Goal: Task Accomplishment & Management: Use online tool/utility

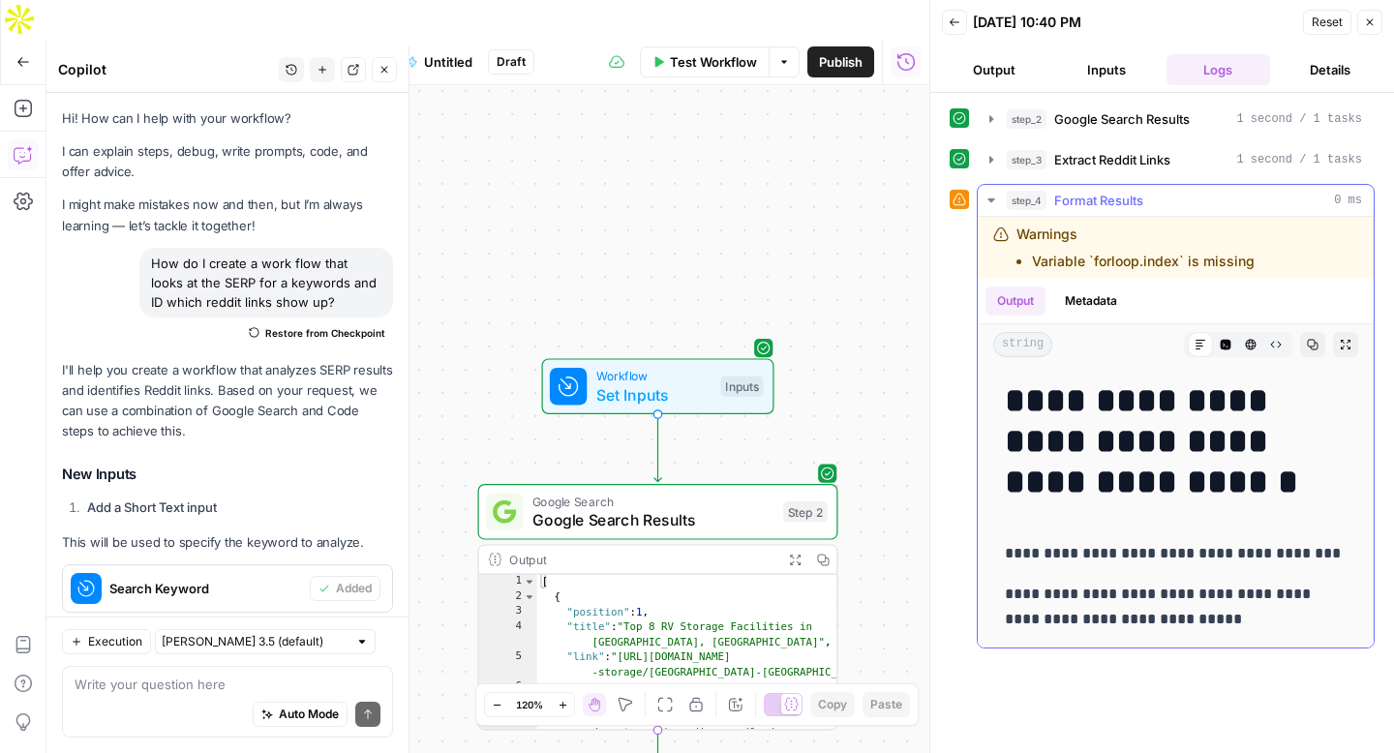
scroll to position [959, 0]
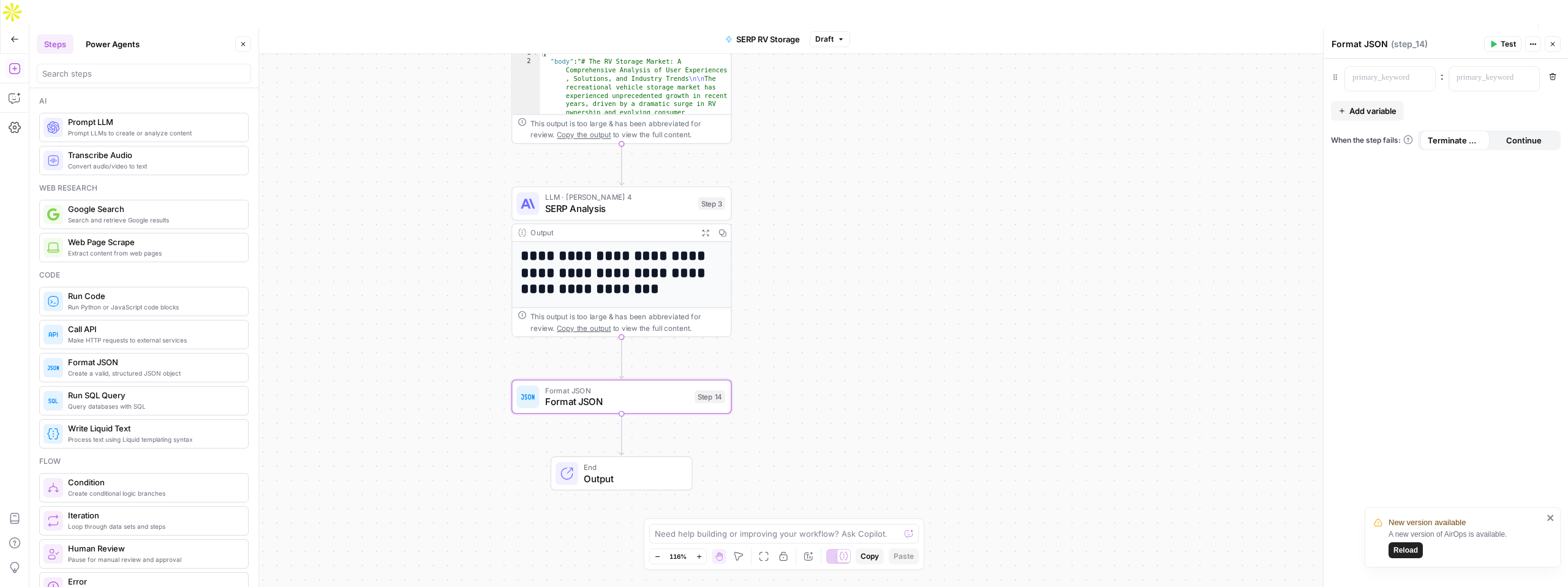
click at [1407, 554] on span "Reload" at bounding box center [1405, 550] width 25 height 11
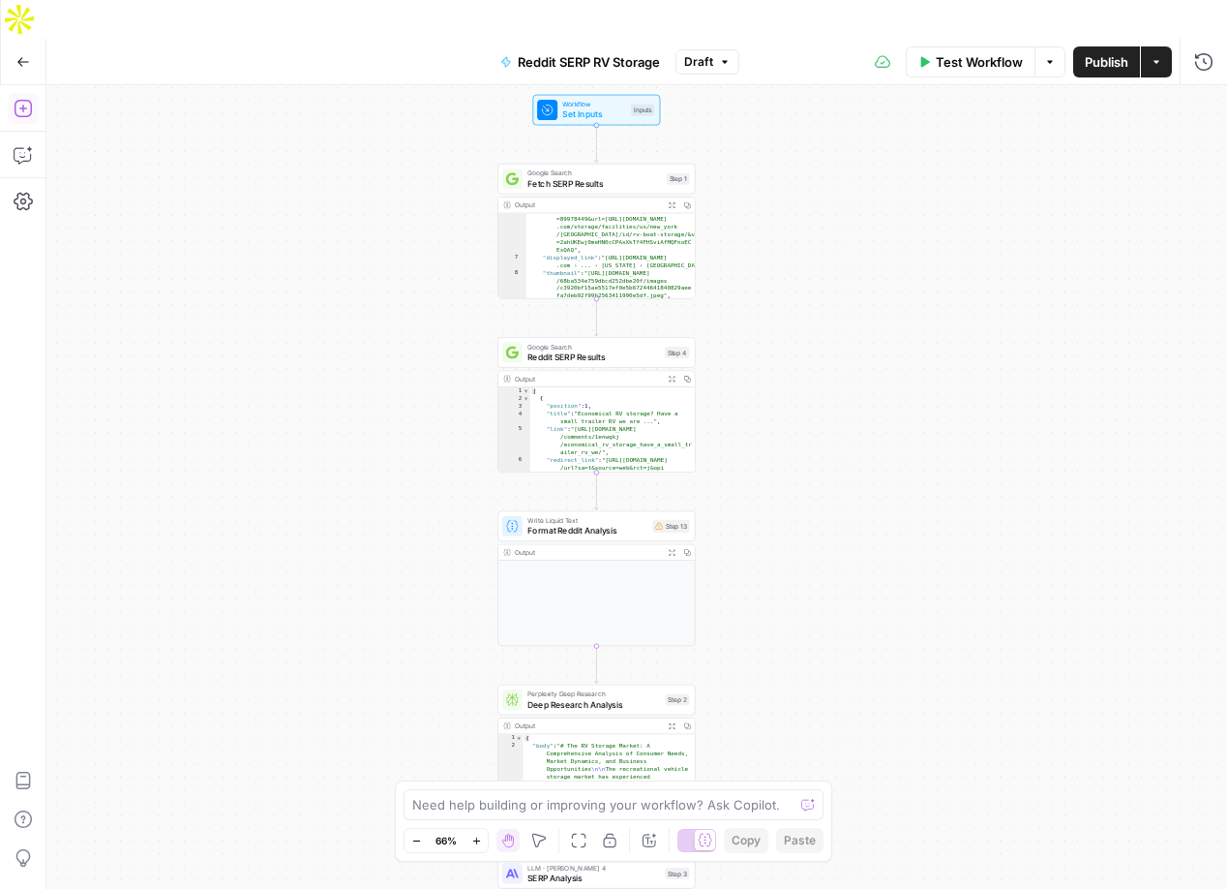
scroll to position [114, 0]
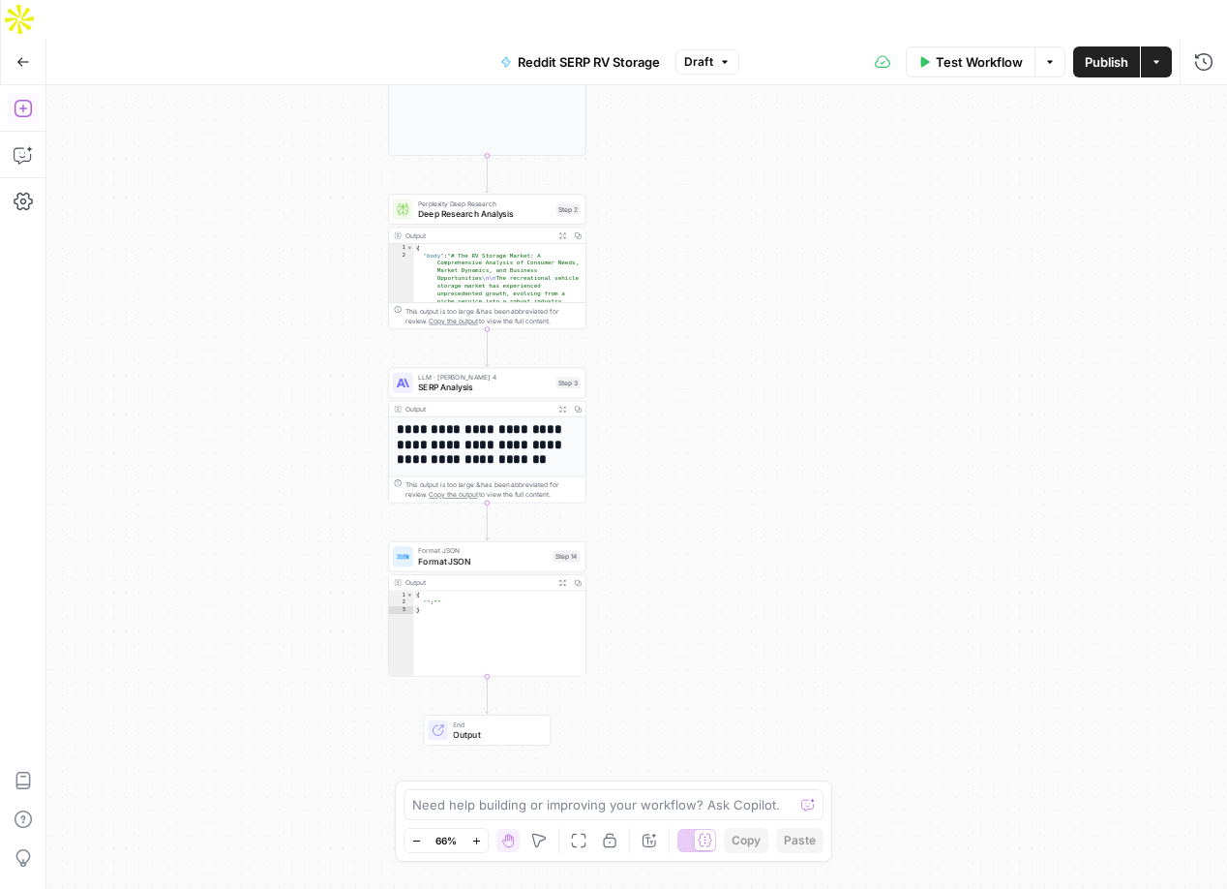
click at [941, 52] on span "Test Workflow" at bounding box center [979, 61] width 87 height 19
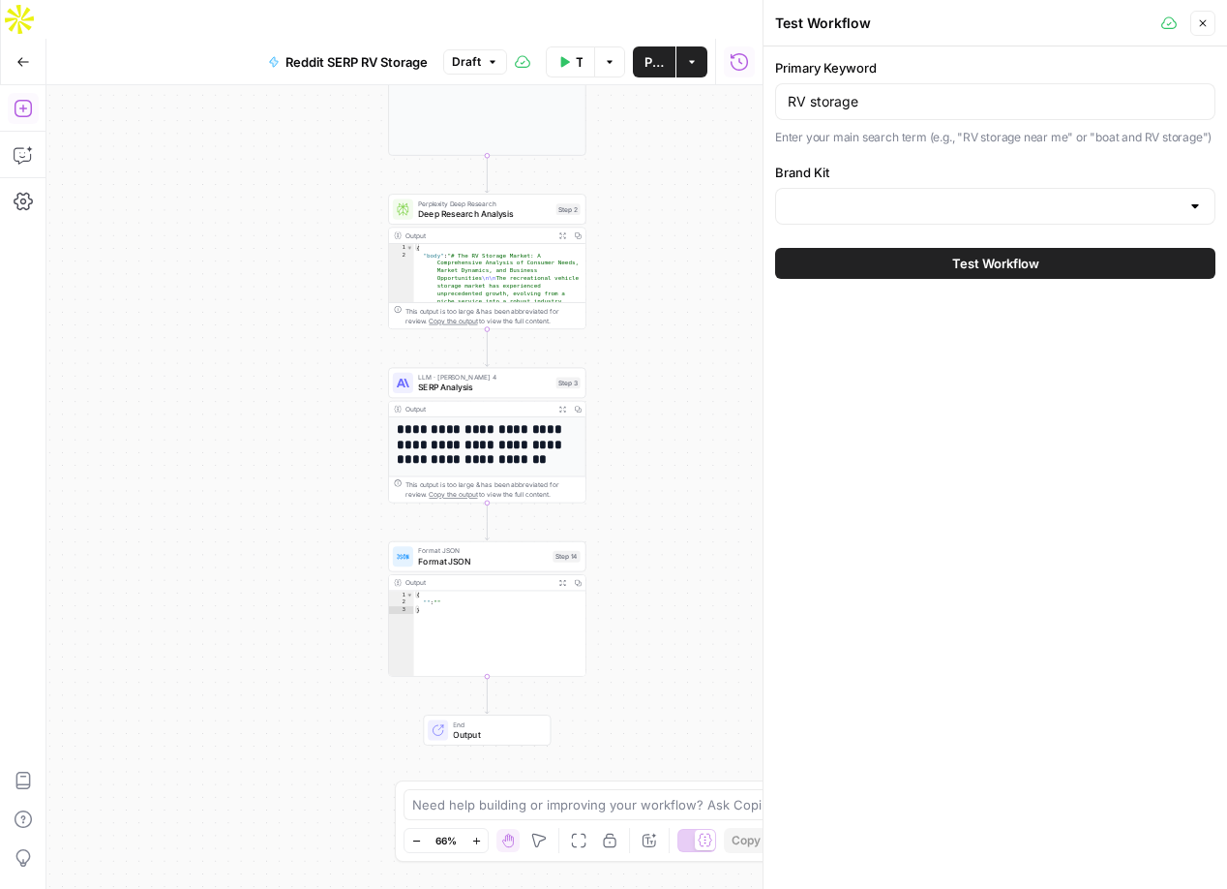
type input "Neighbor"
click at [964, 269] on span "Test Workflow" at bounding box center [995, 263] width 87 height 19
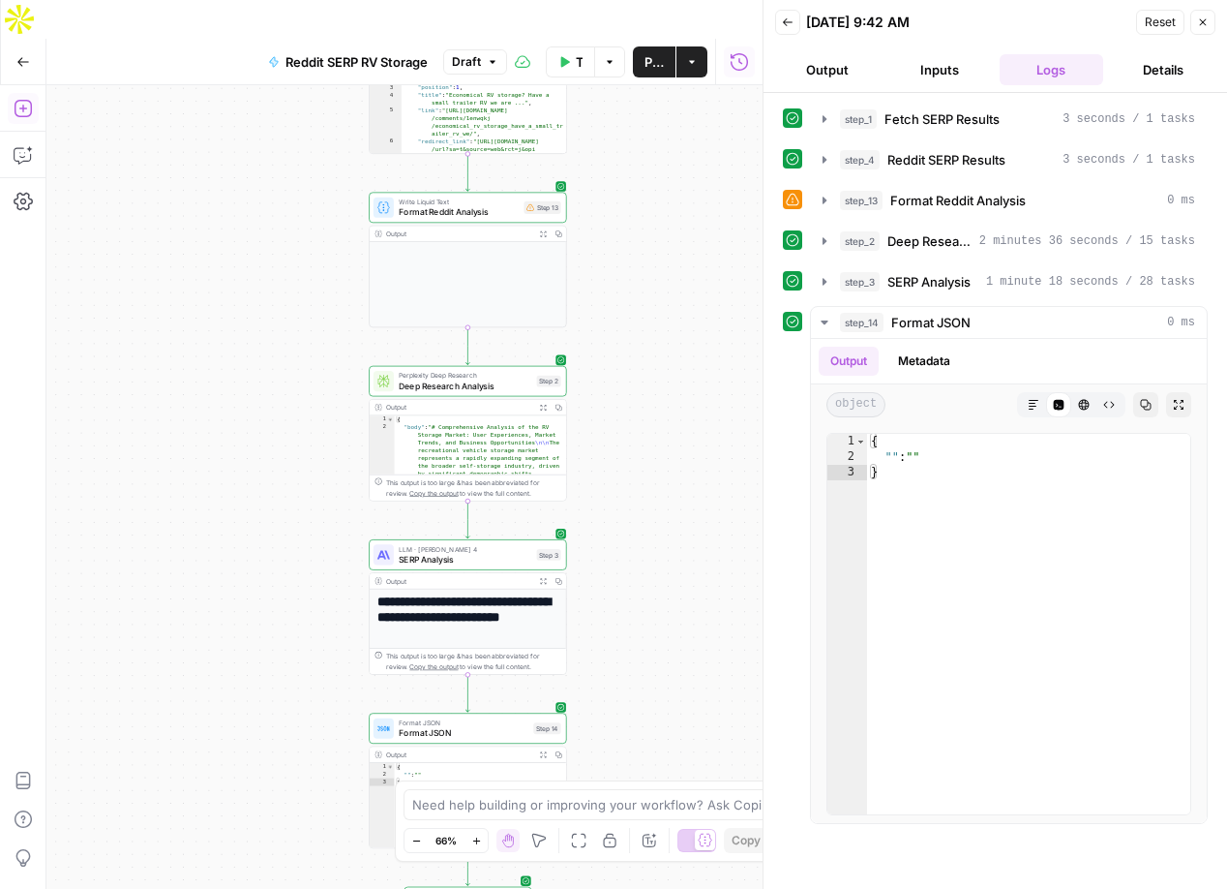
click at [1201, 20] on icon "button" at bounding box center [1203, 22] width 7 height 7
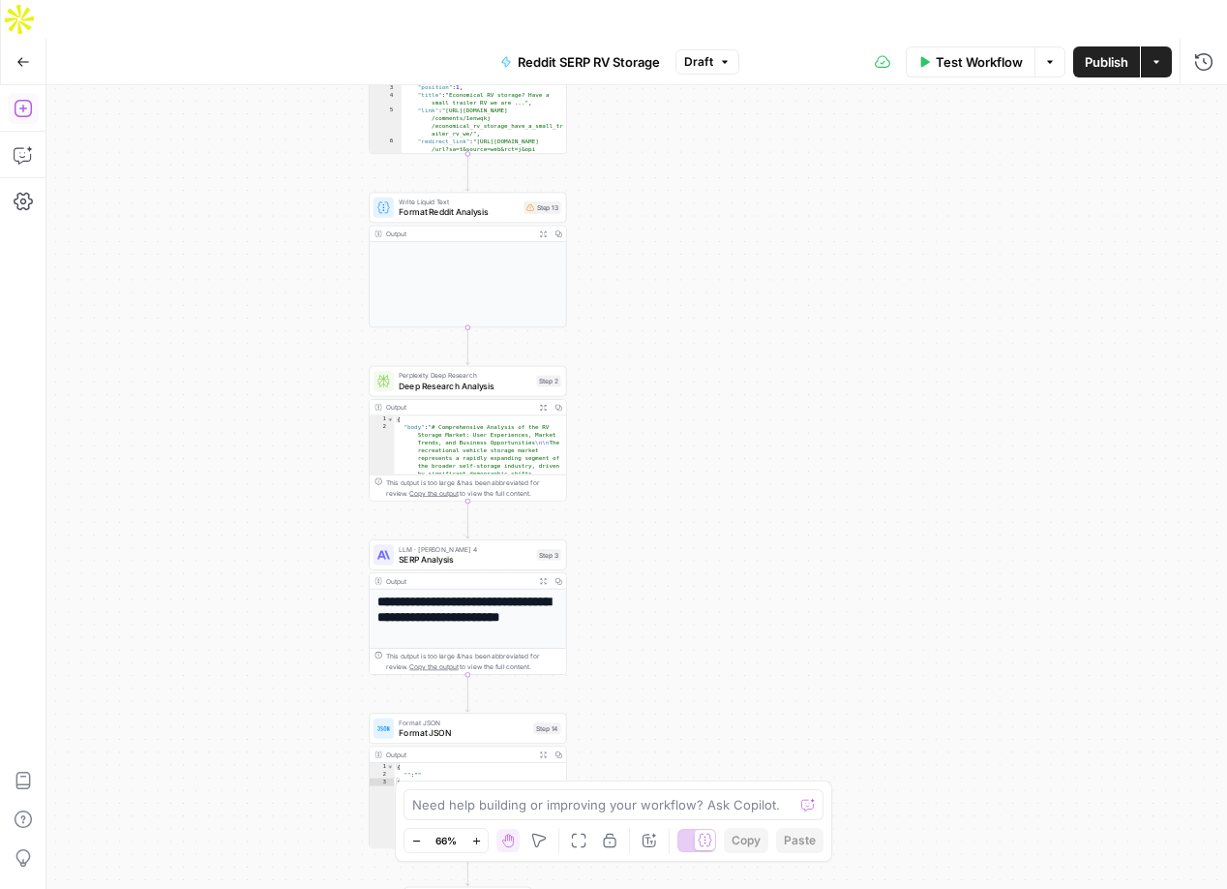
click at [1161, 46] on button "Actions" at bounding box center [1156, 61] width 31 height 31
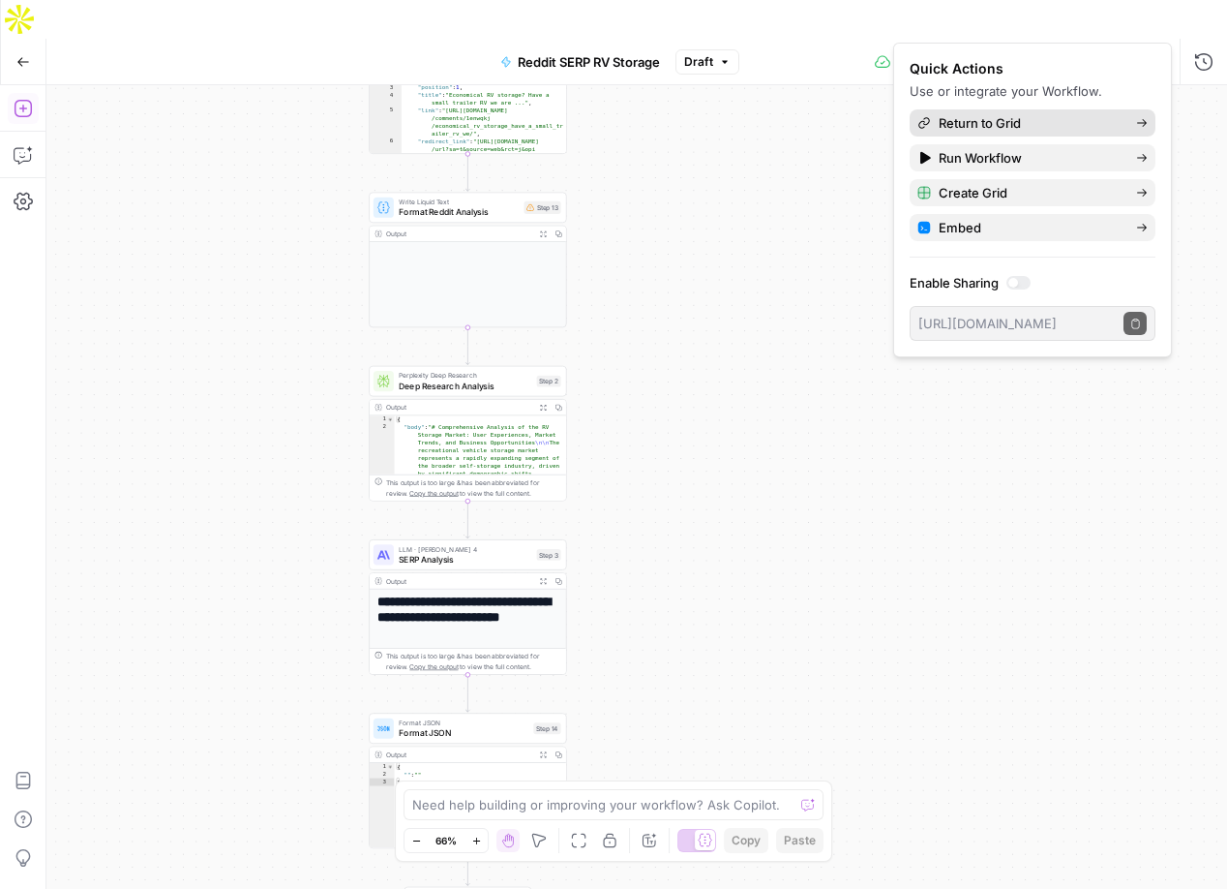
click at [1032, 126] on span "Return to Grid" at bounding box center [1030, 122] width 182 height 19
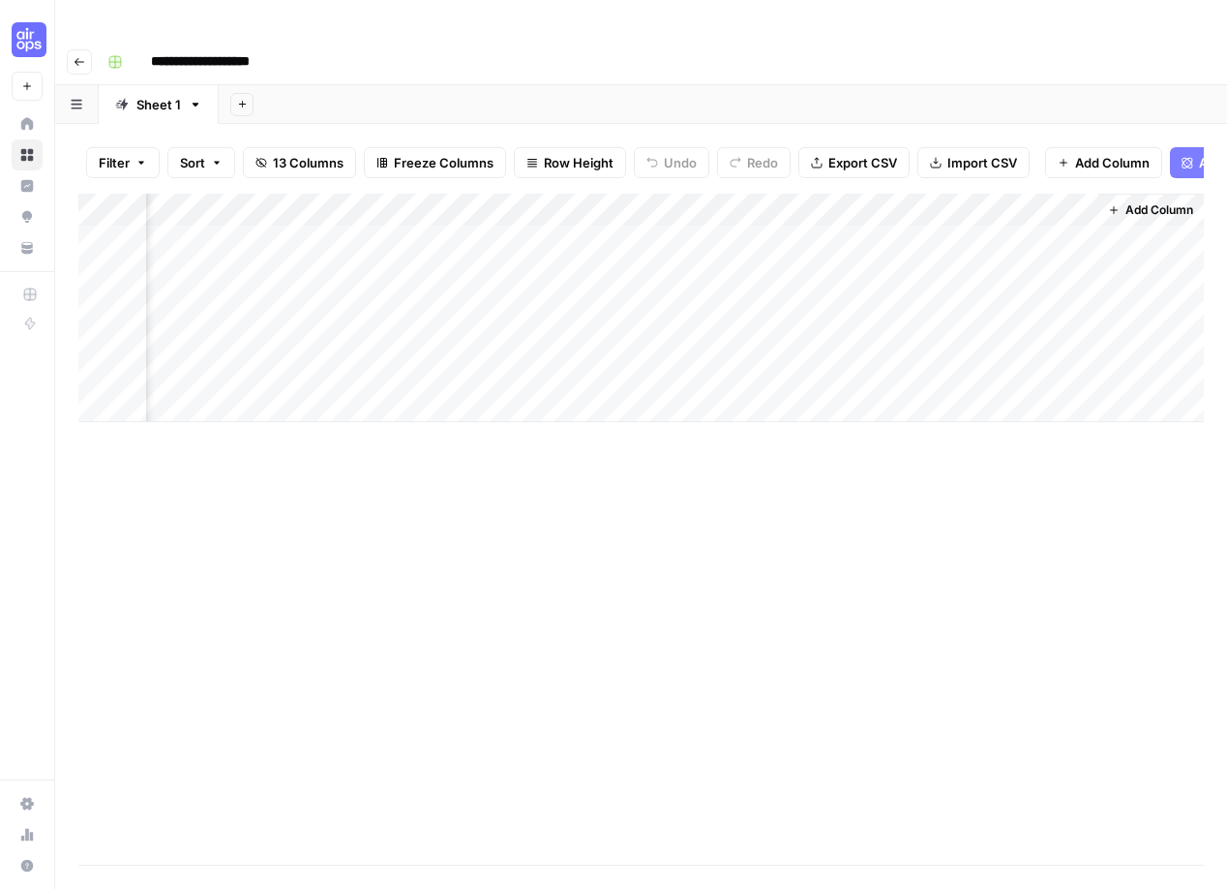
scroll to position [0, 175]
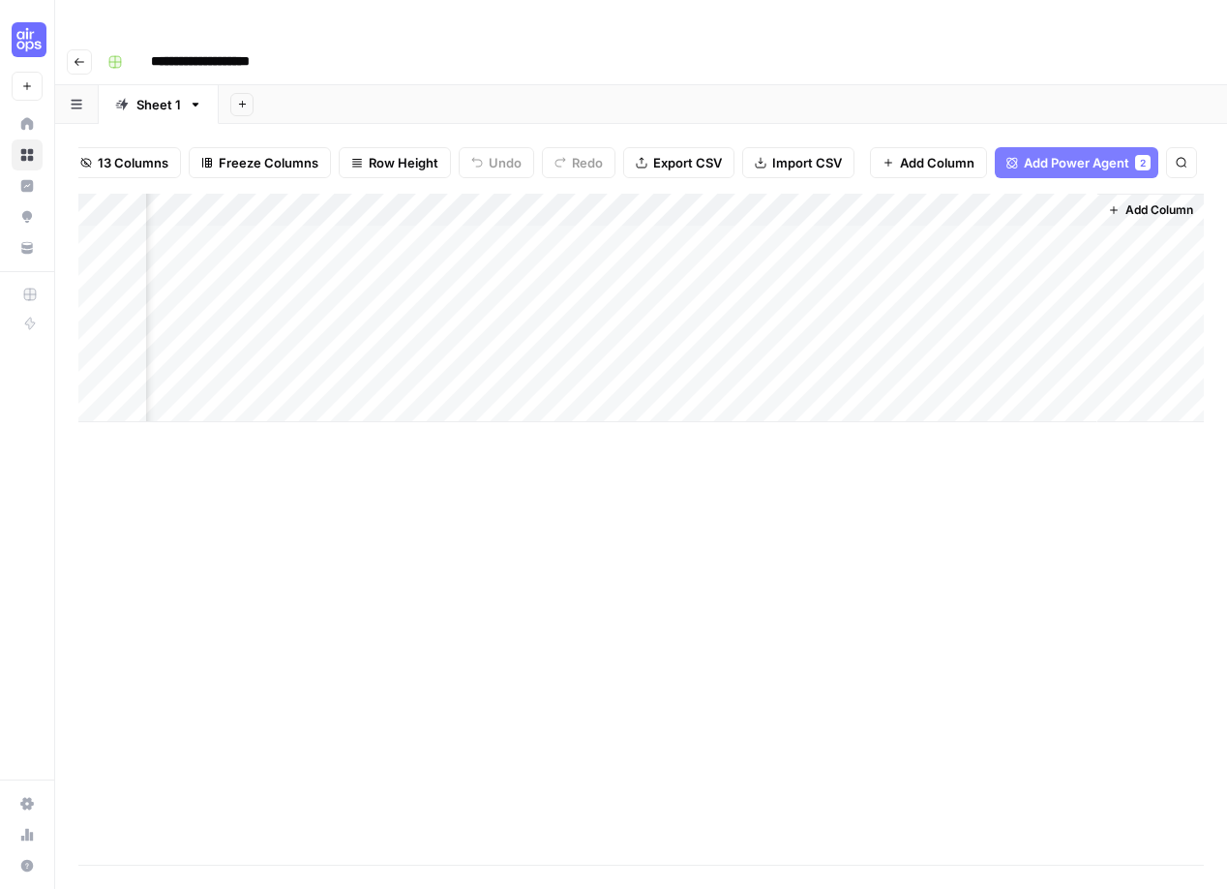
click at [1131, 194] on div "Add Column" at bounding box center [1151, 308] width 106 height 228
click at [1054, 153] on span "Add Power Agent" at bounding box center [1077, 162] width 106 height 19
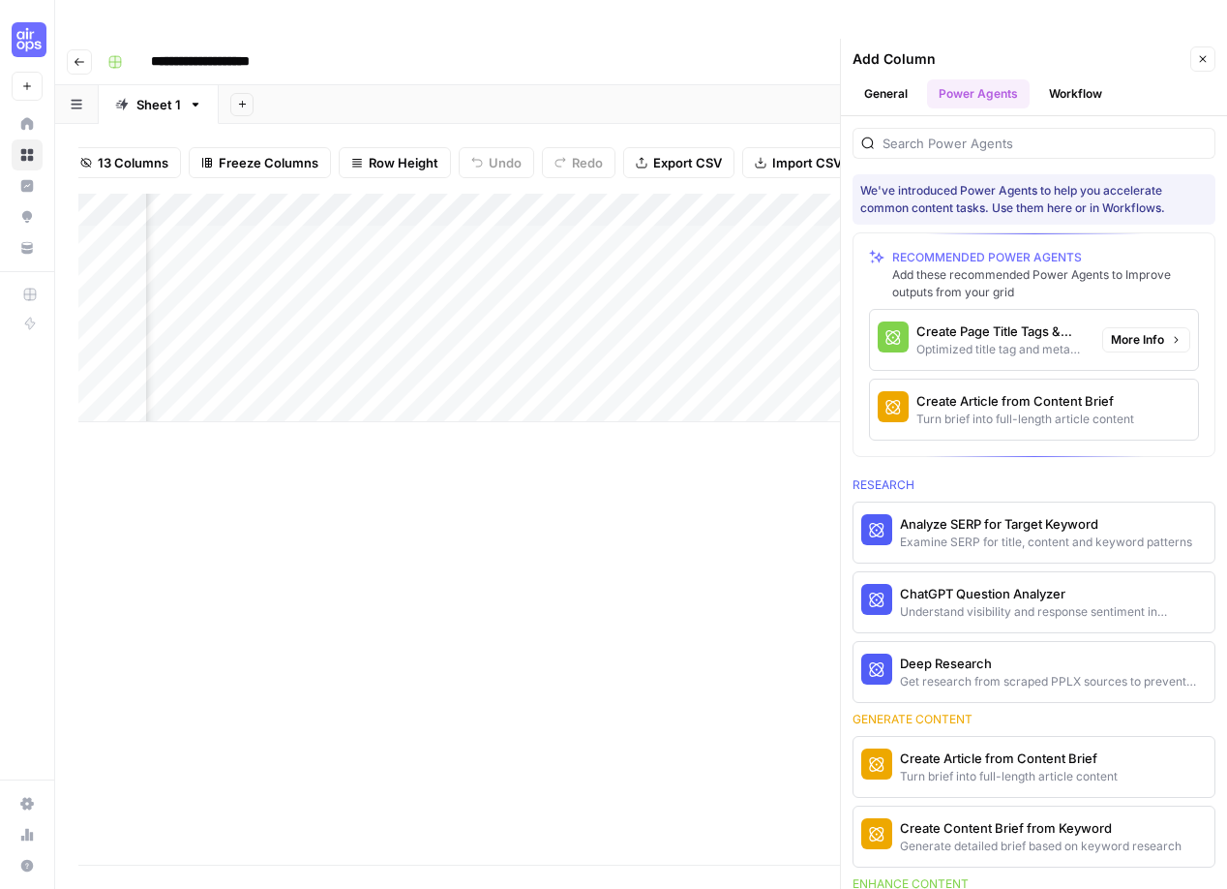
scroll to position [0, 2211]
click at [966, 321] on div "Create Page Title Tags & Meta Descriptions" at bounding box center [1002, 330] width 170 height 19
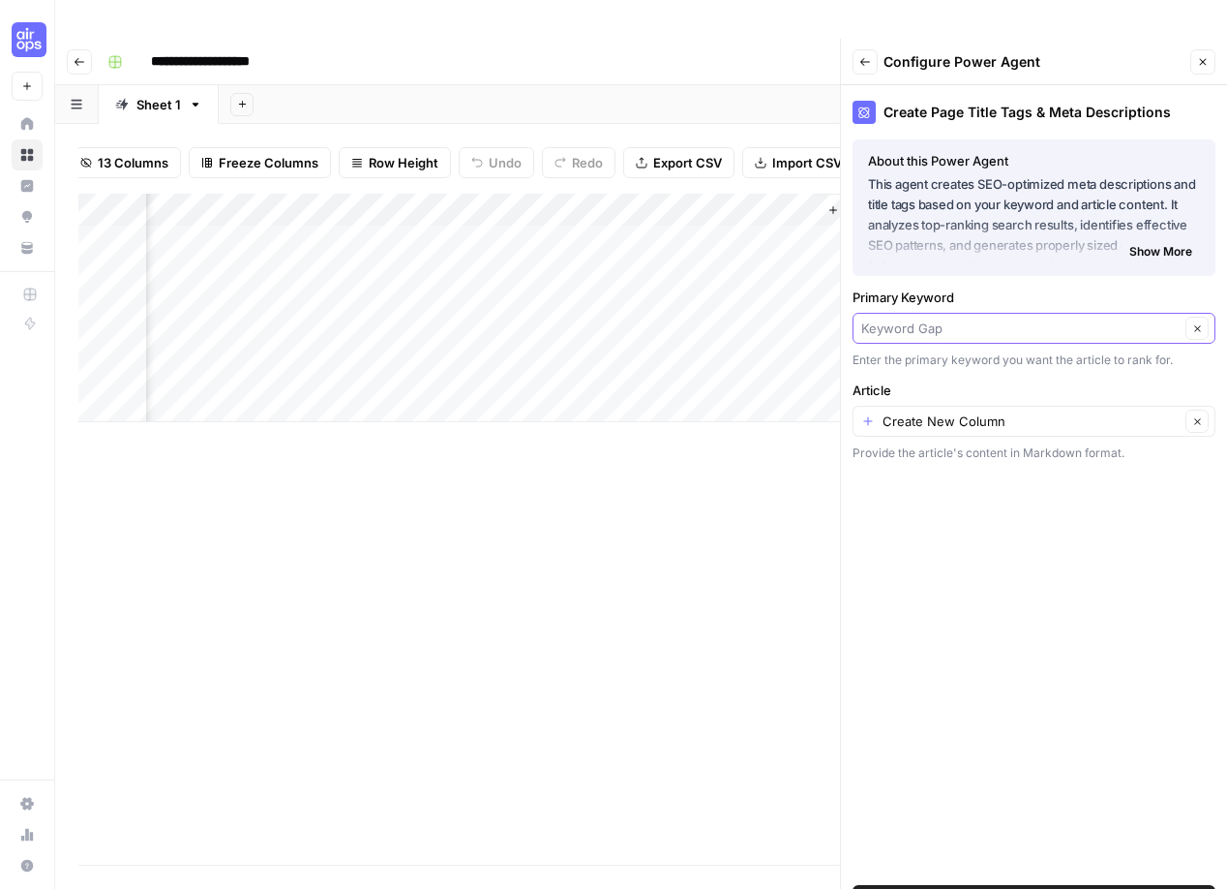
click at [909, 318] on input "Primary Keyword" at bounding box center [1020, 327] width 318 height 19
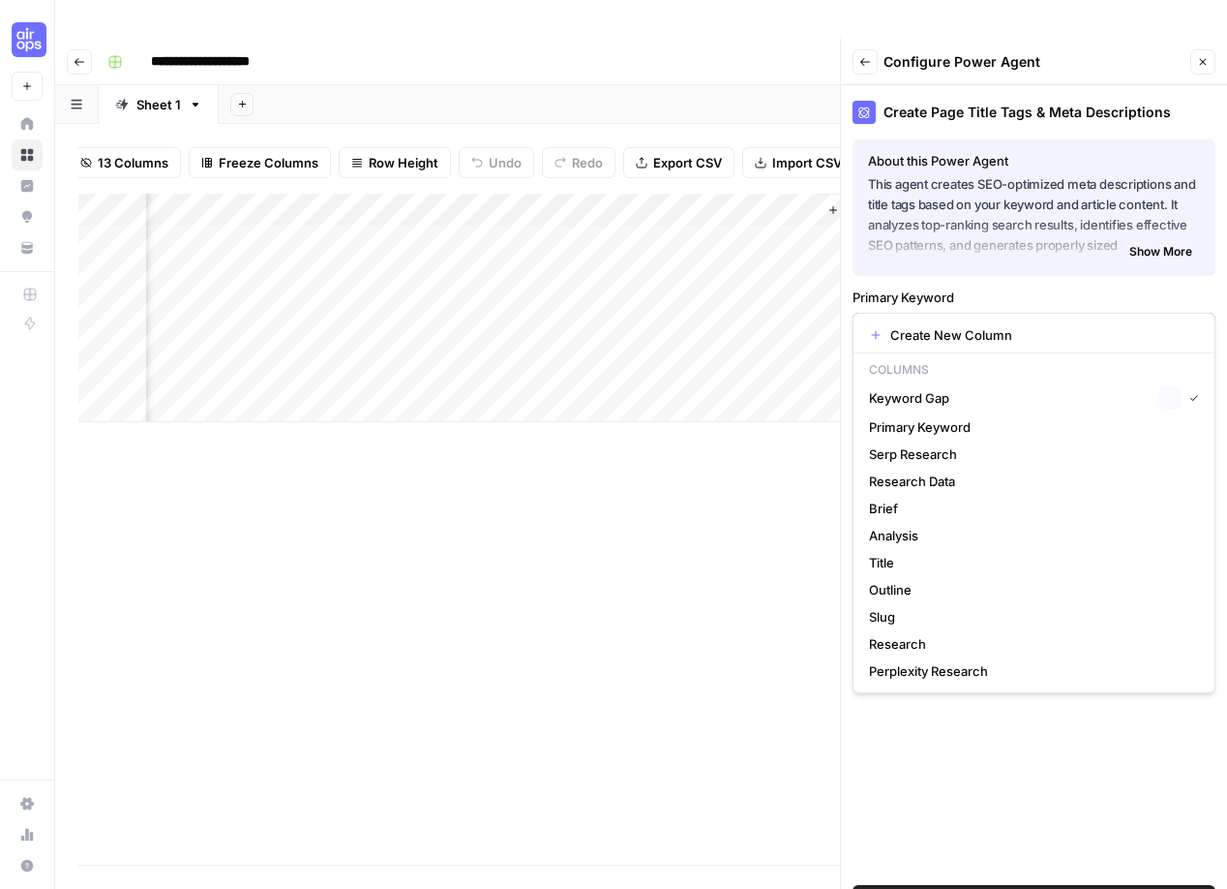
click at [909, 318] on input "Primary Keyword" at bounding box center [1020, 327] width 318 height 19
click at [903, 402] on span "Keyword Gap" at bounding box center [1010, 397] width 282 height 19
type input "Keyword Gap"
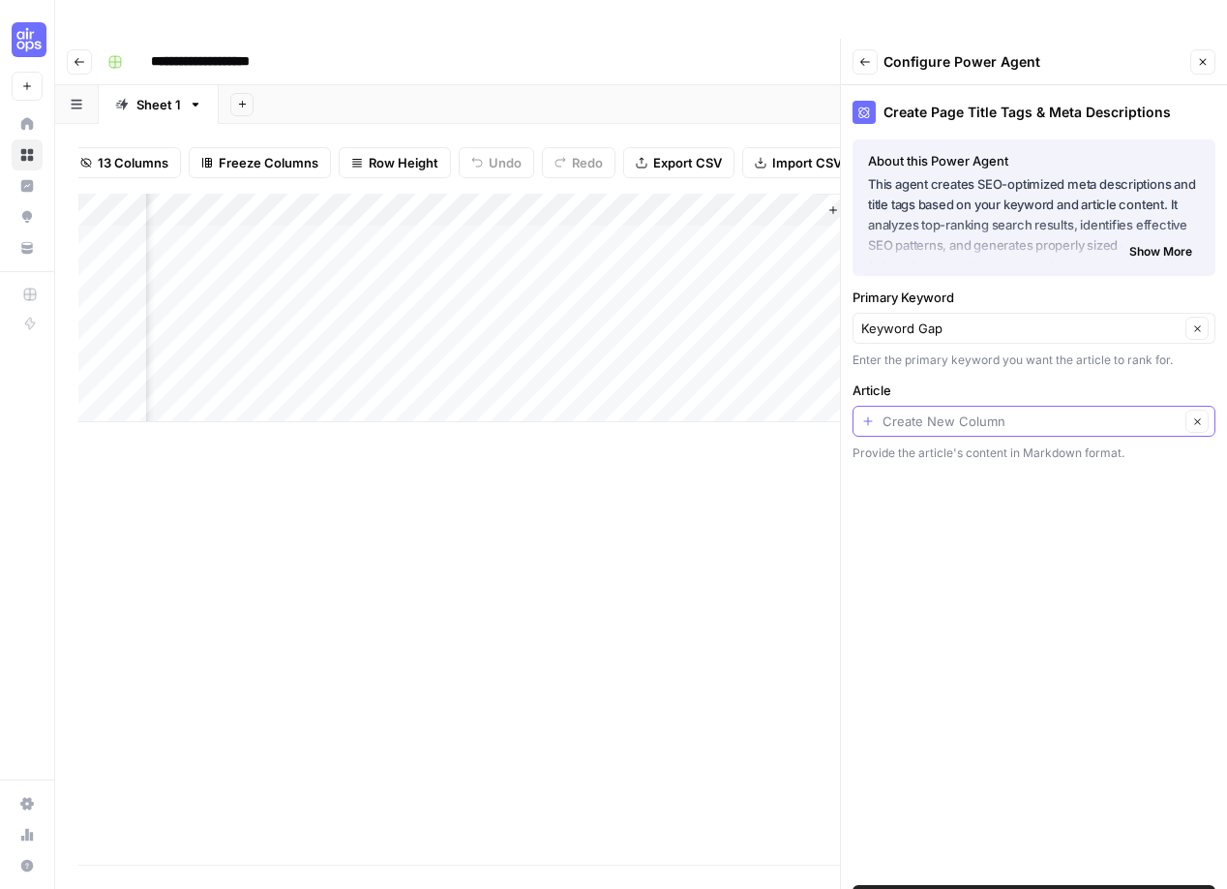
click at [929, 411] on input "Article" at bounding box center [1031, 420] width 297 height 19
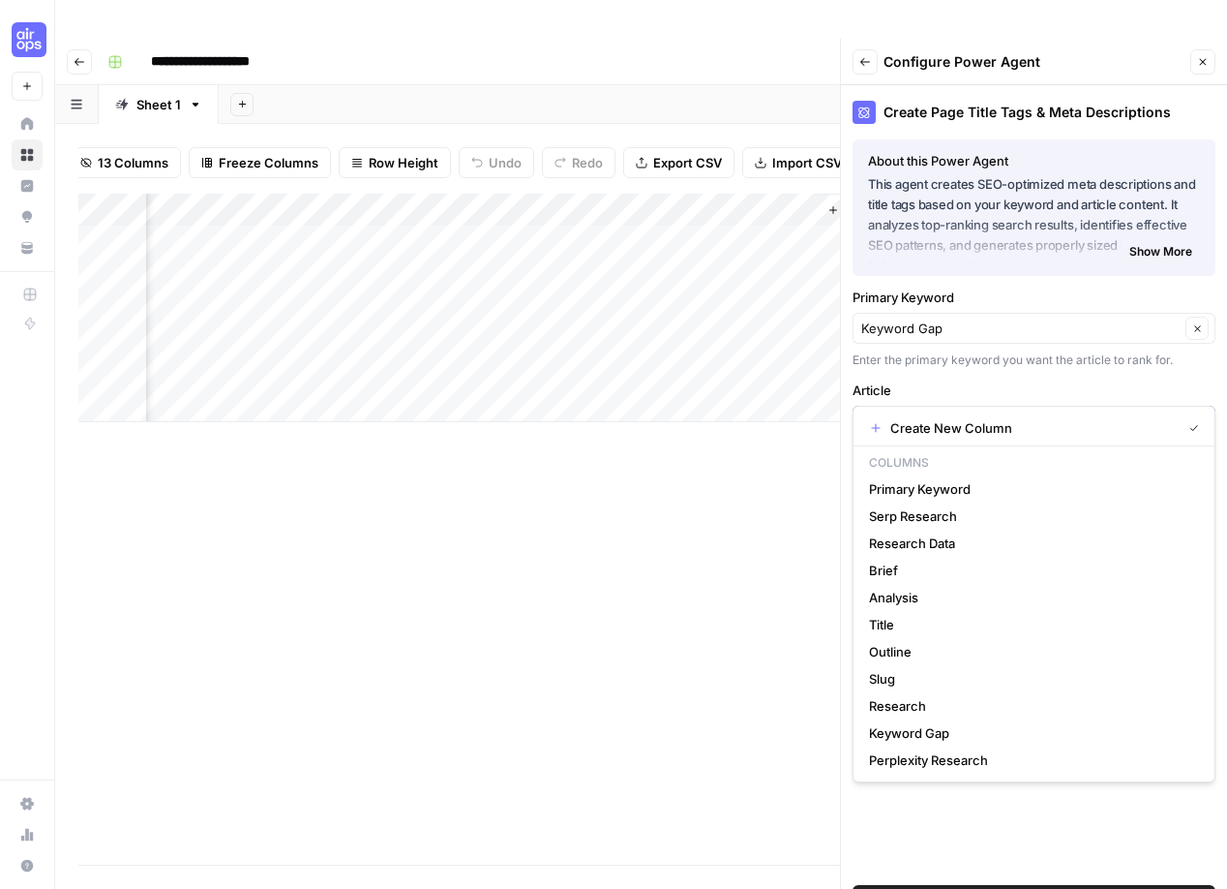
click at [941, 411] on input "Article" at bounding box center [1031, 420] width 297 height 19
click at [933, 430] on span "Create New Column" at bounding box center [1032, 427] width 284 height 19
type input "Create New Column"
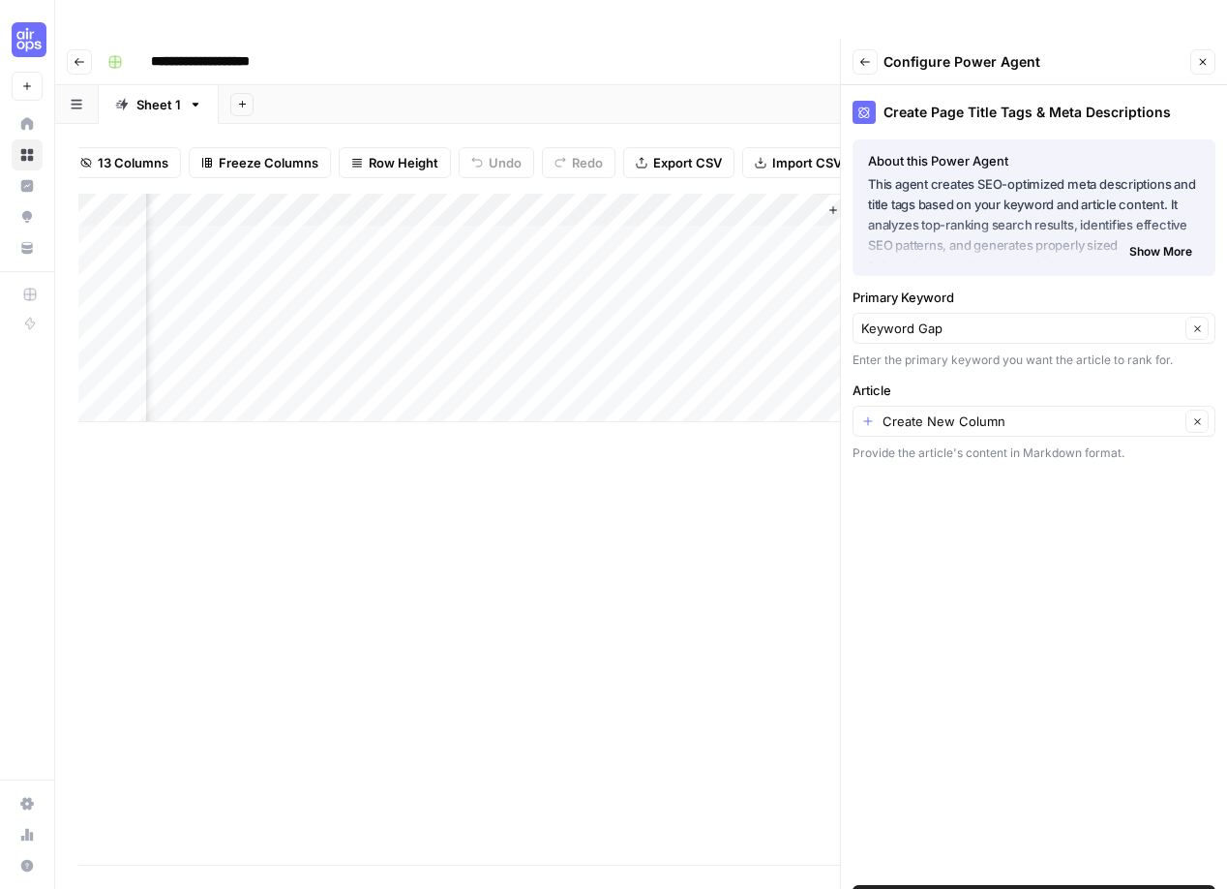
click at [1018, 890] on span "Add Power Agent" at bounding box center [1034, 899] width 106 height 19
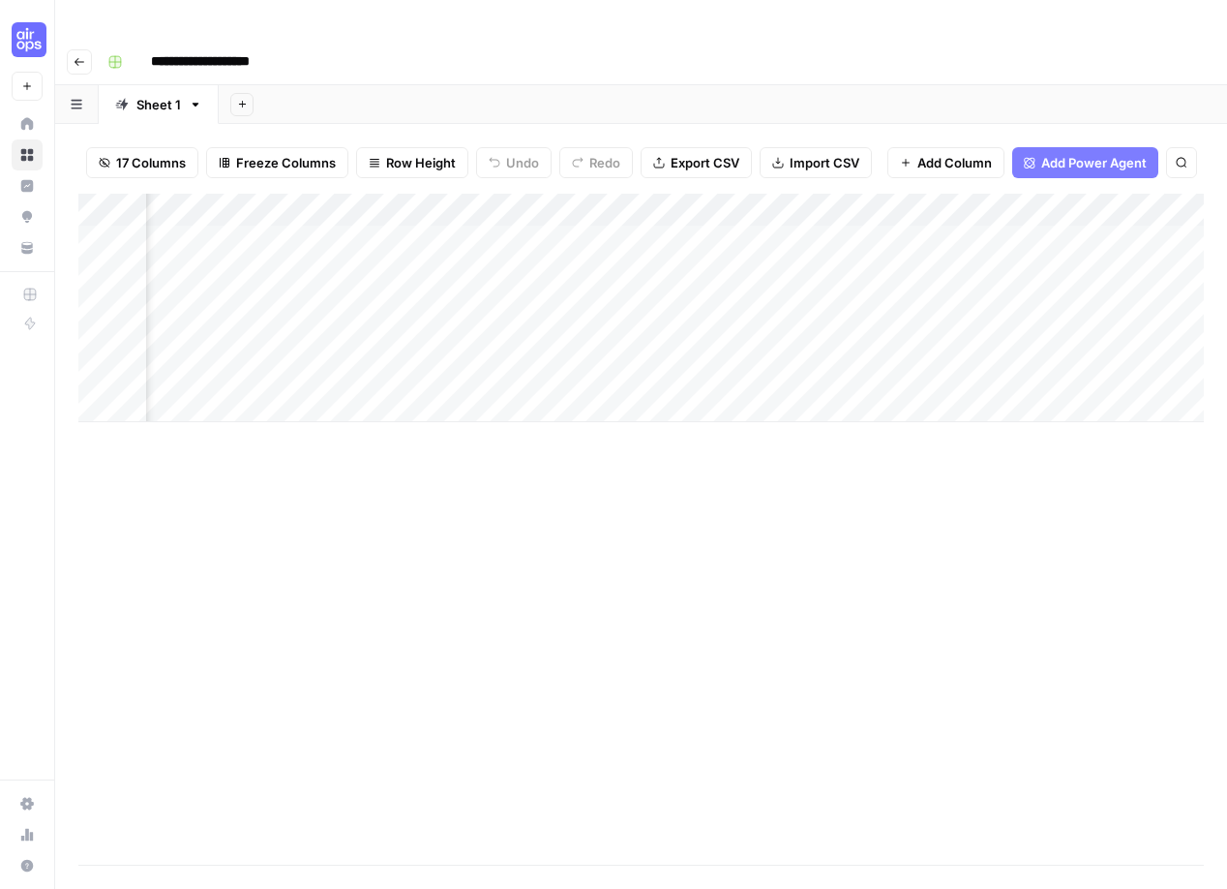
scroll to position [0, 2284]
click at [448, 202] on div "Add Column" at bounding box center [641, 308] width 1126 height 228
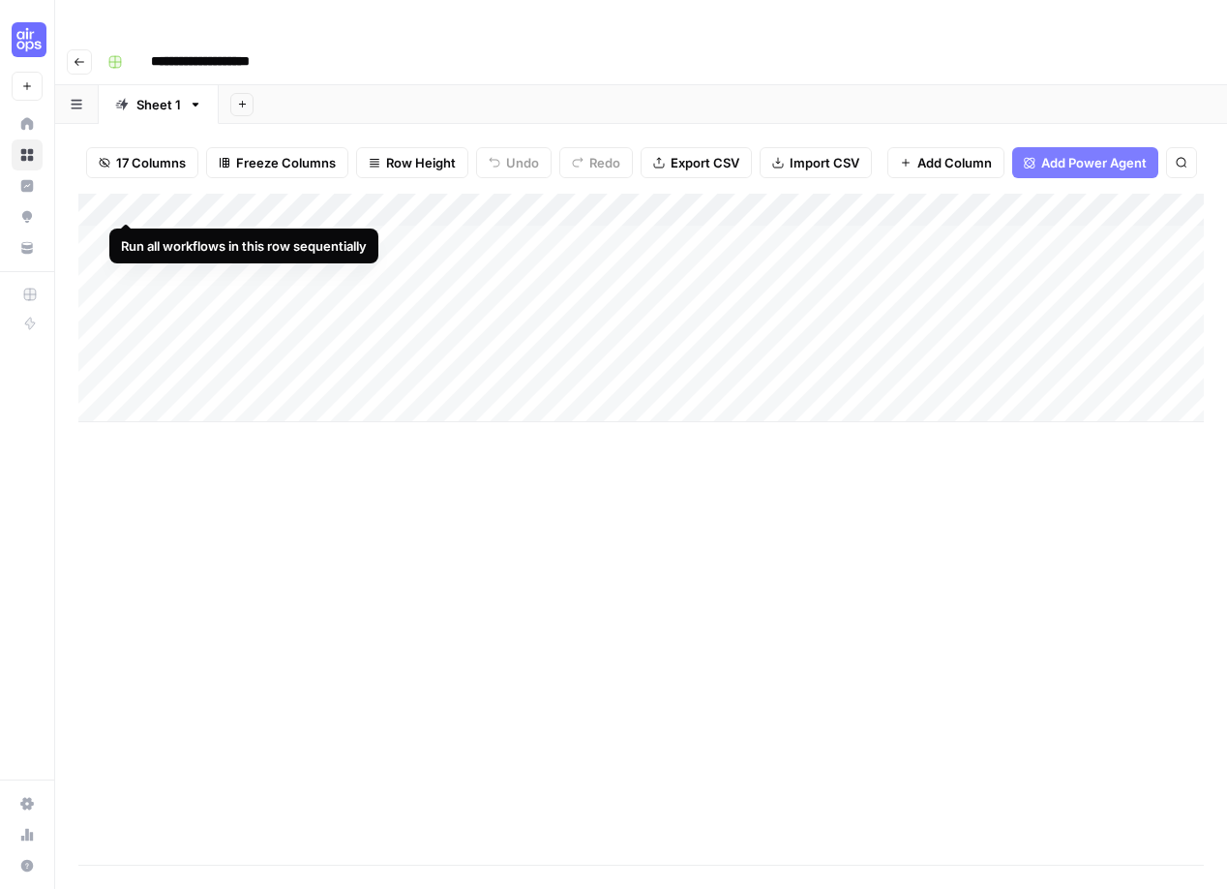
click at [127, 204] on div "Add Column" at bounding box center [641, 308] width 1126 height 228
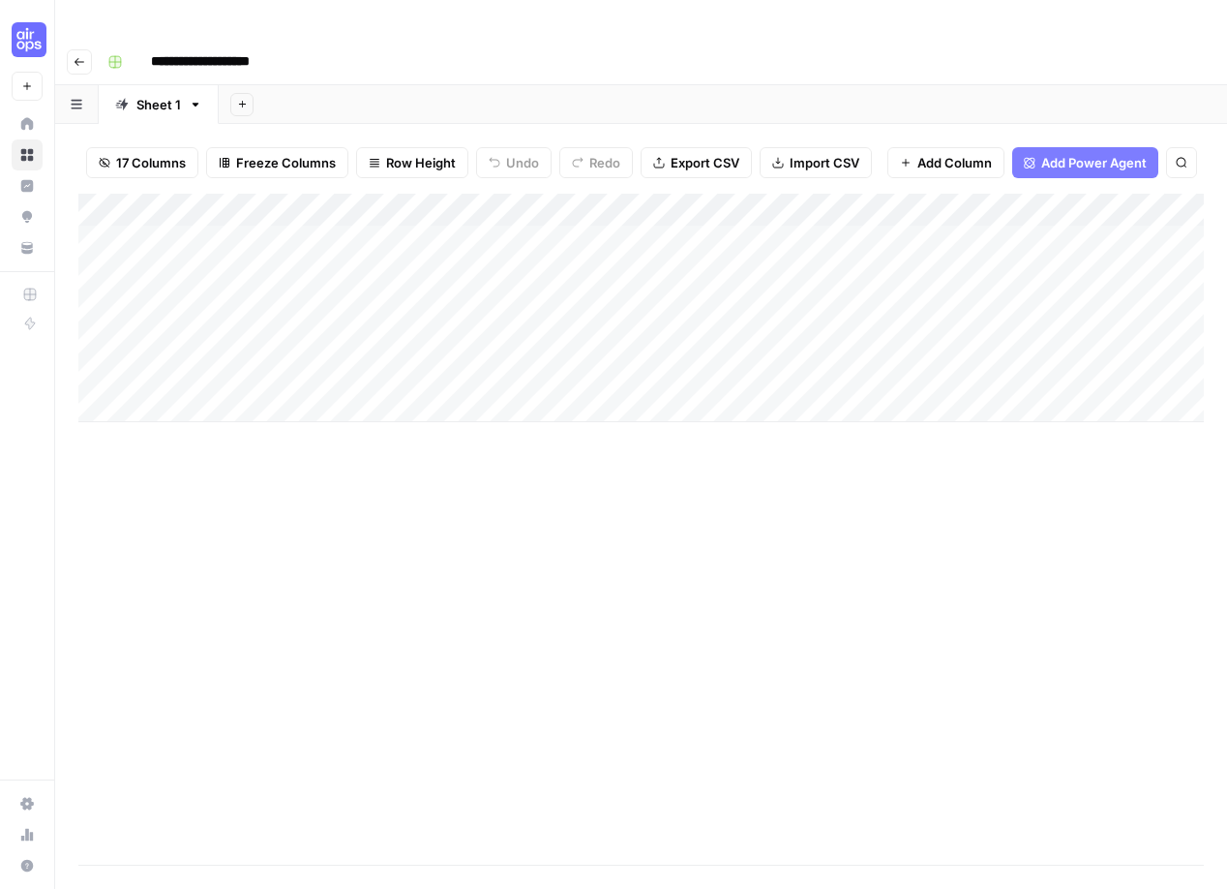
click at [189, 46] on input "**********" at bounding box center [222, 61] width 160 height 31
type input "**********"
click at [320, 417] on div "Add Column" at bounding box center [641, 529] width 1126 height 671
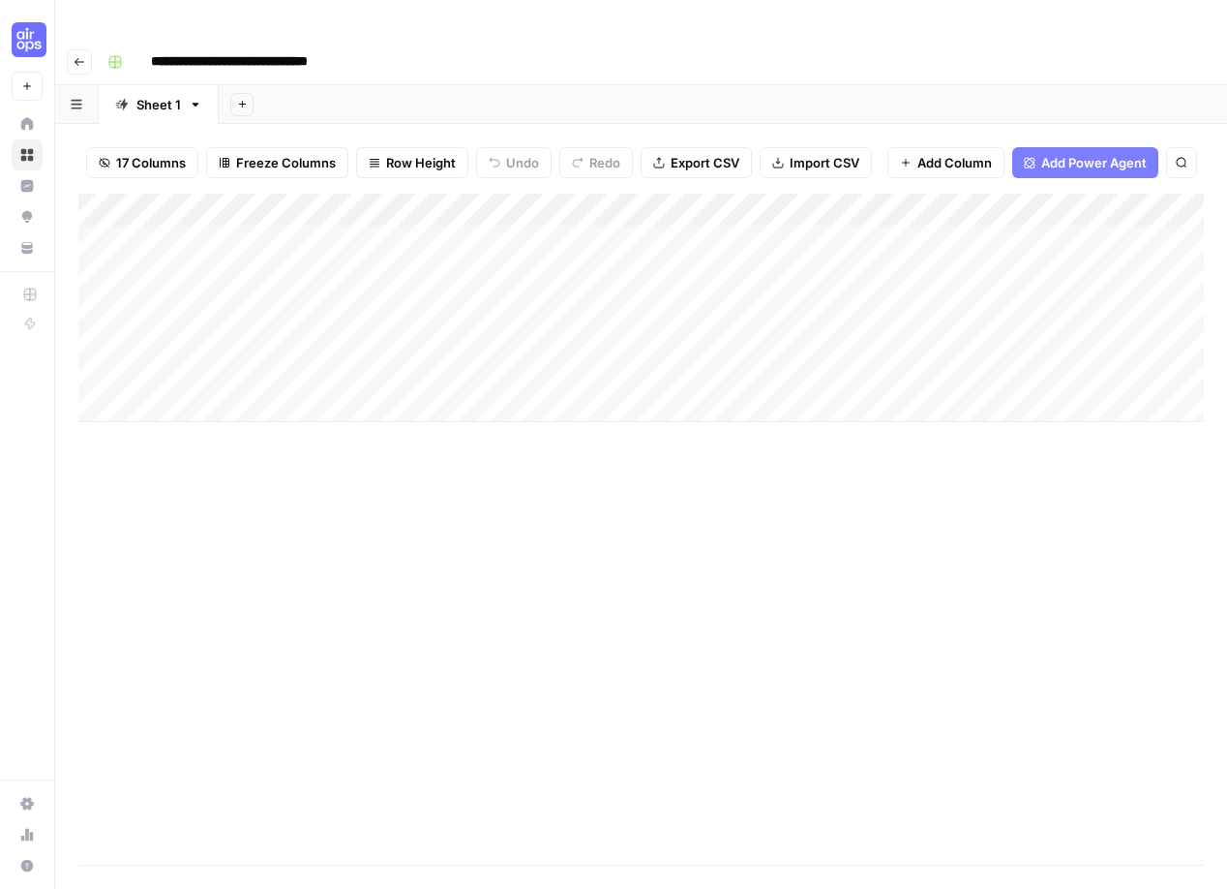
click at [934, 153] on span "Add Column" at bounding box center [955, 162] width 75 height 19
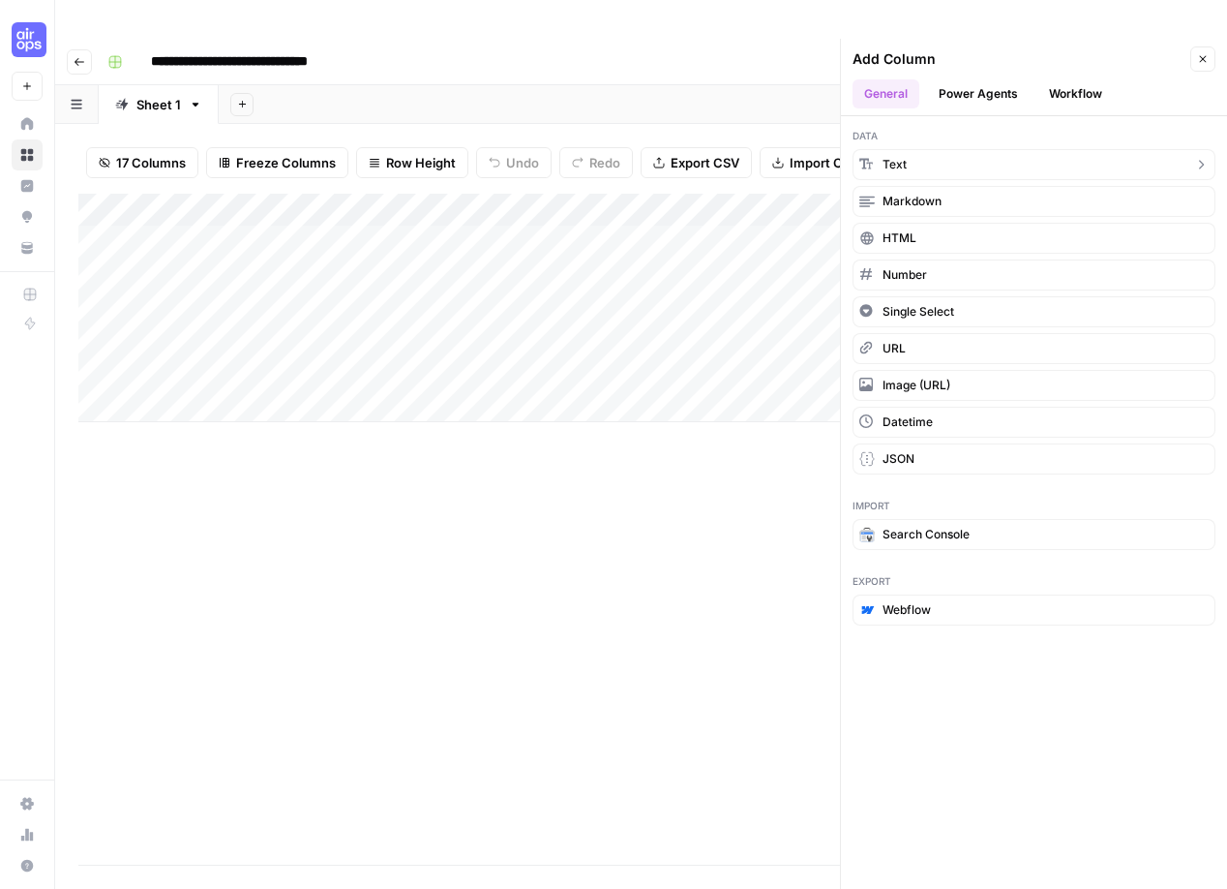
click at [926, 149] on button "Text" at bounding box center [1034, 164] width 363 height 31
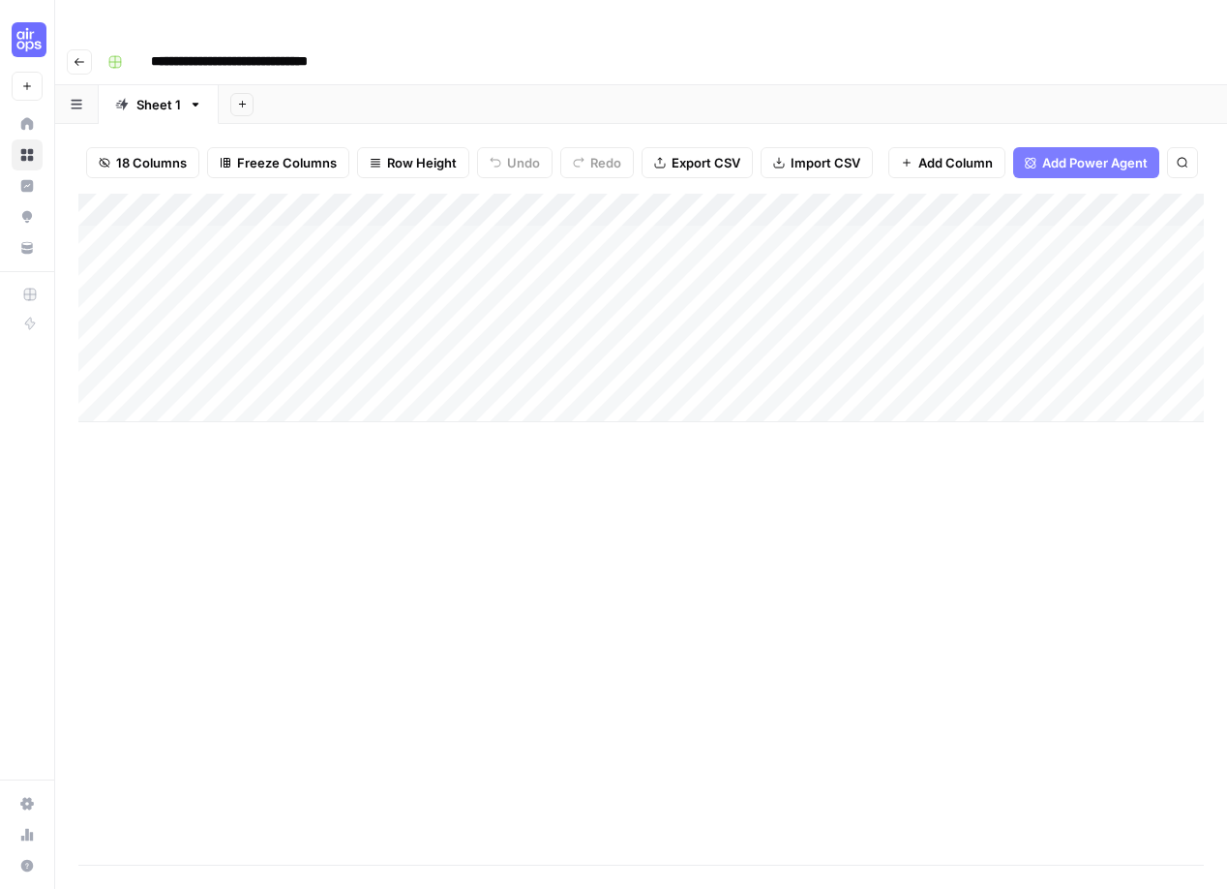
drag, startPoint x: 1012, startPoint y: 172, endPoint x: 514, endPoint y: 262, distance: 506.5
click at [516, 264] on div "Add Column" at bounding box center [641, 308] width 1126 height 228
click at [485, 194] on div "Add Column" at bounding box center [641, 308] width 1126 height 228
click at [485, 174] on div at bounding box center [565, 174] width 280 height 39
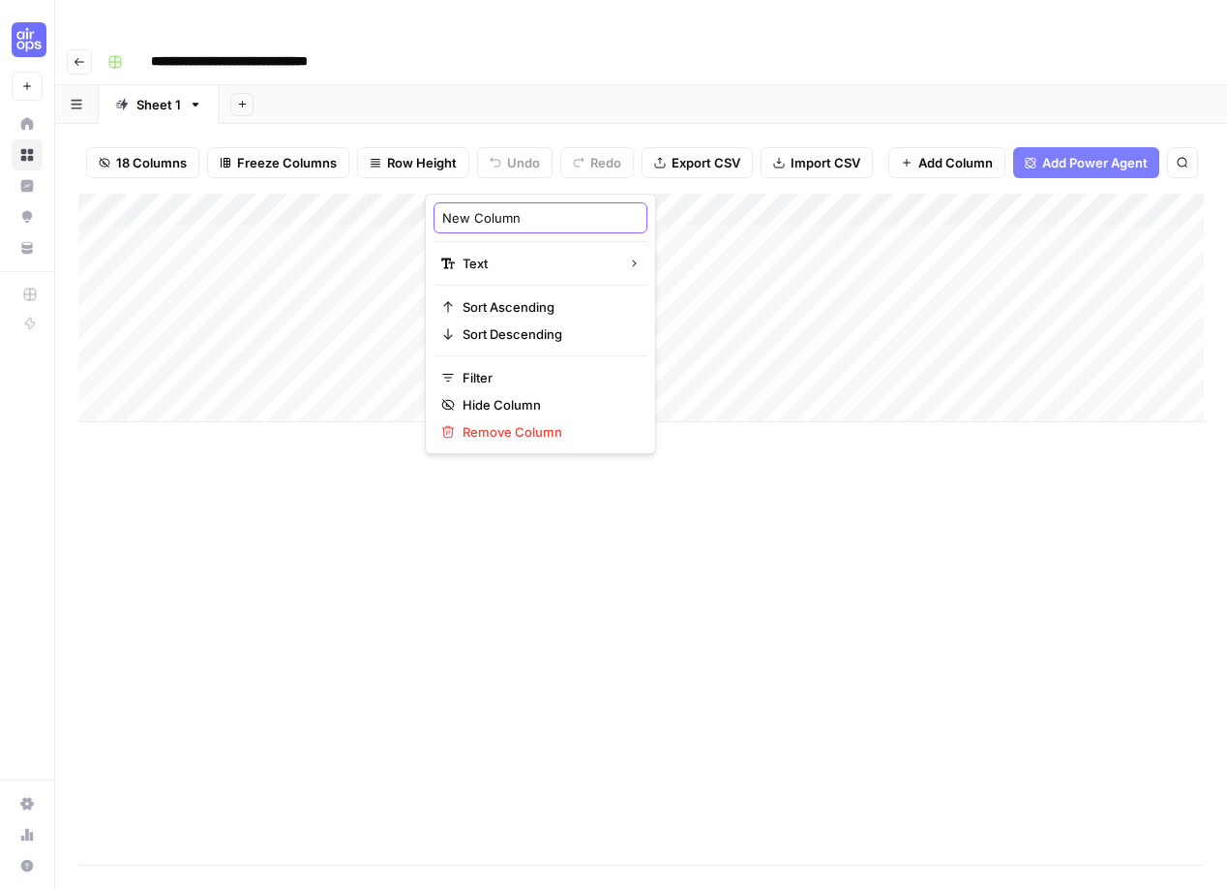
click at [494, 218] on input "New Column" at bounding box center [540, 217] width 196 height 19
type input "City"
click at [533, 194] on div "Add Column" at bounding box center [641, 308] width 1126 height 228
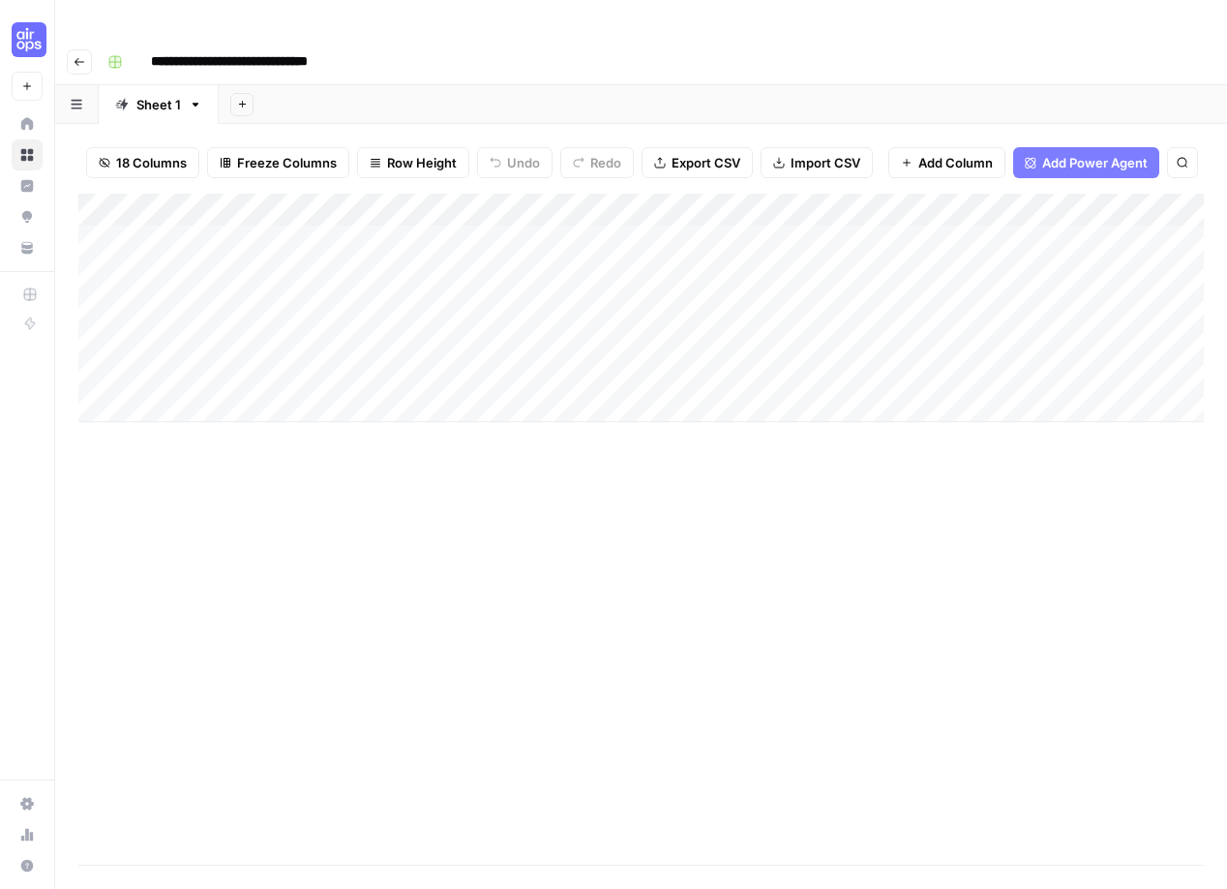
click at [524, 198] on div "Add Column" at bounding box center [641, 308] width 1126 height 228
click at [524, 198] on textarea at bounding box center [579, 204] width 310 height 27
type textarea "**********"
click at [529, 438] on div "Add Column" at bounding box center [641, 529] width 1126 height 671
click at [947, 153] on span "Add Column" at bounding box center [956, 162] width 75 height 19
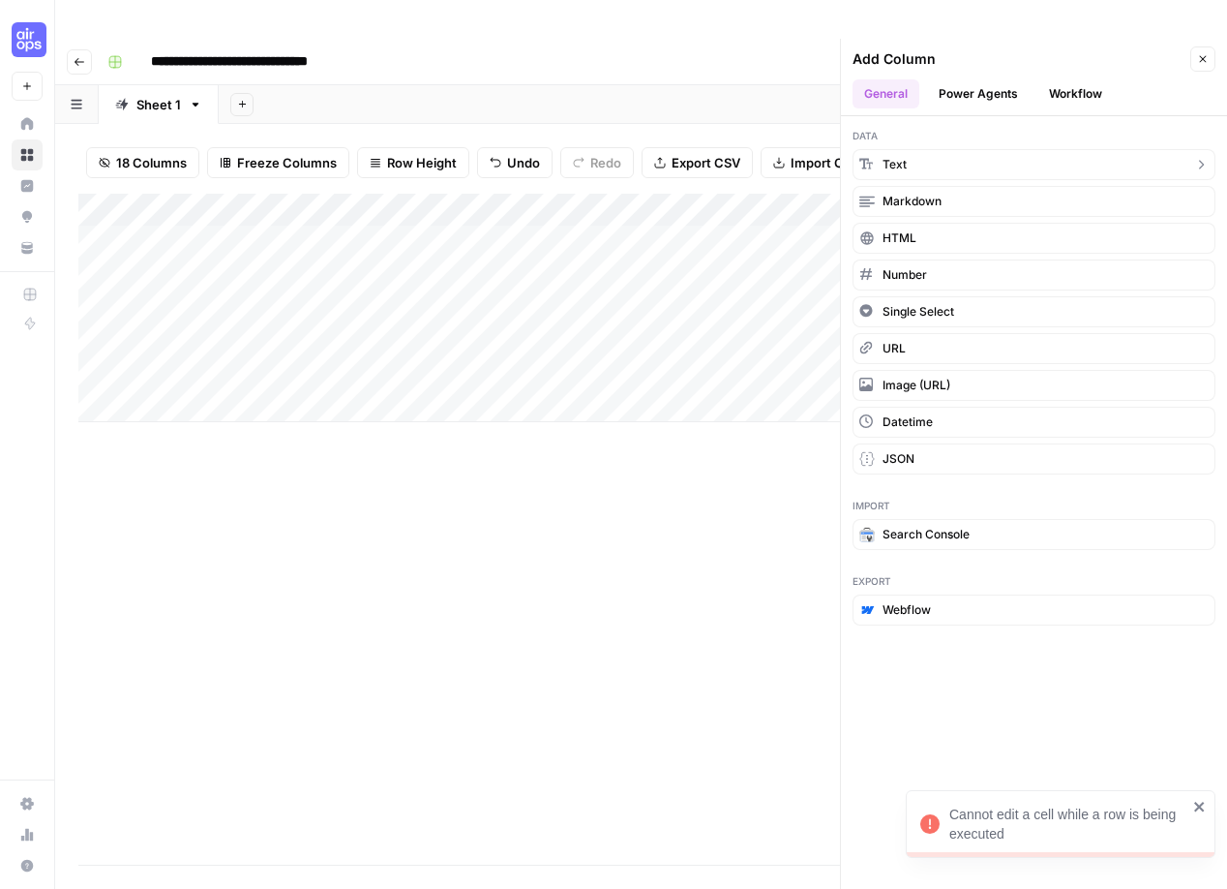
click at [947, 149] on button "Text" at bounding box center [1034, 164] width 363 height 31
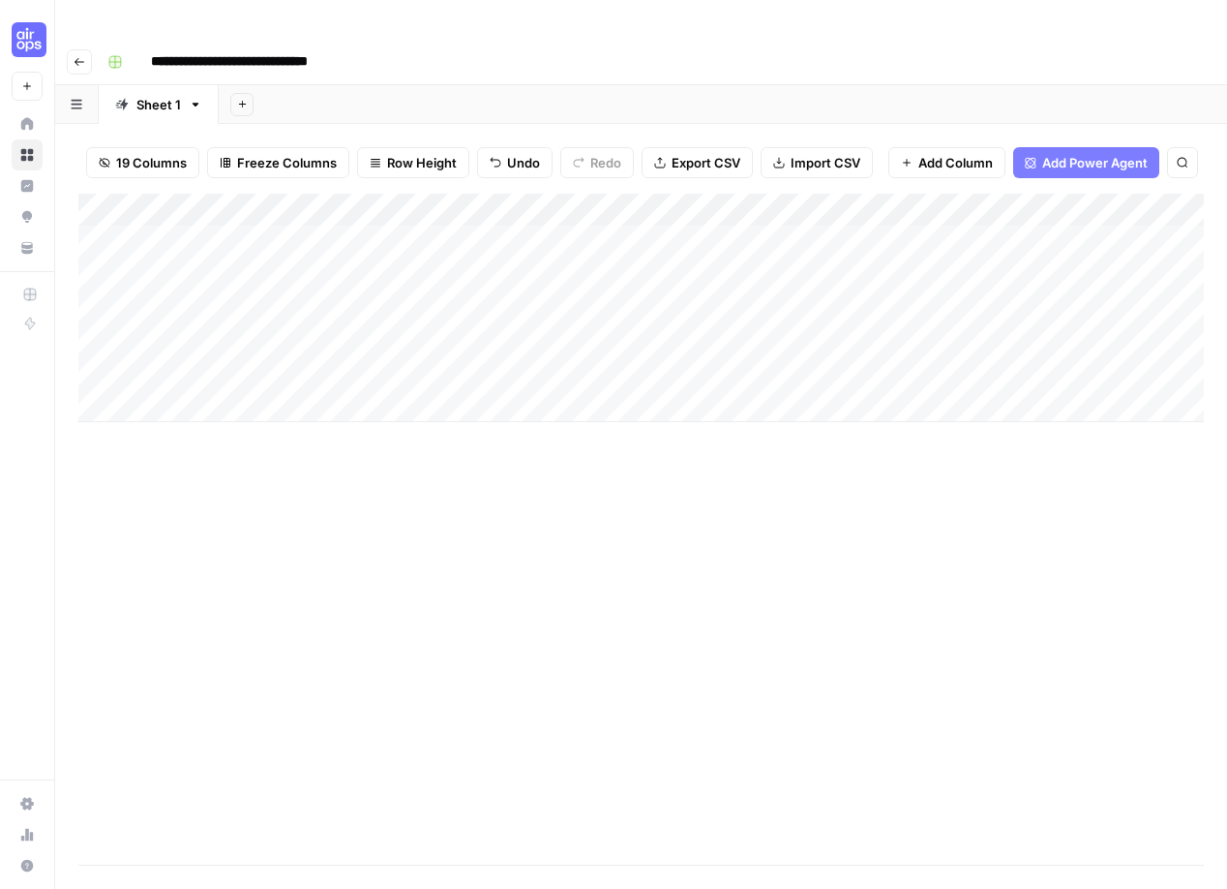
drag, startPoint x: 940, startPoint y: 167, endPoint x: 772, endPoint y: 217, distance: 174.6
click at [772, 217] on div "Add Column" at bounding box center [641, 308] width 1126 height 228
click at [769, 194] on div "Add Column" at bounding box center [641, 308] width 1126 height 228
click at [769, 174] on div at bounding box center [844, 174] width 280 height 39
click at [779, 226] on input "New Column" at bounding box center [819, 217] width 196 height 19
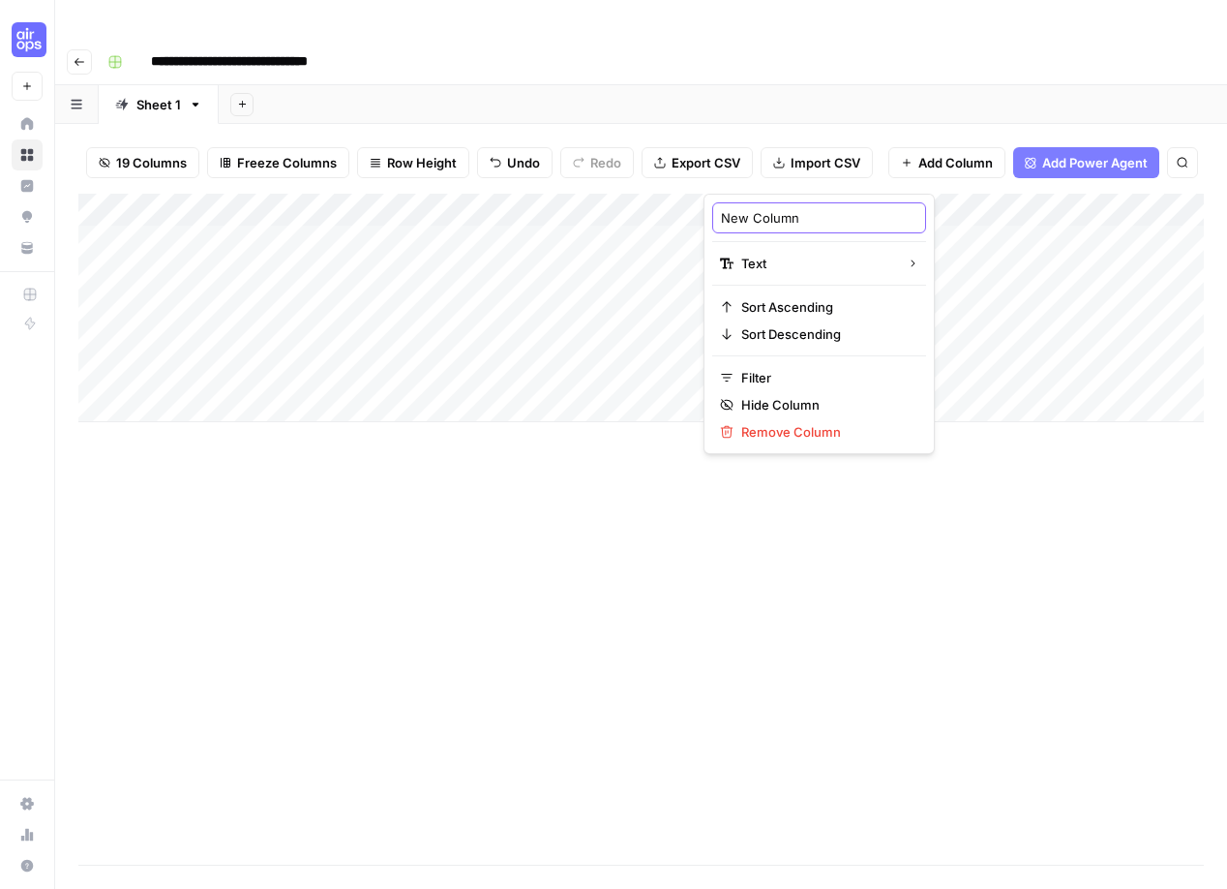
click at [779, 226] on input "New Column" at bounding box center [819, 217] width 196 height 19
type input "State"
click at [633, 459] on div "Add Column" at bounding box center [641, 529] width 1126 height 671
click at [783, 210] on div "Add Column" at bounding box center [641, 308] width 1126 height 228
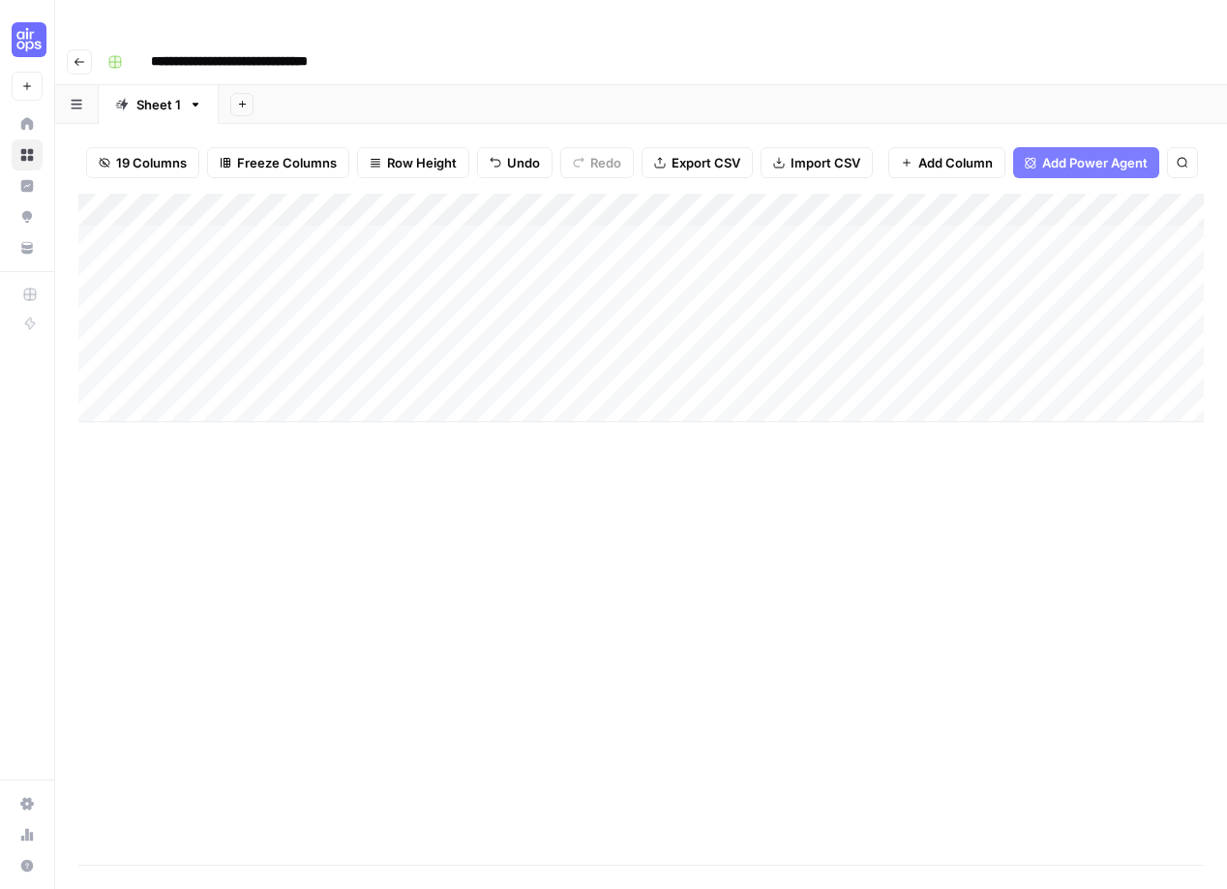
click at [783, 210] on div "Add Column" at bounding box center [641, 308] width 1126 height 228
type textarea "**********"
drag, startPoint x: 700, startPoint y: 166, endPoint x: 518, endPoint y: 159, distance: 182.1
click at [518, 194] on div "Add Column" at bounding box center [641, 308] width 1126 height 228
click at [799, 194] on div "Add Column" at bounding box center [641, 308] width 1126 height 228
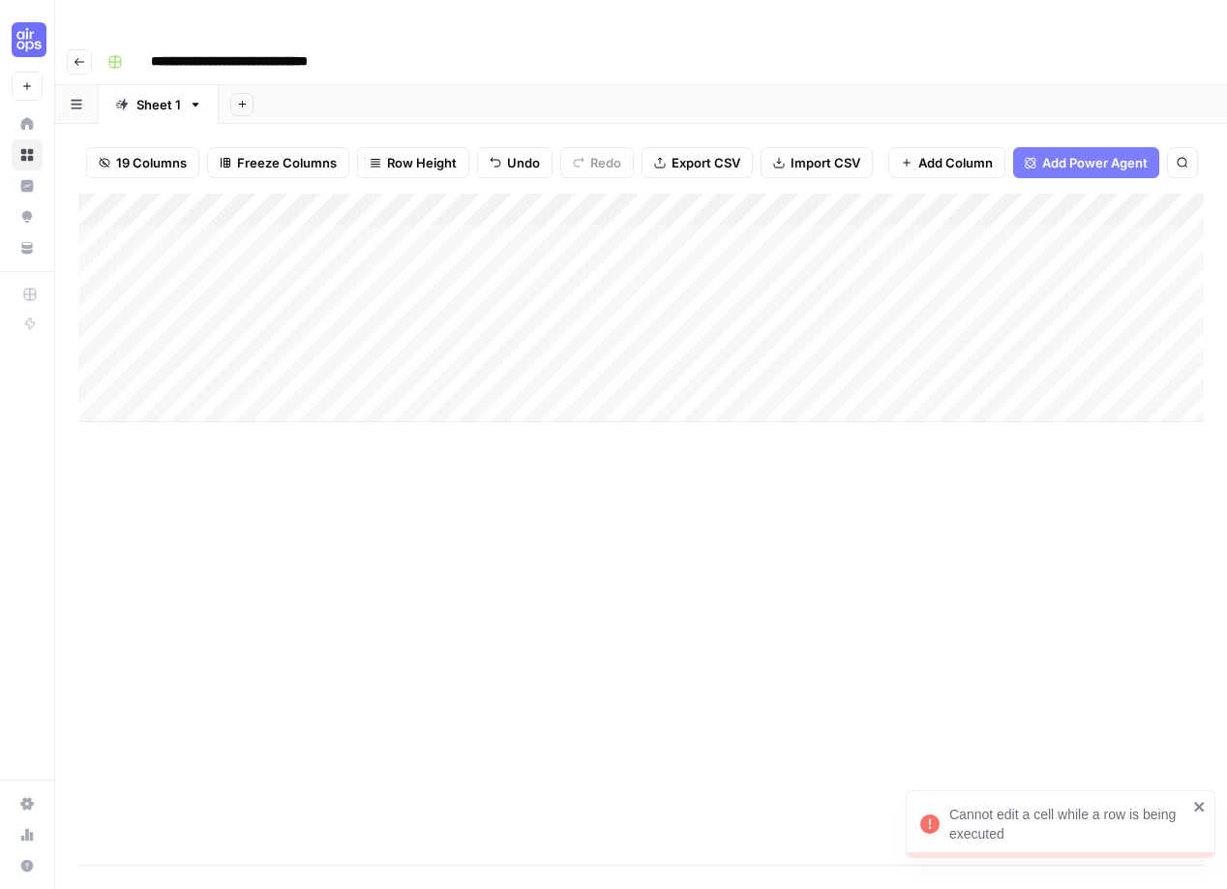
click at [799, 194] on div "Add Column" at bounding box center [641, 308] width 1126 height 228
click at [440, 598] on div "Add Column" at bounding box center [641, 529] width 1126 height 671
click at [424, 194] on div "Add Column" at bounding box center [641, 308] width 1126 height 228
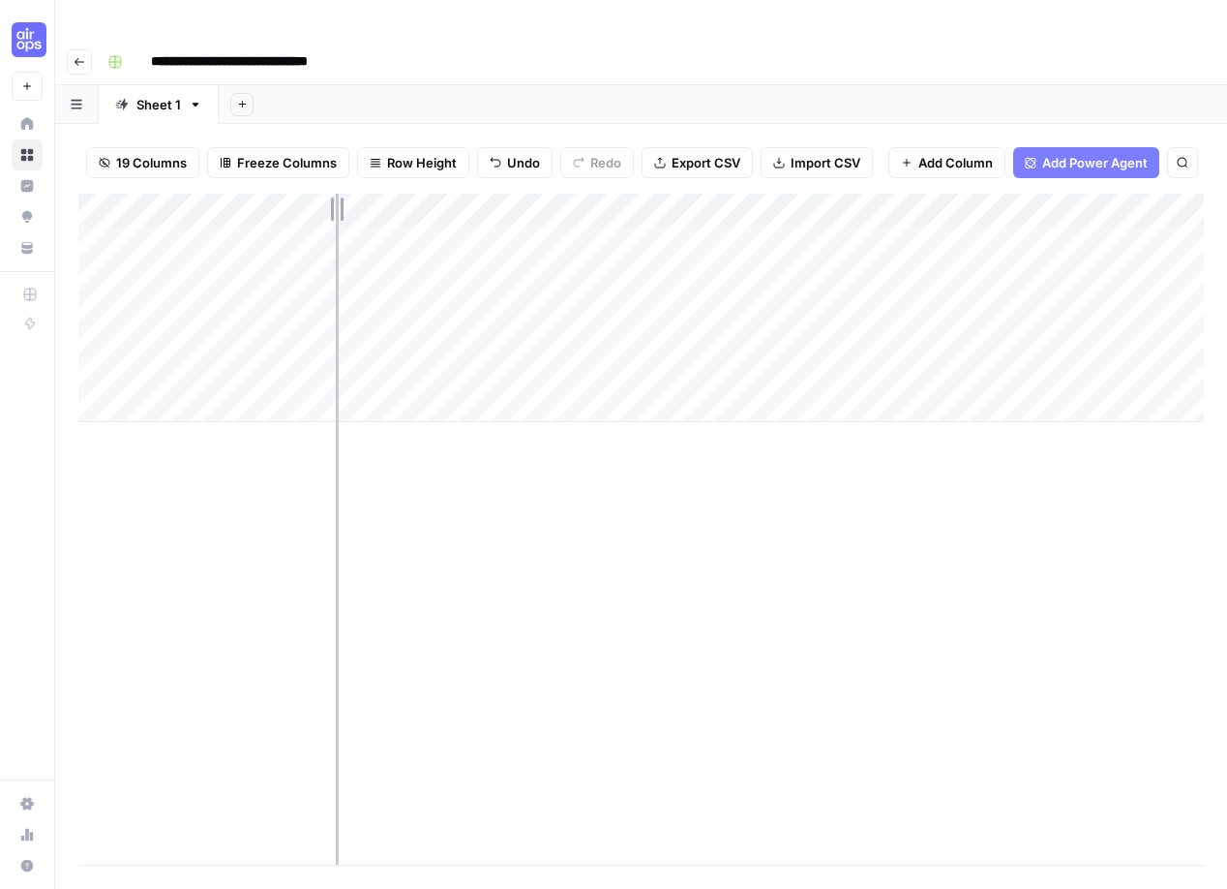
drag, startPoint x: 243, startPoint y: 173, endPoint x: 337, endPoint y: 169, distance: 94.0
click at [337, 194] on div "Add Column" at bounding box center [641, 308] width 1126 height 228
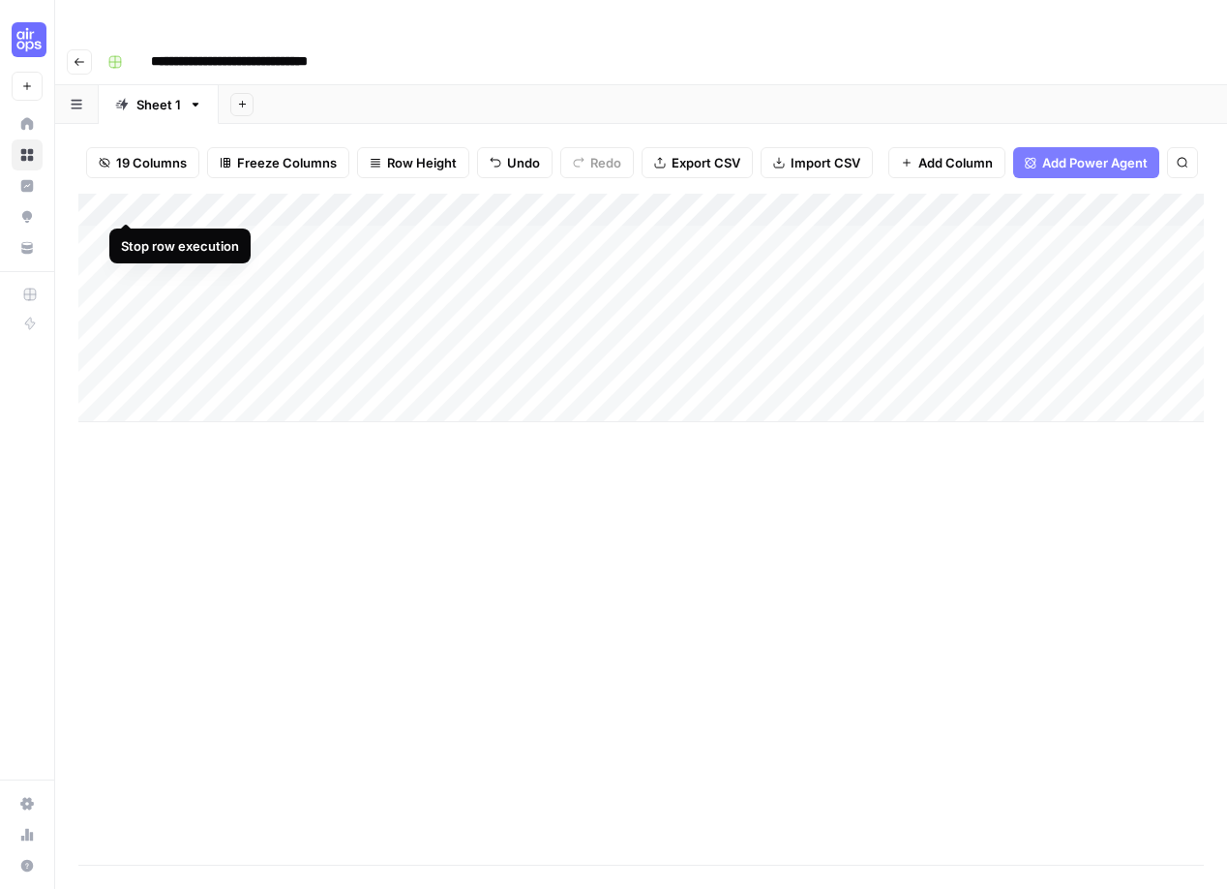
click at [128, 202] on div "Add Column" at bounding box center [641, 308] width 1126 height 228
click at [781, 194] on div "Add Column" at bounding box center [641, 308] width 1126 height 228
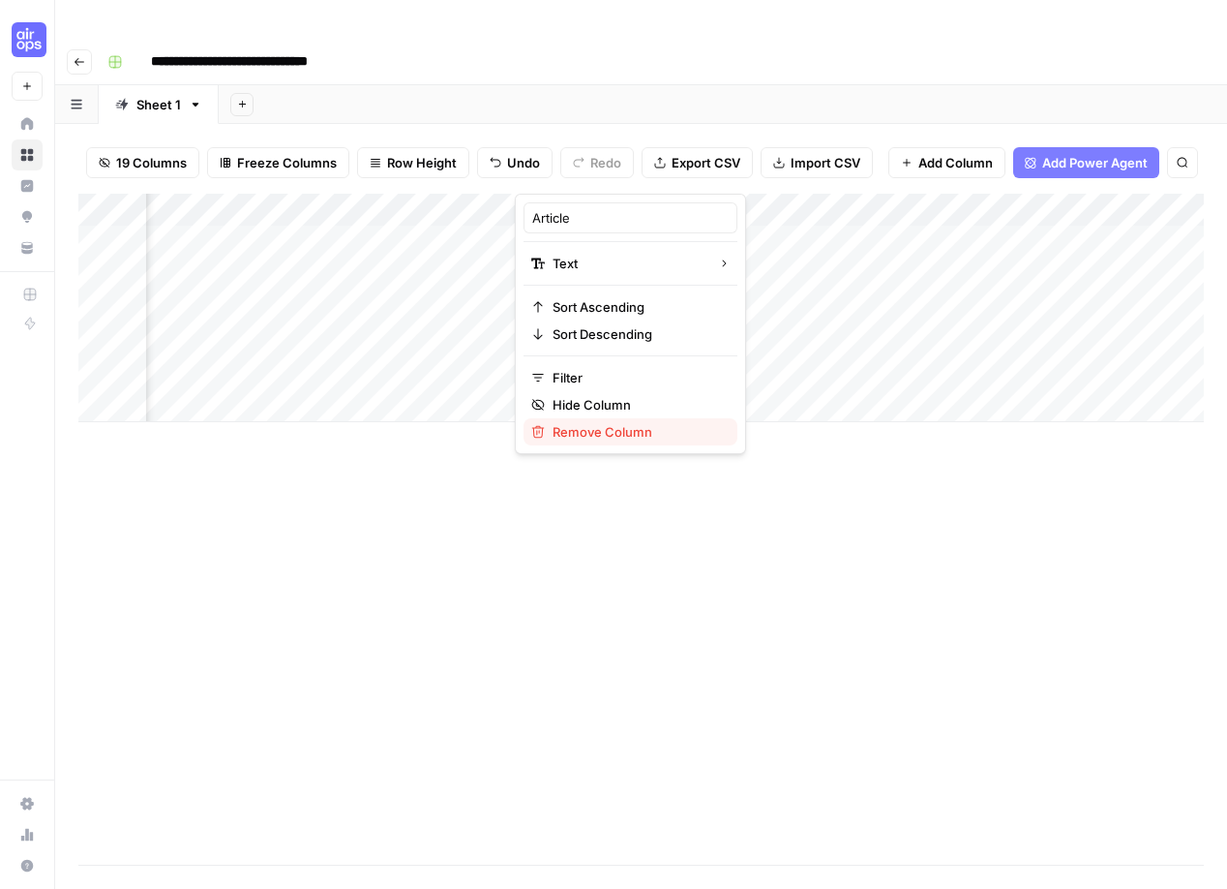
click at [594, 432] on span "Remove Column" at bounding box center [637, 431] width 169 height 19
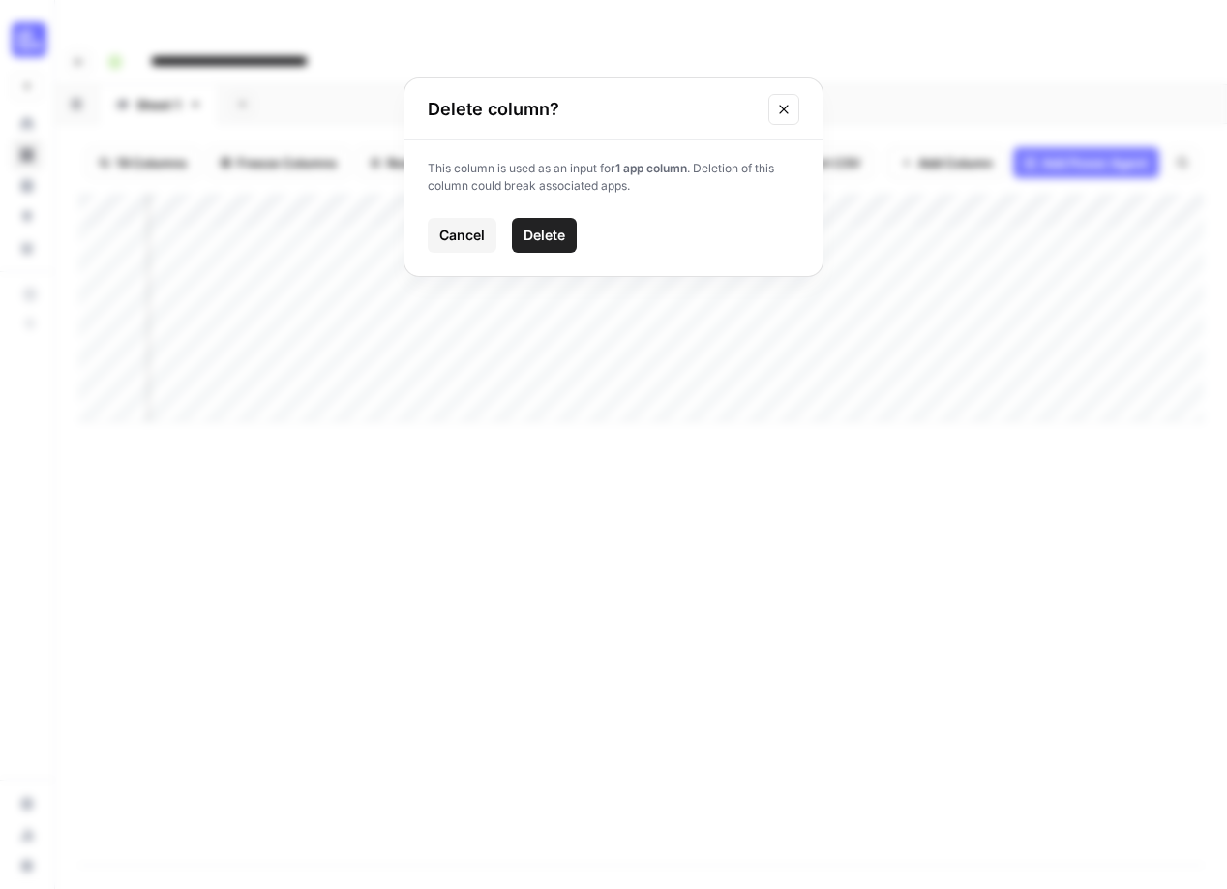
click at [563, 238] on span "Delete" at bounding box center [545, 235] width 42 height 19
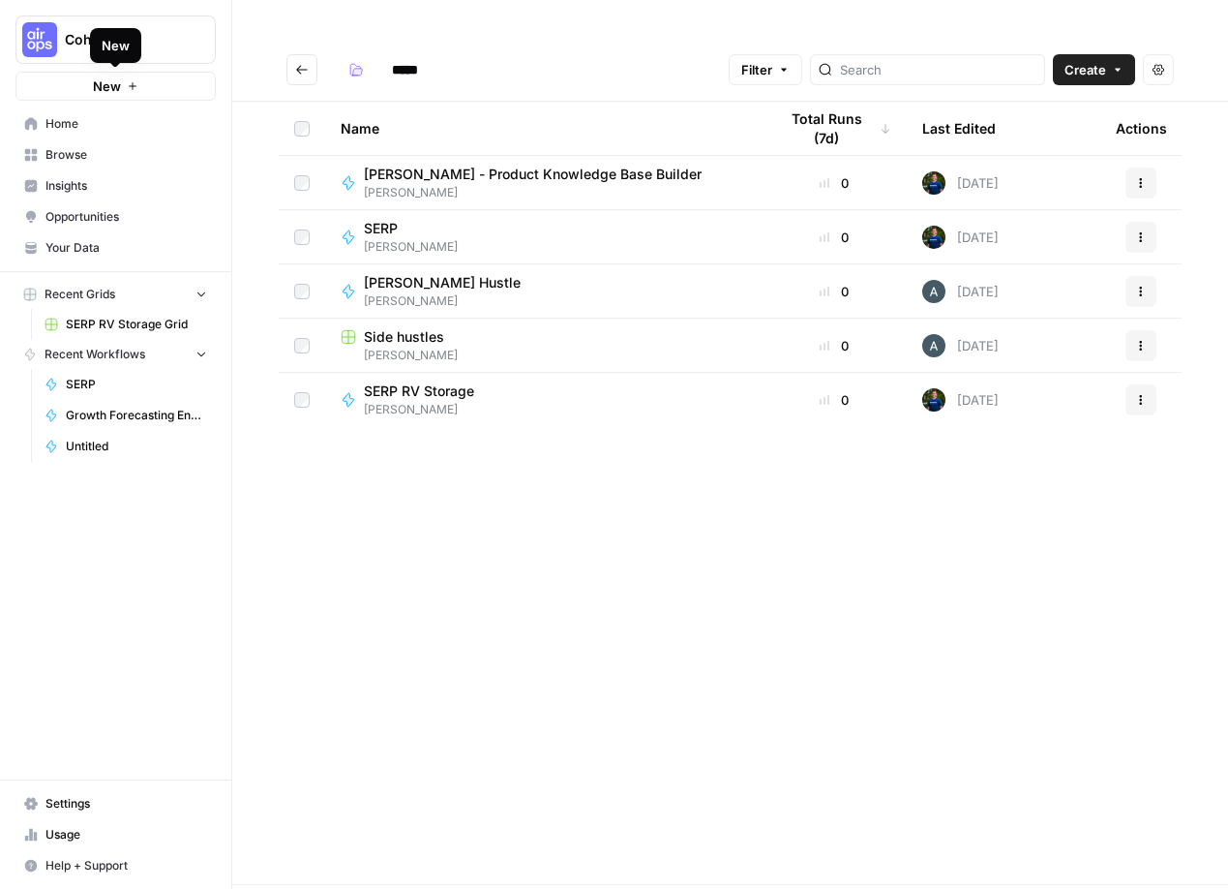
click at [121, 32] on div "New" at bounding box center [115, 45] width 51 height 35
click at [183, 41] on div "Cohort 5" at bounding box center [137, 39] width 144 height 19
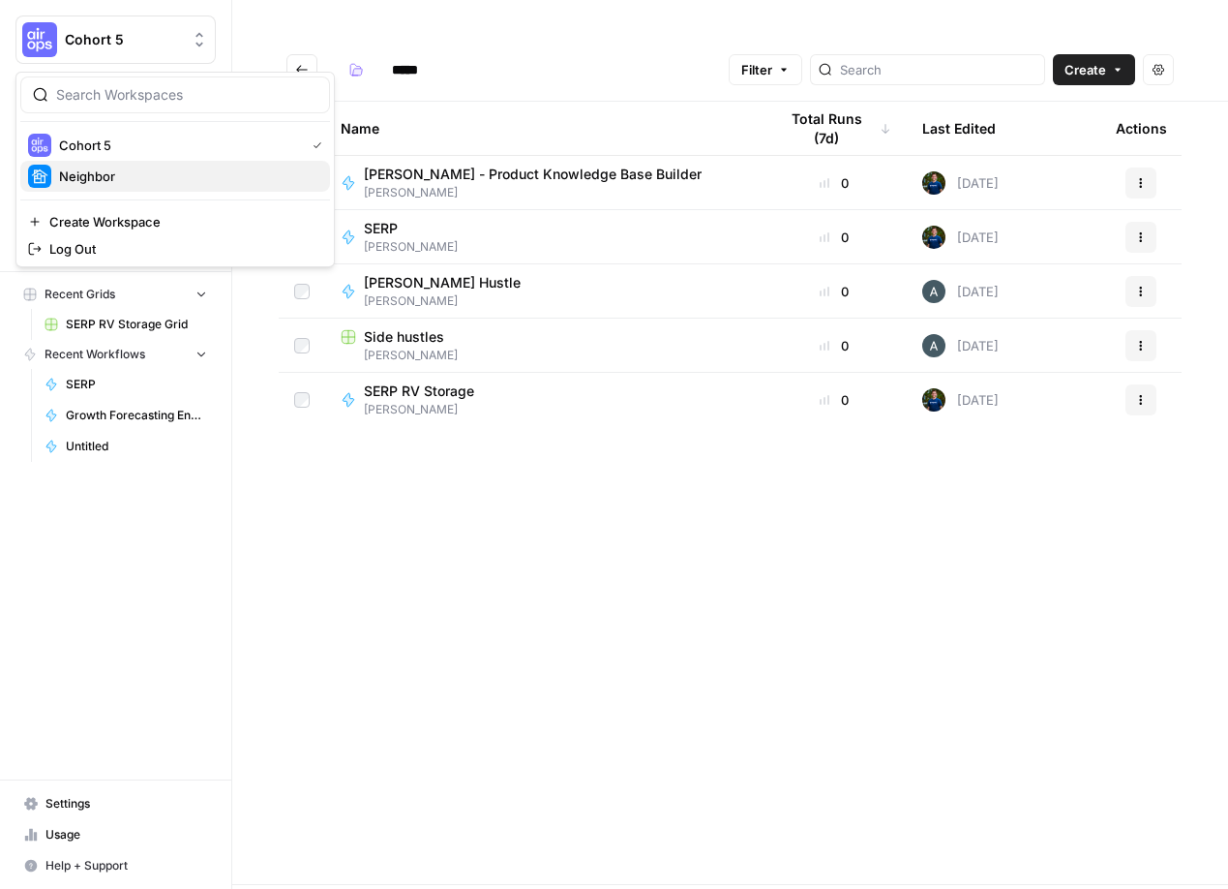
click at [102, 178] on span "Neighbor" at bounding box center [187, 175] width 256 height 19
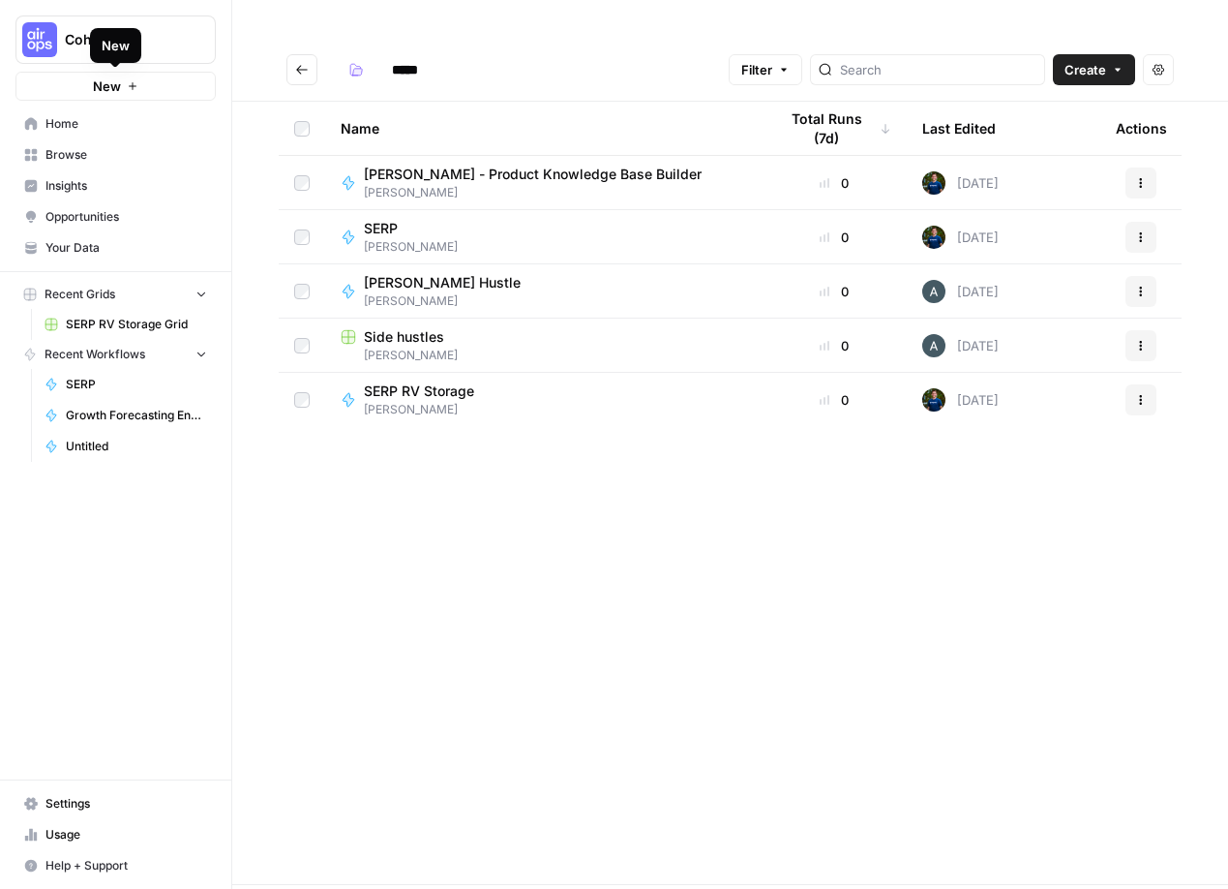
click at [60, 26] on button "Cohort 5" at bounding box center [115, 39] width 200 height 48
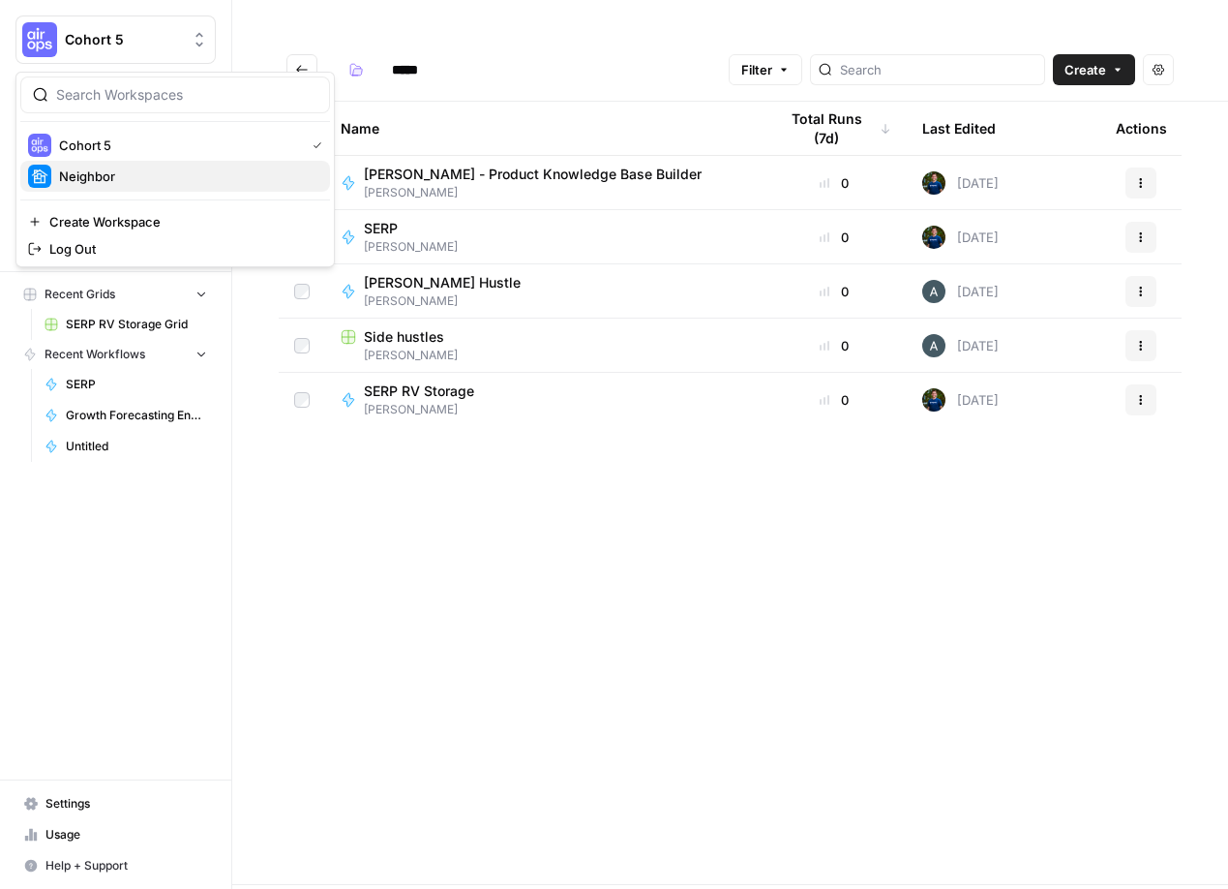
click at [106, 172] on span "Neighbor" at bounding box center [187, 175] width 256 height 19
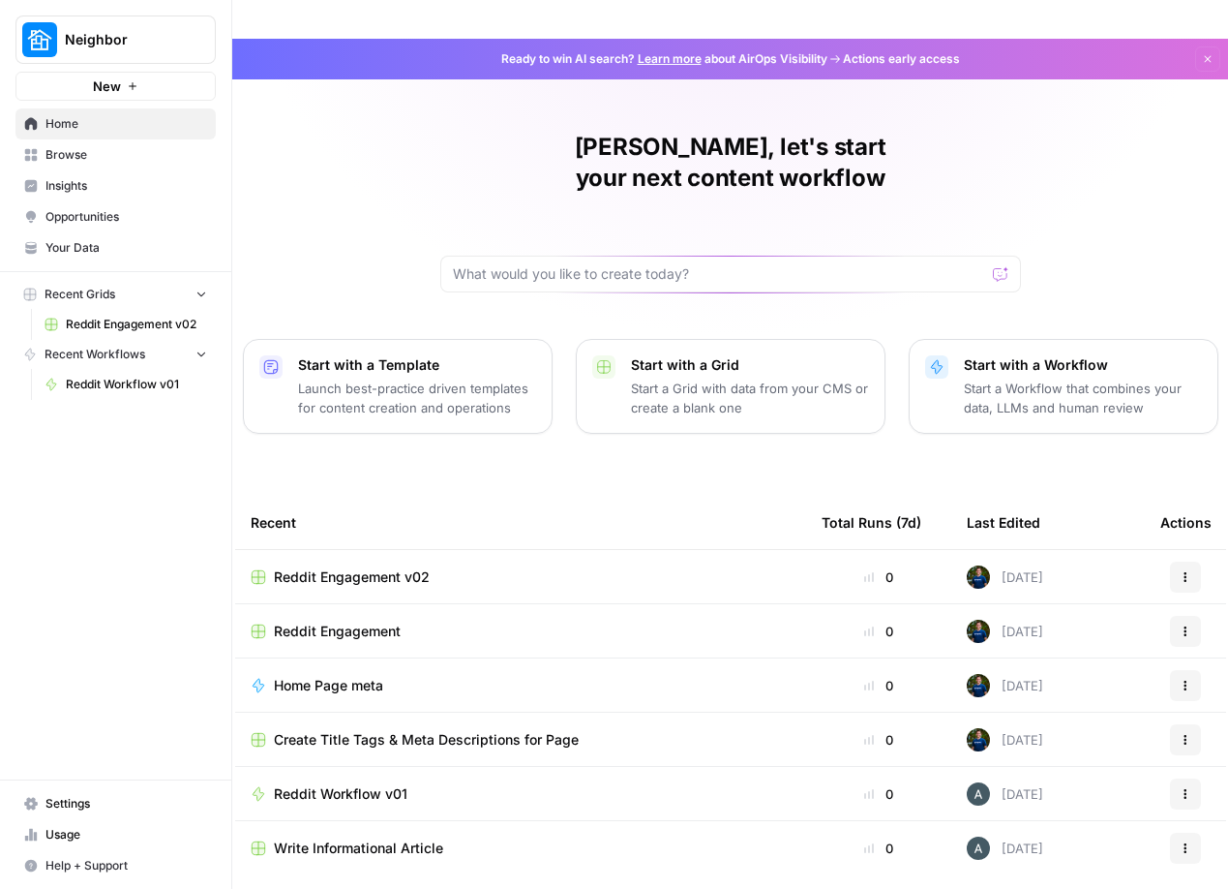
click at [440, 567] on div "Reddit Engagement v02" at bounding box center [521, 576] width 540 height 19
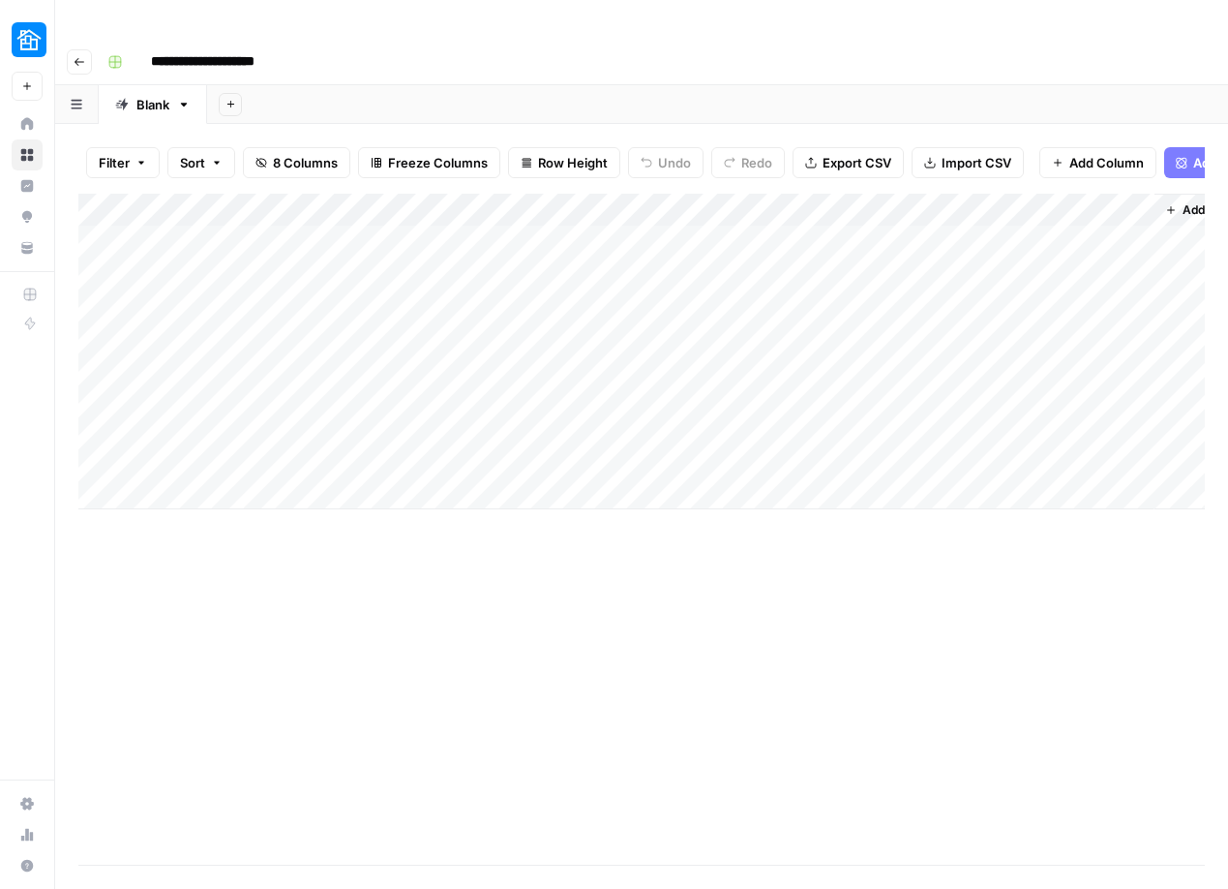
scroll to position [0, 537]
click at [727, 198] on div "Add Column" at bounding box center [641, 352] width 1127 height 316
click at [806, 208] on div "Add Column" at bounding box center [641, 352] width 1127 height 316
click at [803, 199] on div "Add Column" at bounding box center [641, 352] width 1127 height 316
click at [791, 197] on div "Add Column" at bounding box center [641, 352] width 1127 height 316
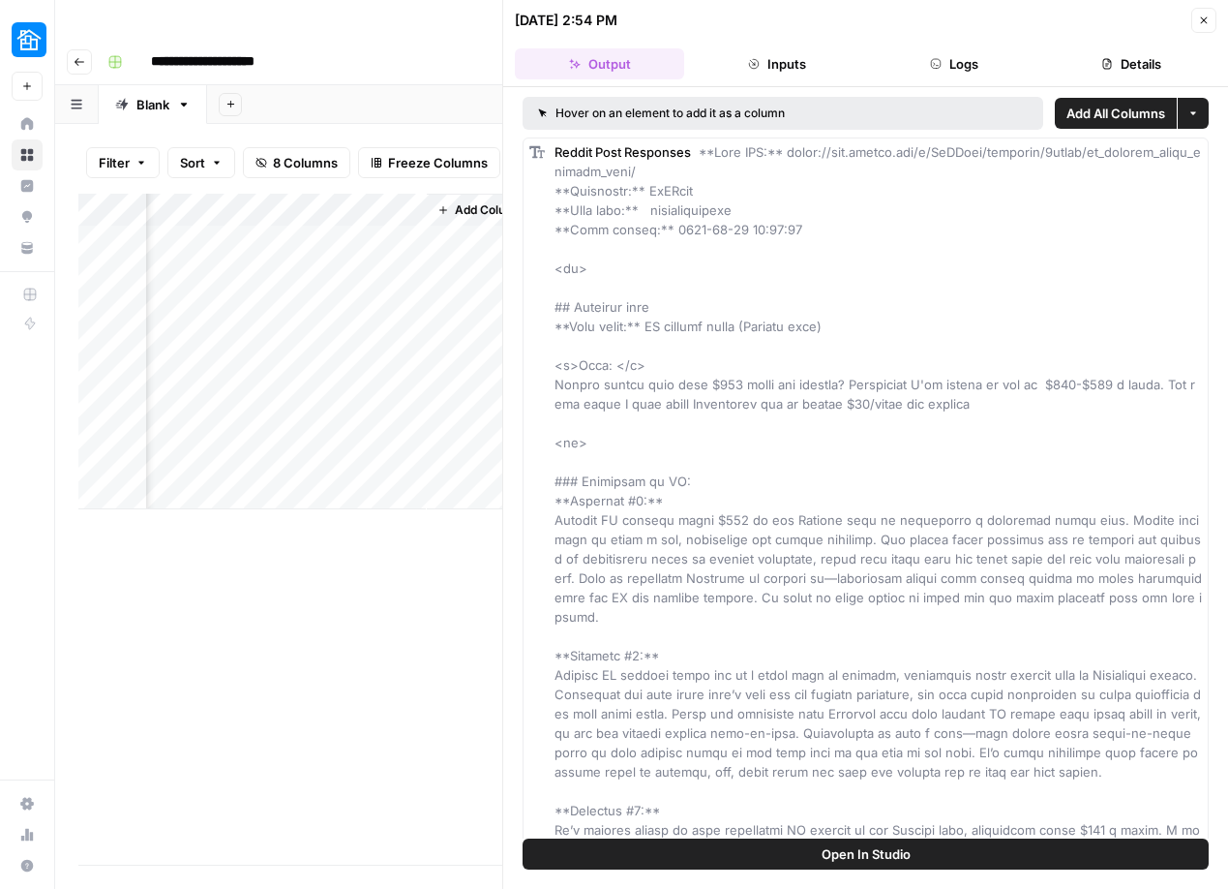
scroll to position [0, 1240]
click at [275, 221] on div "Add Column" at bounding box center [290, 352] width 424 height 316
click at [275, 220] on div "Add Column" at bounding box center [290, 352] width 424 height 316
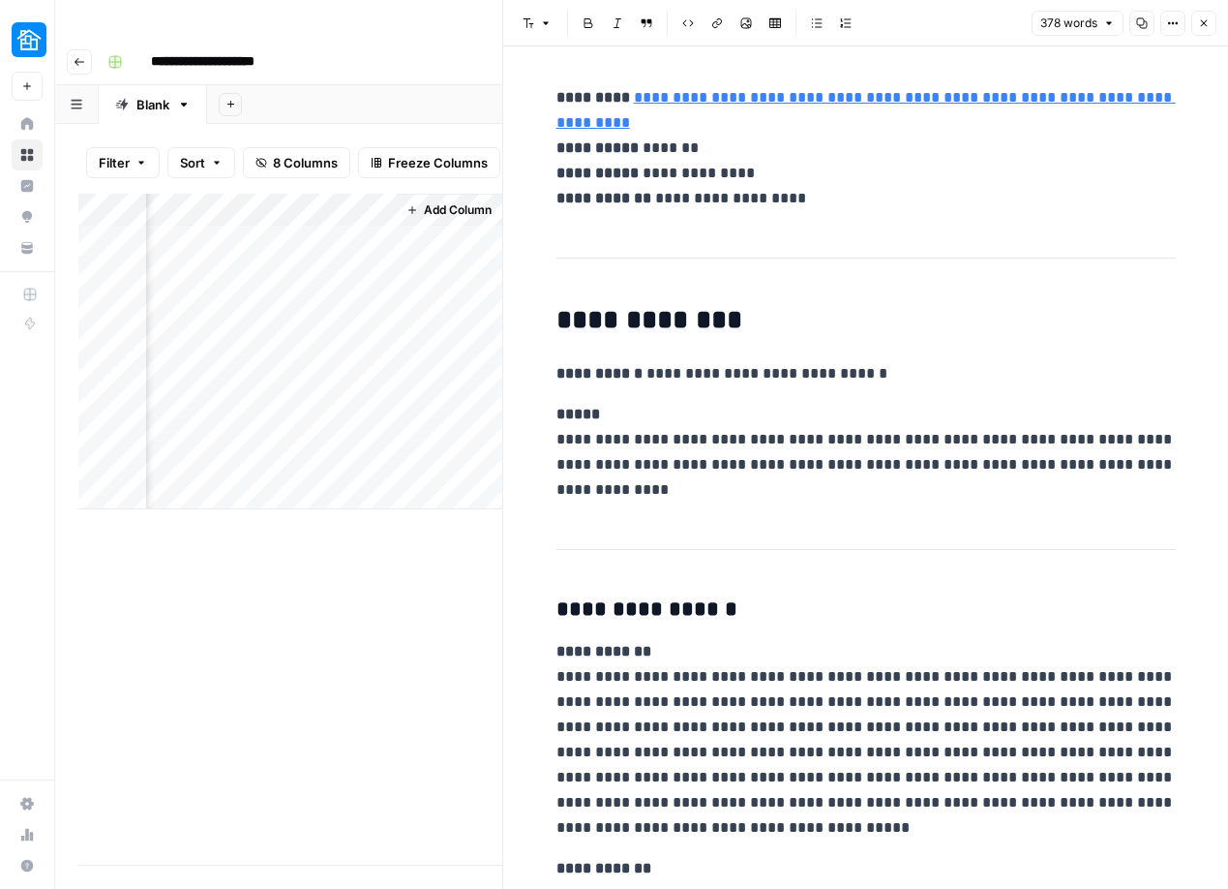
click at [233, 194] on div "Add Column" at bounding box center [290, 352] width 424 height 316
click at [233, 168] on div at bounding box center [307, 174] width 175 height 39
click at [156, 591] on div "Add Column" at bounding box center [290, 529] width 424 height 671
click at [850, 443] on p "**********" at bounding box center [866, 452] width 619 height 101
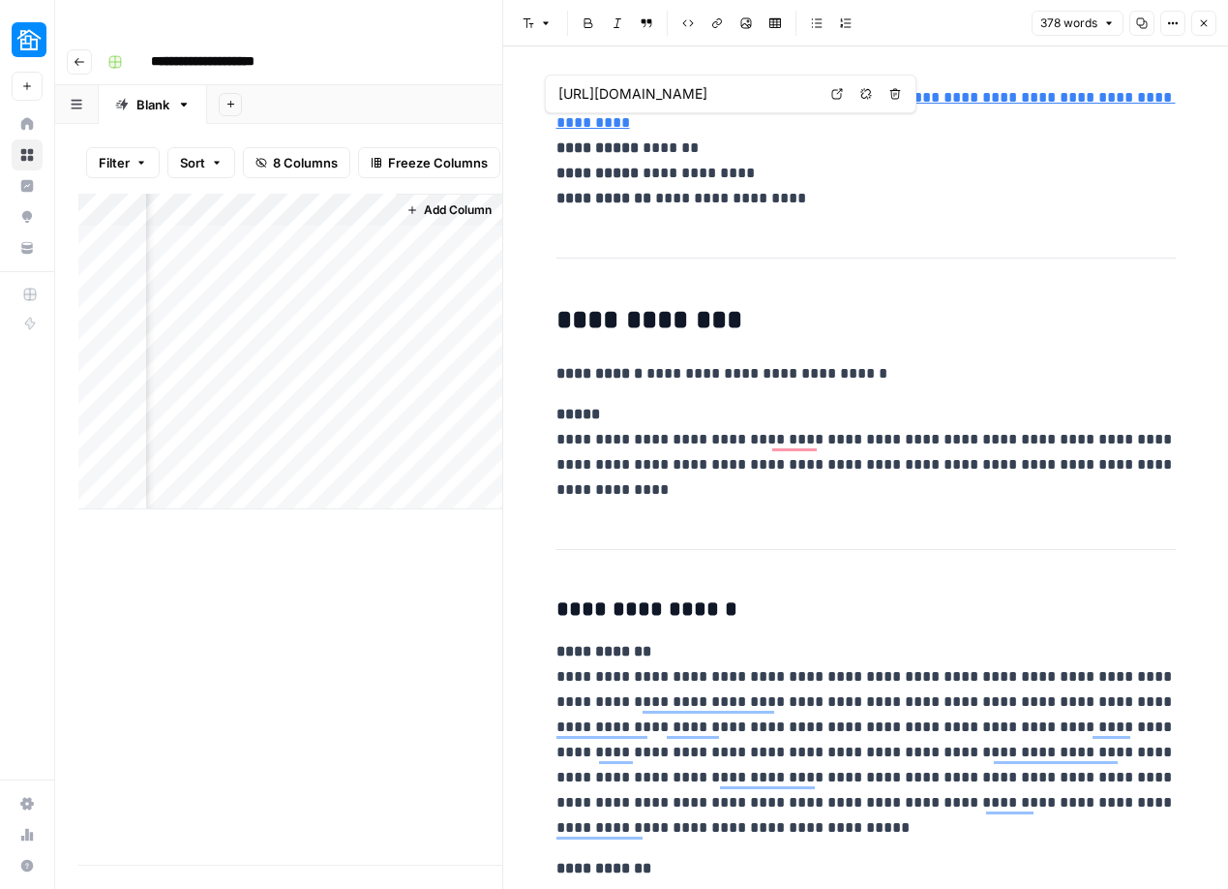
click at [843, 128] on link "**********" at bounding box center [866, 110] width 619 height 40
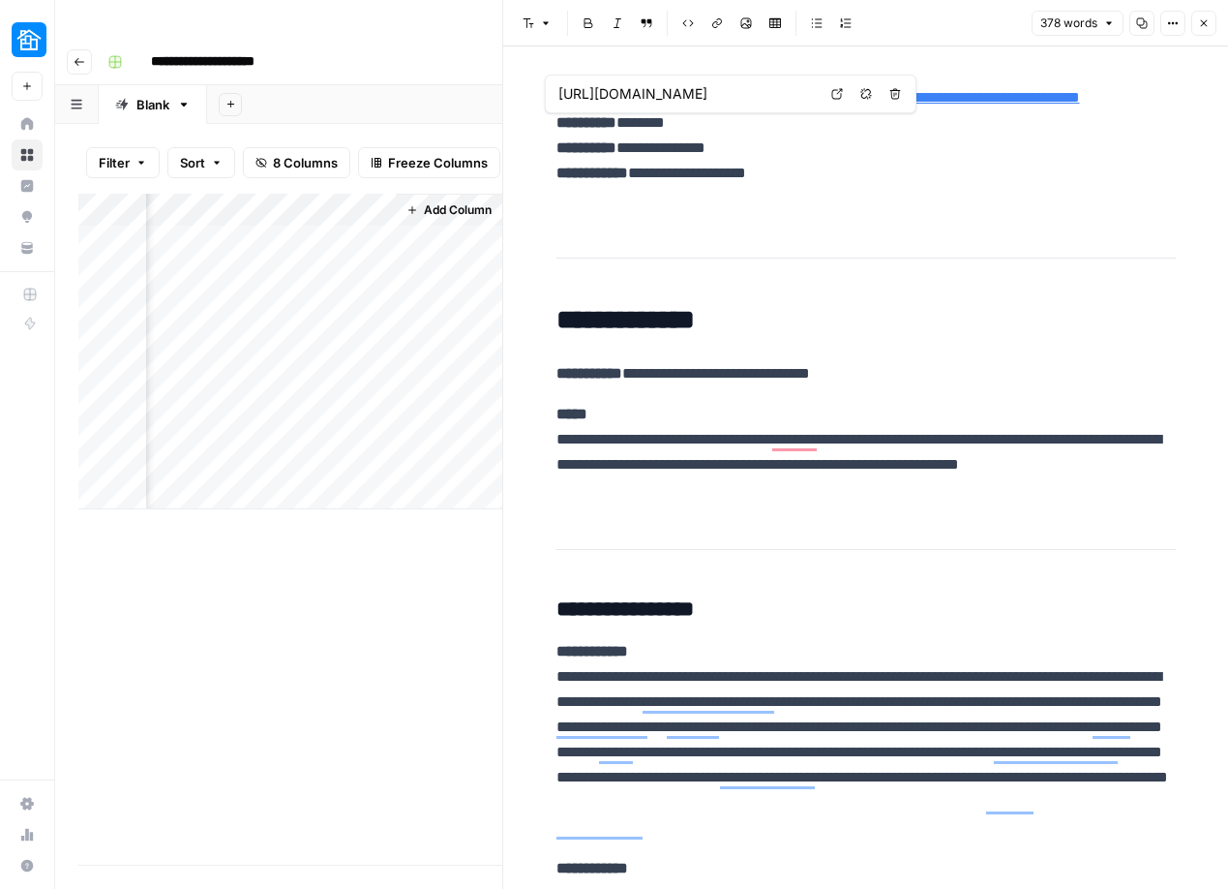
click at [741, 105] on link "**********" at bounding box center [849, 97] width 461 height 15
click at [834, 97] on icon at bounding box center [837, 94] width 12 height 12
click at [299, 580] on div "Add Column" at bounding box center [290, 529] width 424 height 671
click at [215, 587] on div "Add Column" at bounding box center [290, 529] width 424 height 671
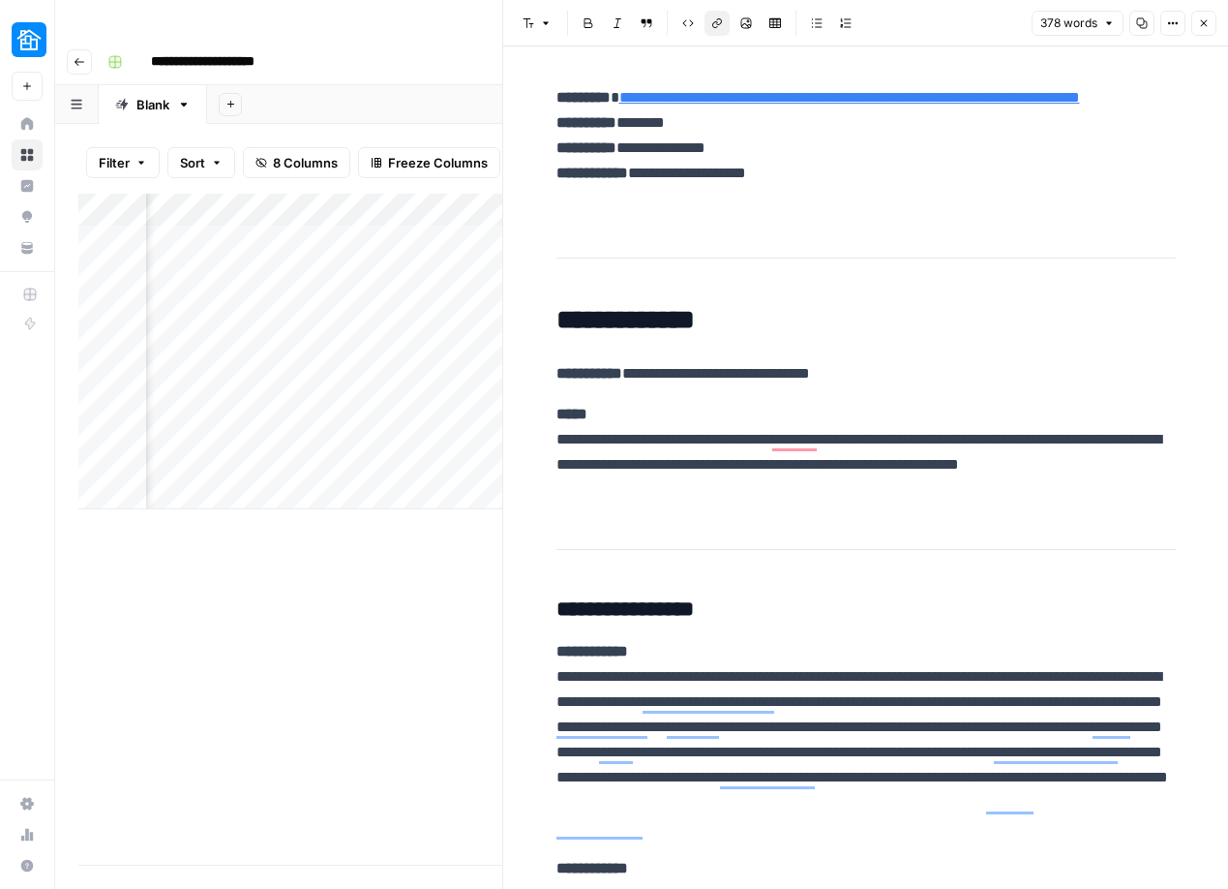
click at [1207, 18] on icon "button" at bounding box center [1204, 23] width 12 height 12
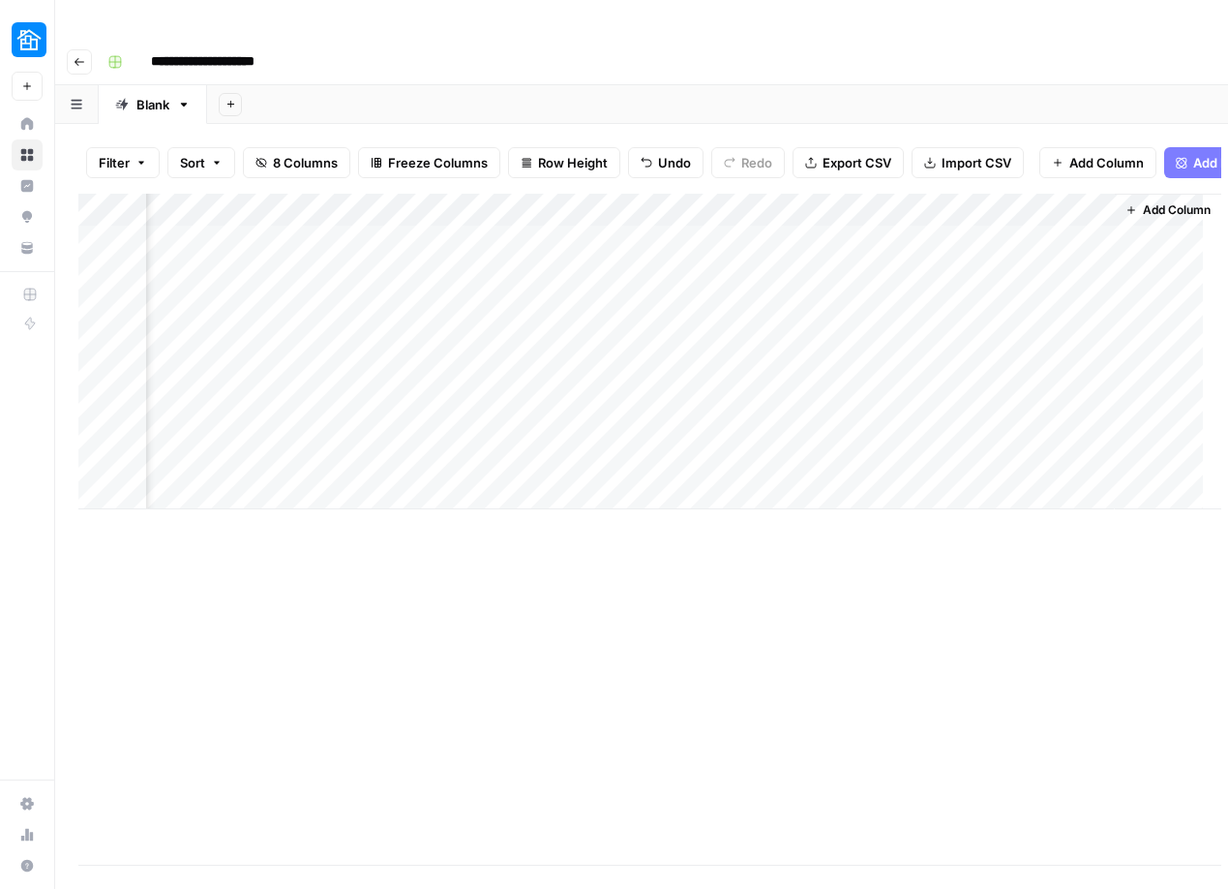
scroll to position [0, 514]
click at [821, 194] on div "Add Column" at bounding box center [641, 352] width 1127 height 316
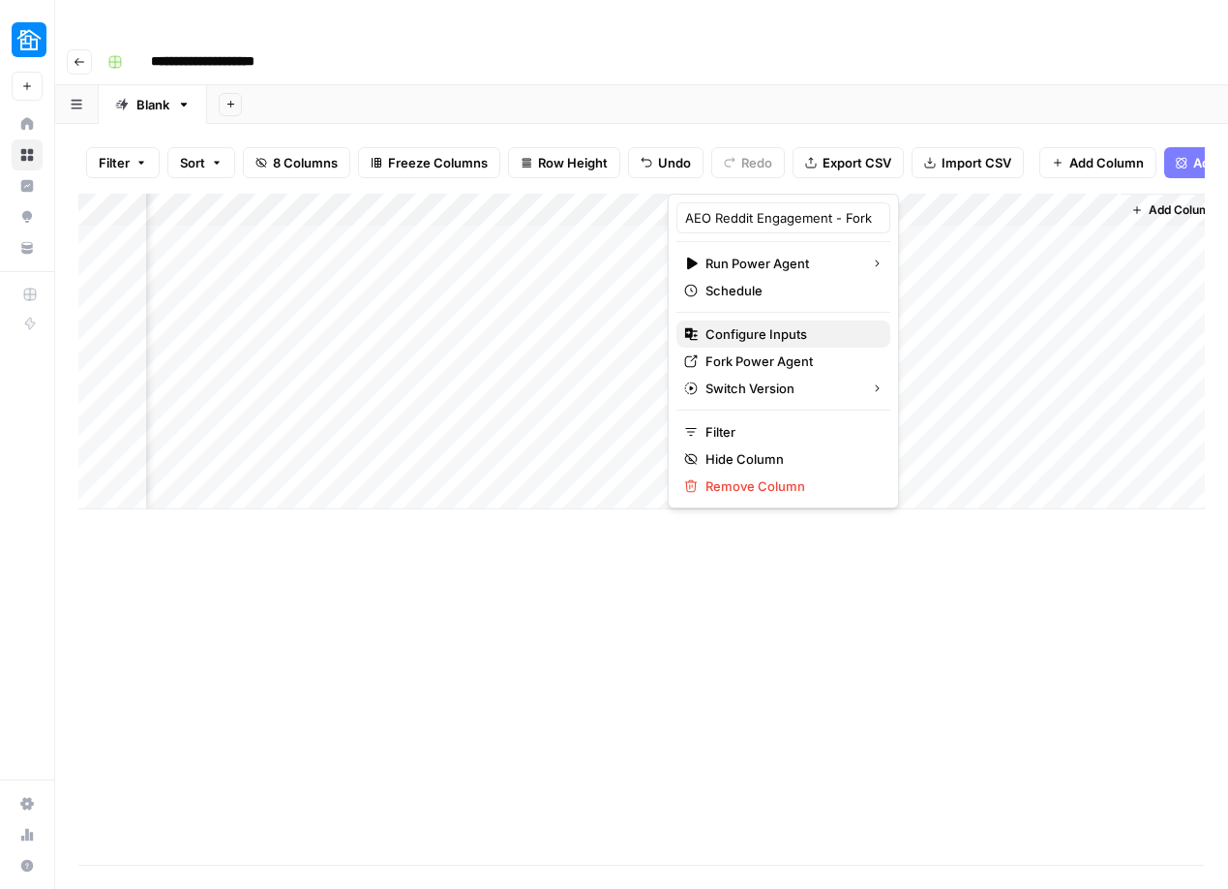
click at [768, 336] on span "Configure Inputs" at bounding box center [790, 333] width 169 height 19
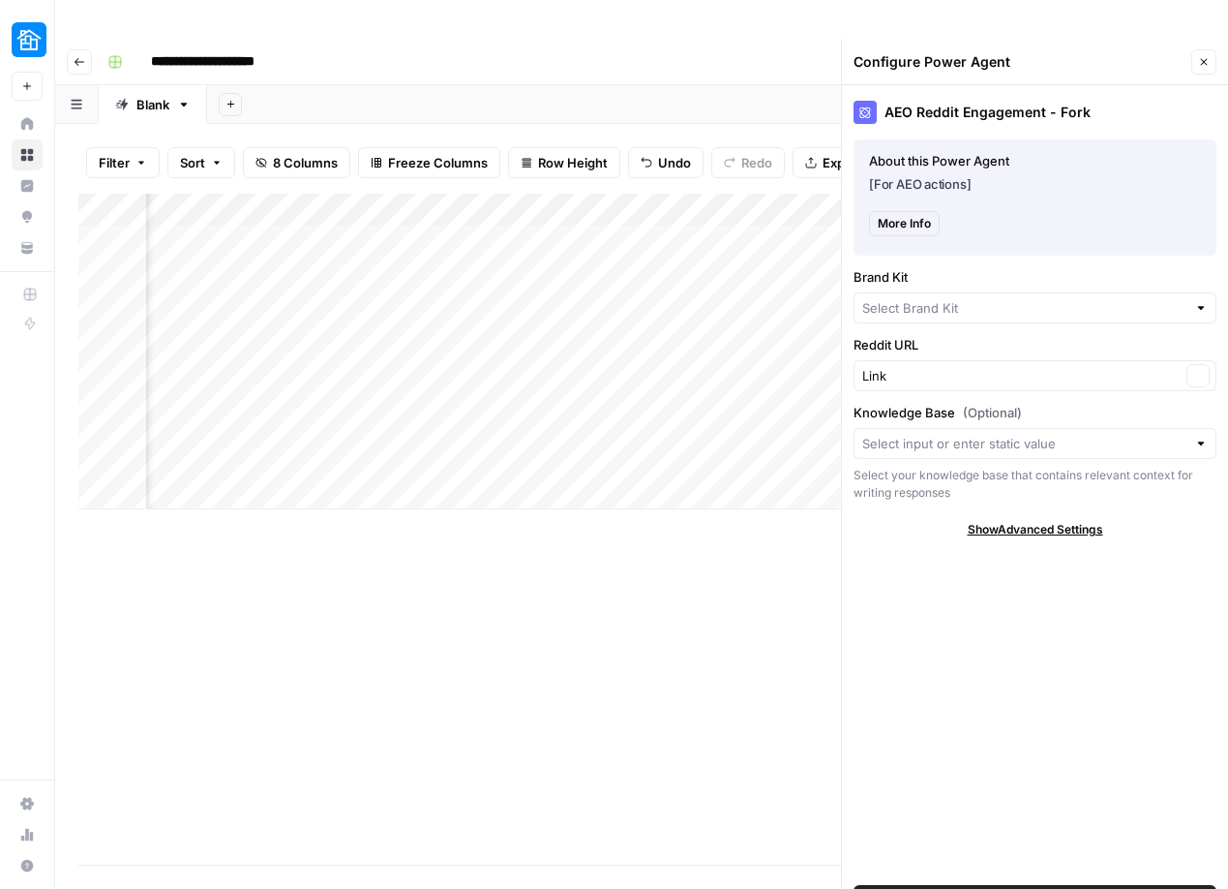
type input "Neighbor"
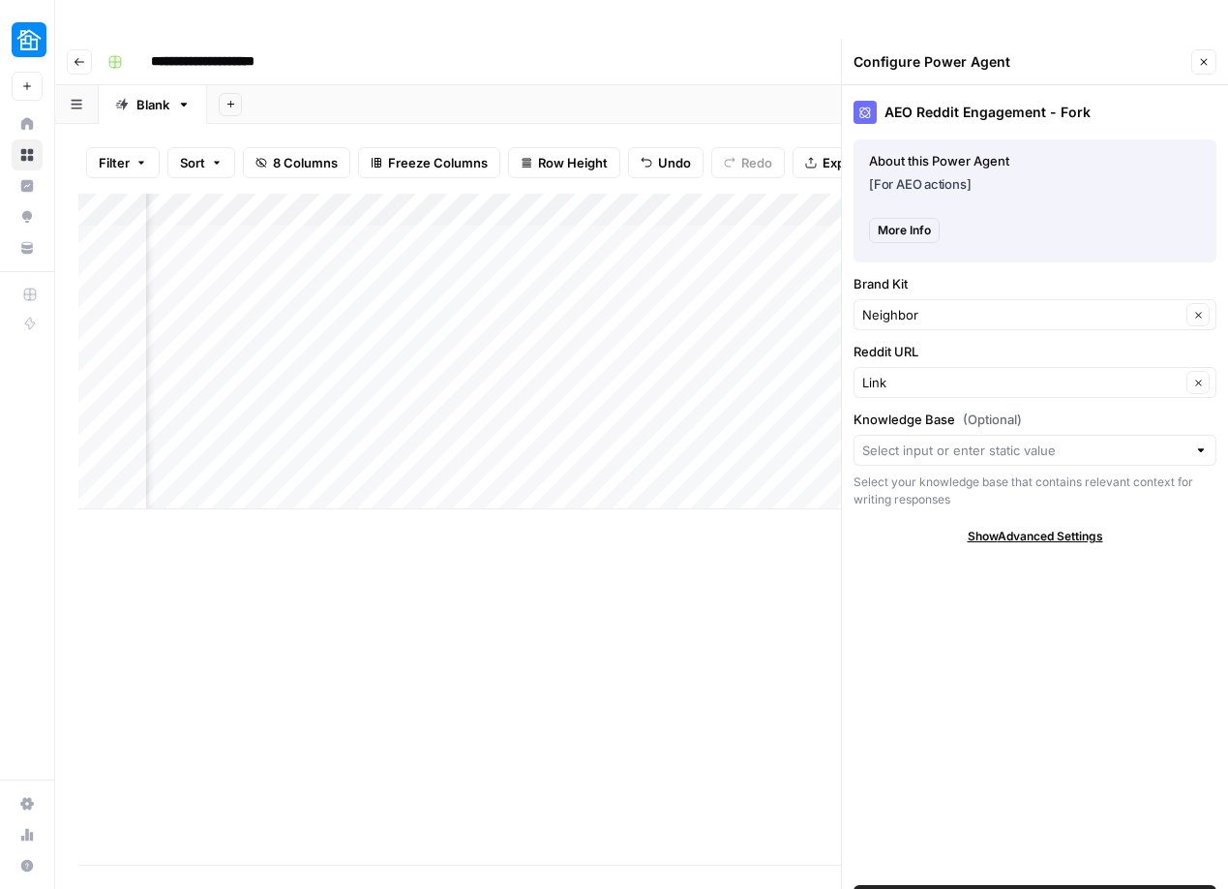
click at [1214, 49] on button "Close" at bounding box center [1203, 61] width 25 height 25
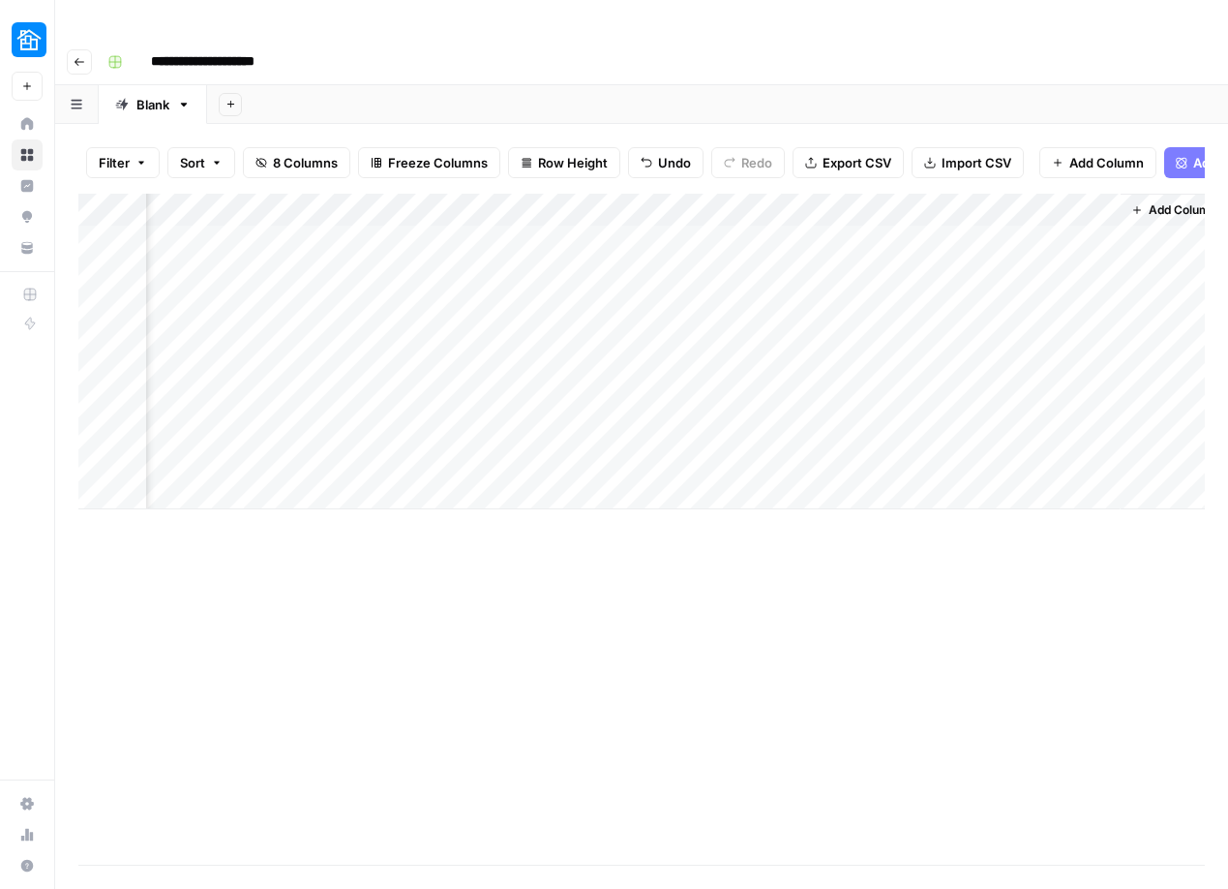
click at [818, 199] on div "Add Column" at bounding box center [641, 352] width 1127 height 316
click at [820, 194] on div "Add Column" at bounding box center [641, 352] width 1127 height 316
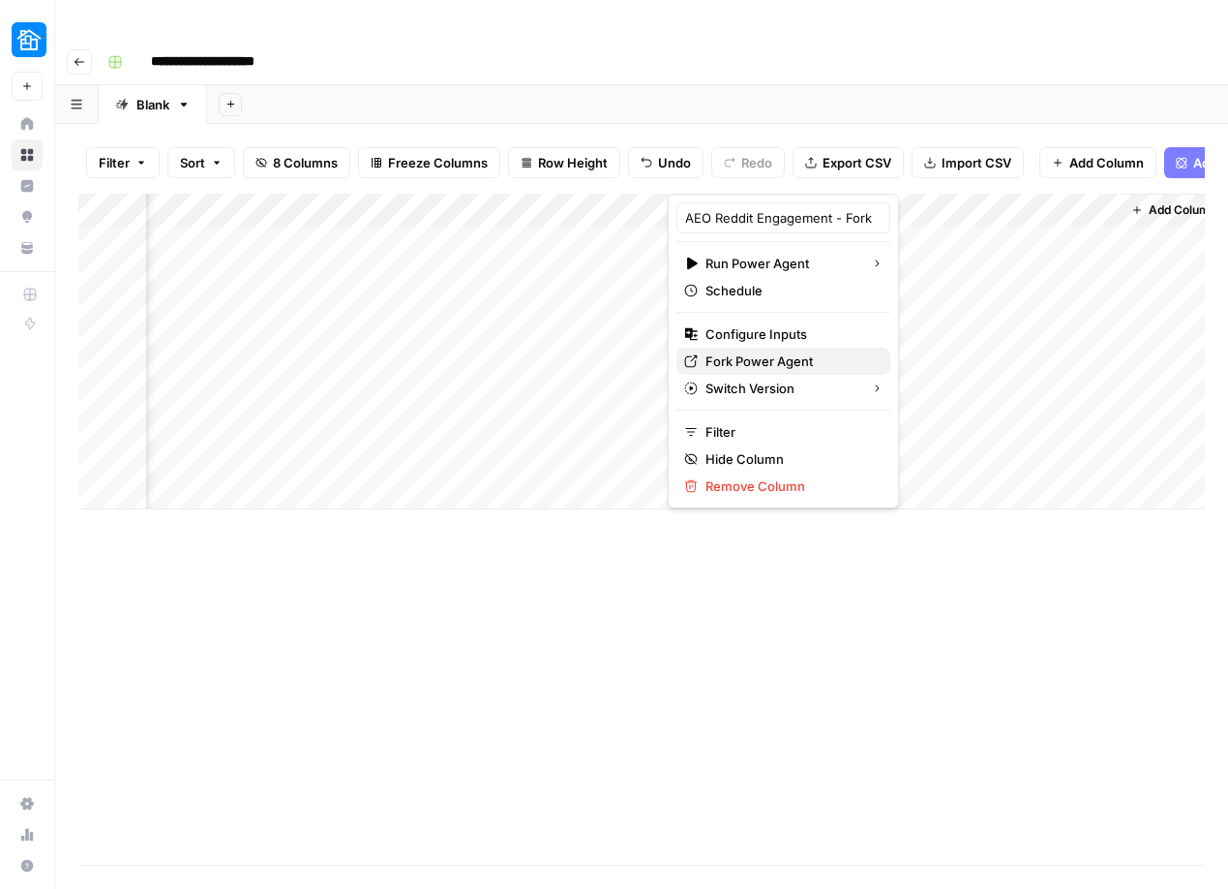
click at [748, 366] on span "Fork Power Agent" at bounding box center [790, 360] width 169 height 19
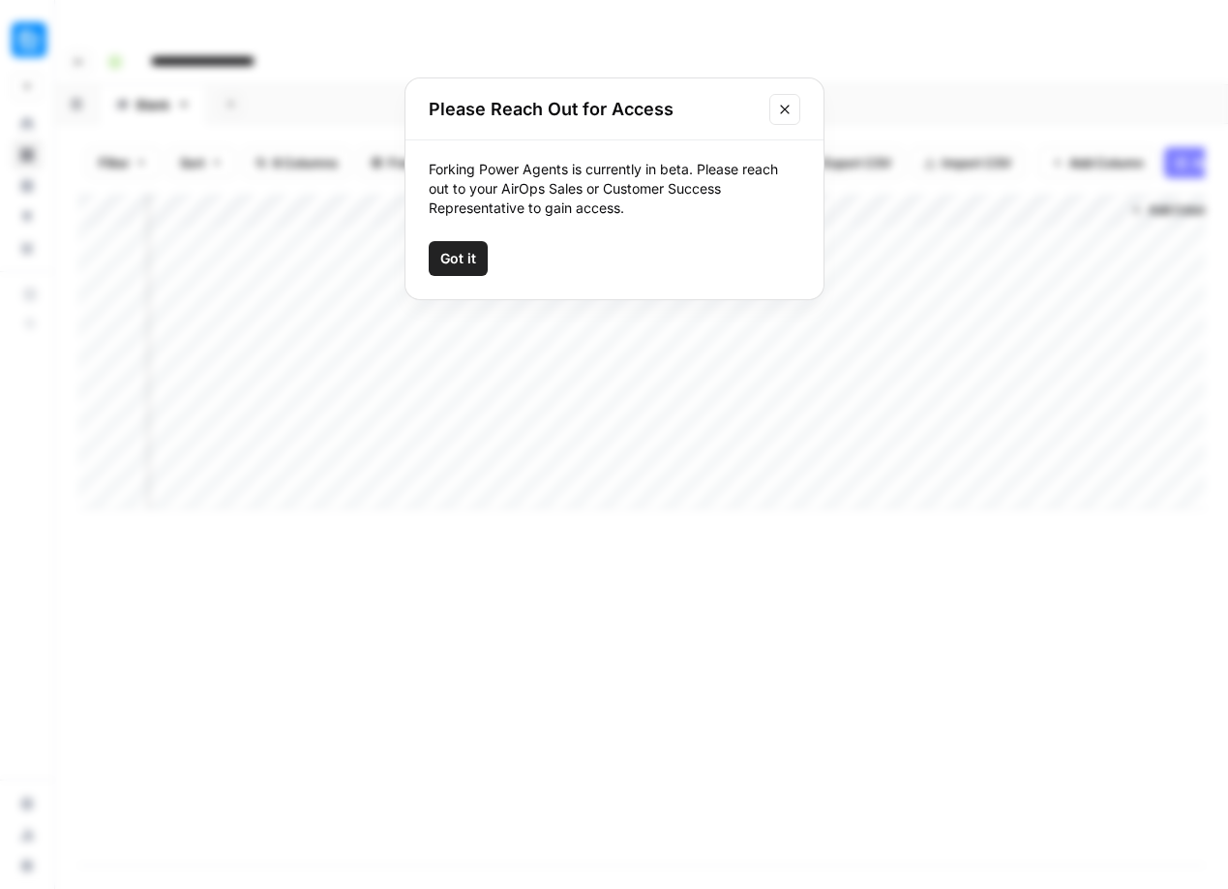
click at [784, 114] on icon "Close modal" at bounding box center [784, 109] width 15 height 15
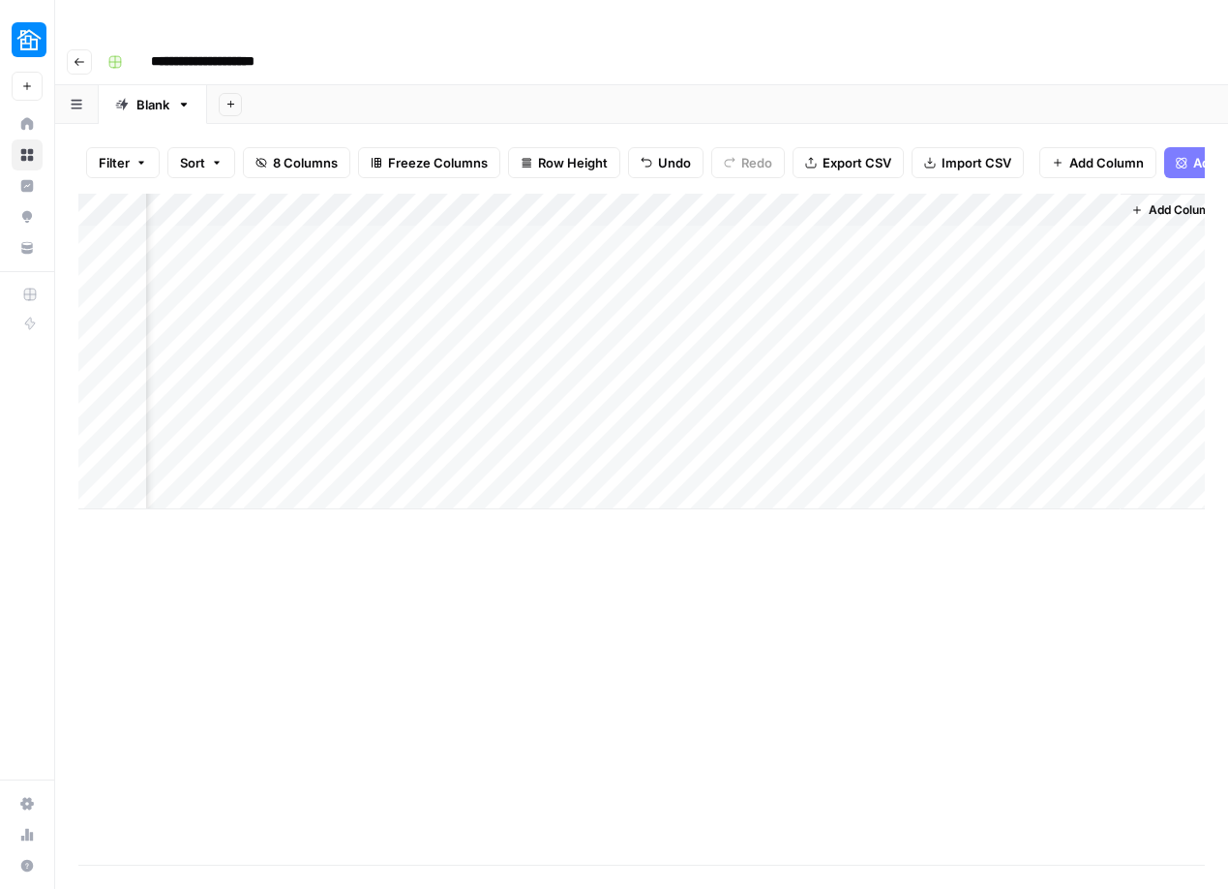
click at [790, 214] on div "Add Column" at bounding box center [641, 352] width 1127 height 316
click at [801, 194] on div "Add Column" at bounding box center [641, 352] width 1127 height 316
click at [865, 594] on div "Add Column" at bounding box center [641, 529] width 1127 height 671
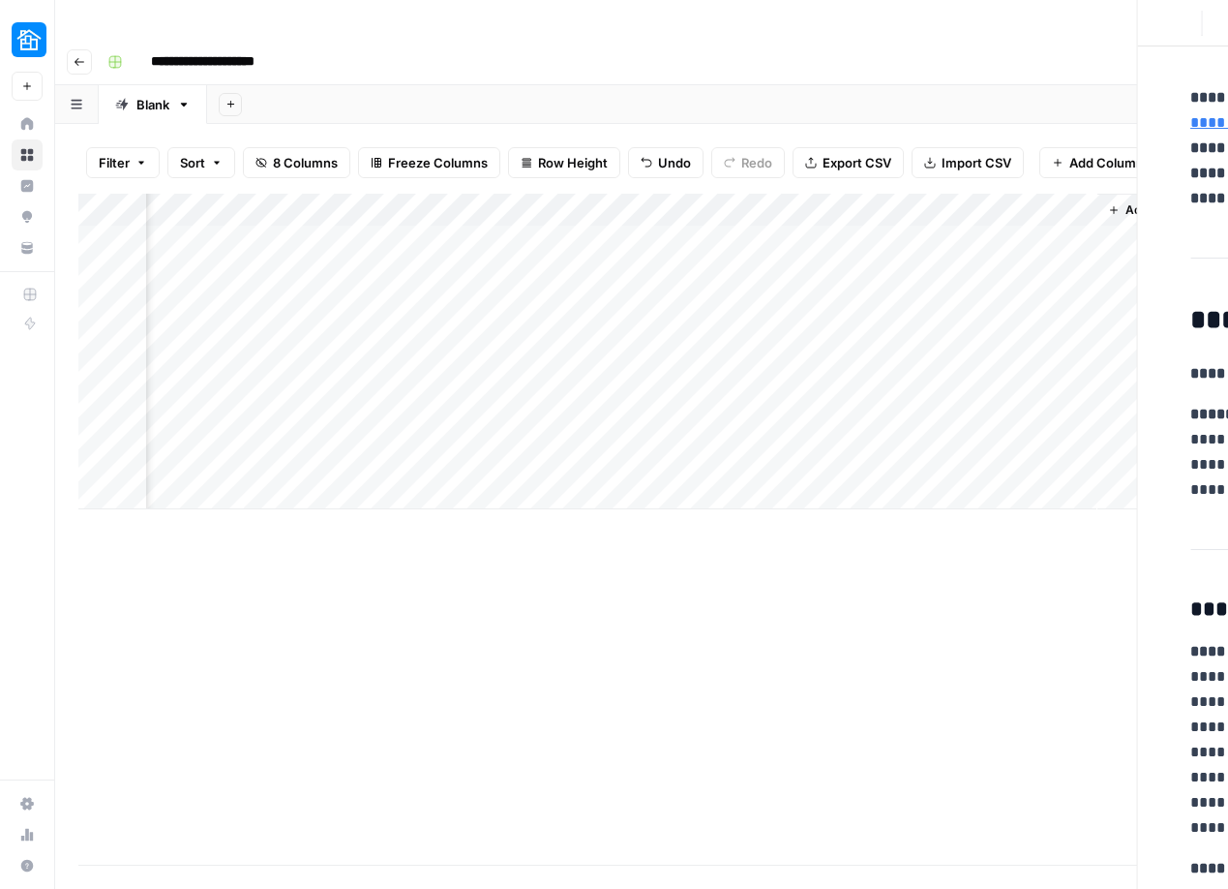
scroll to position [0, 514]
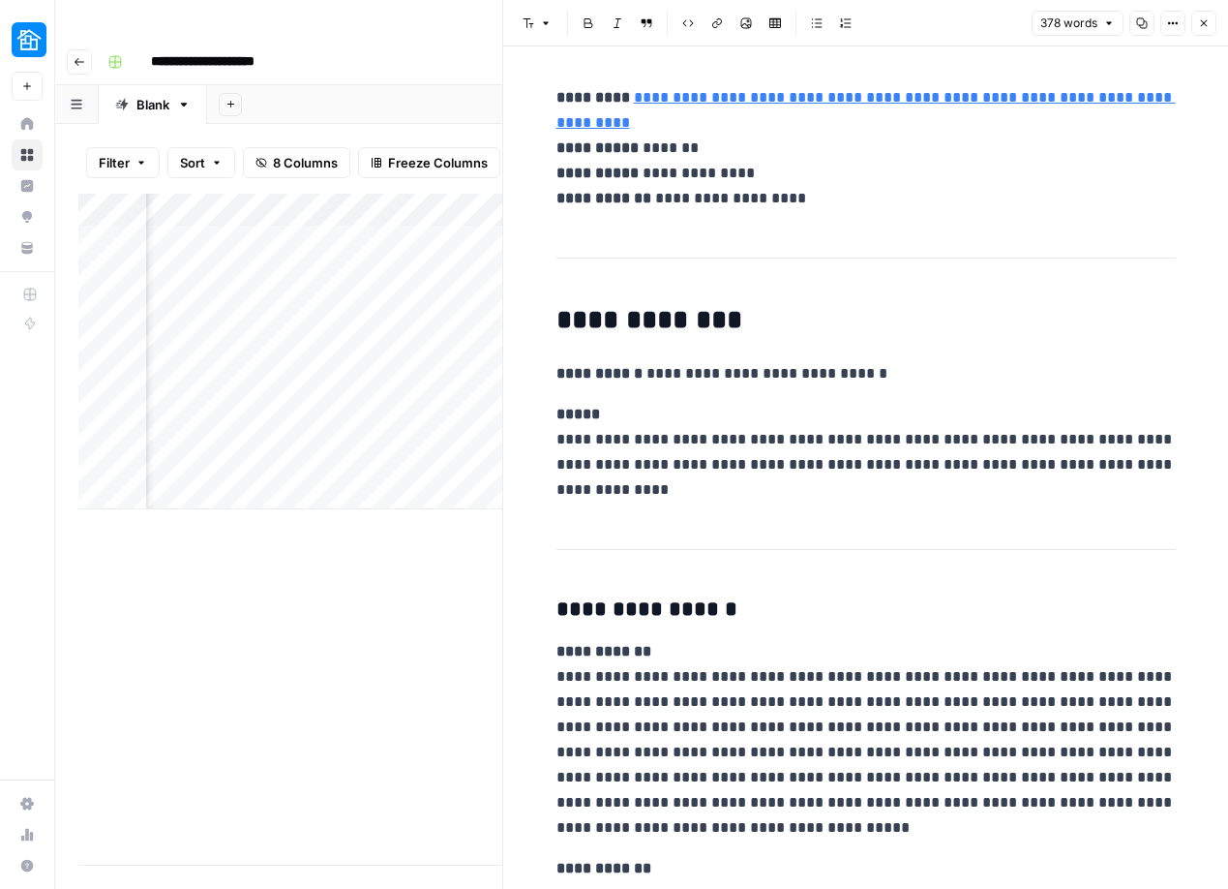
click at [689, 204] on p "**********" at bounding box center [866, 148] width 619 height 126
click at [705, 120] on link "**********" at bounding box center [866, 110] width 619 height 40
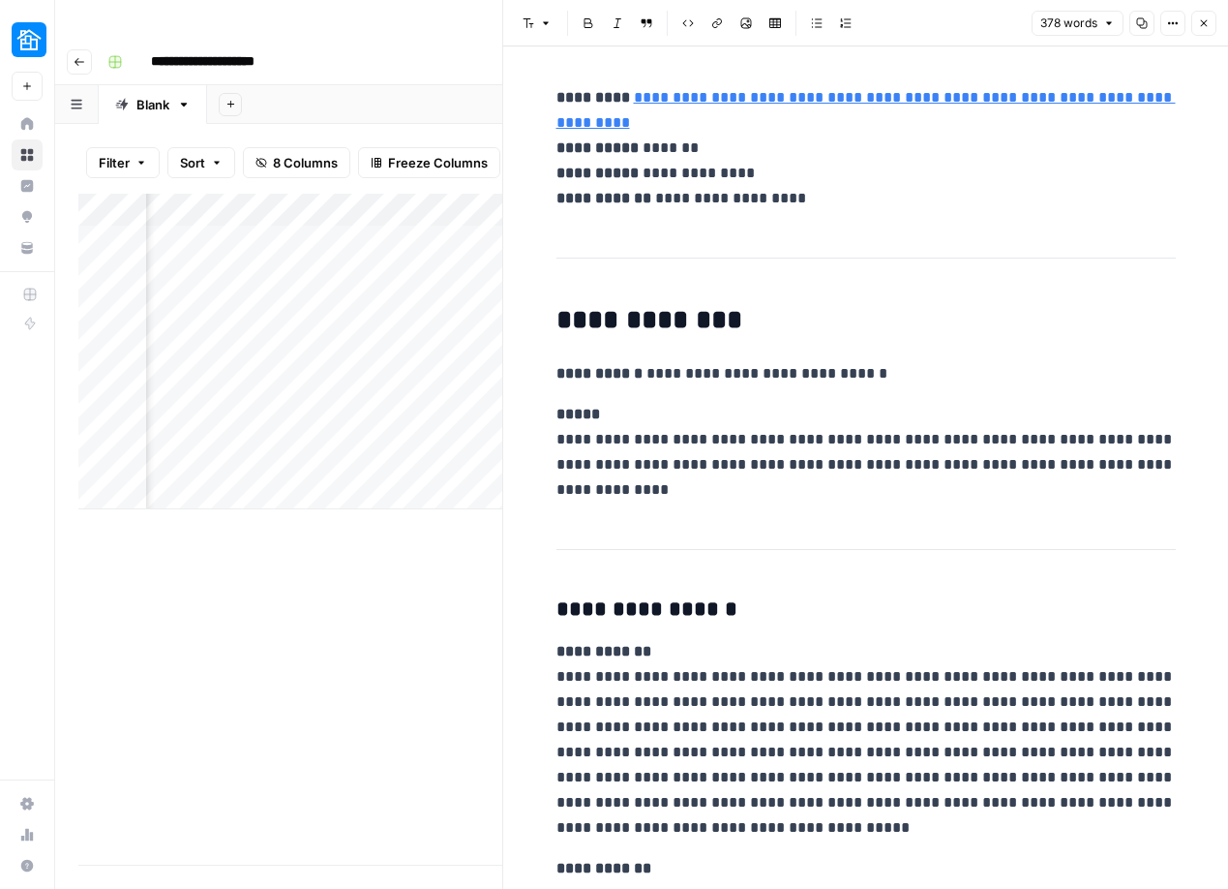
click at [762, 130] on link "**********" at bounding box center [866, 110] width 619 height 40
click at [788, 129] on link "**********" at bounding box center [866, 110] width 619 height 40
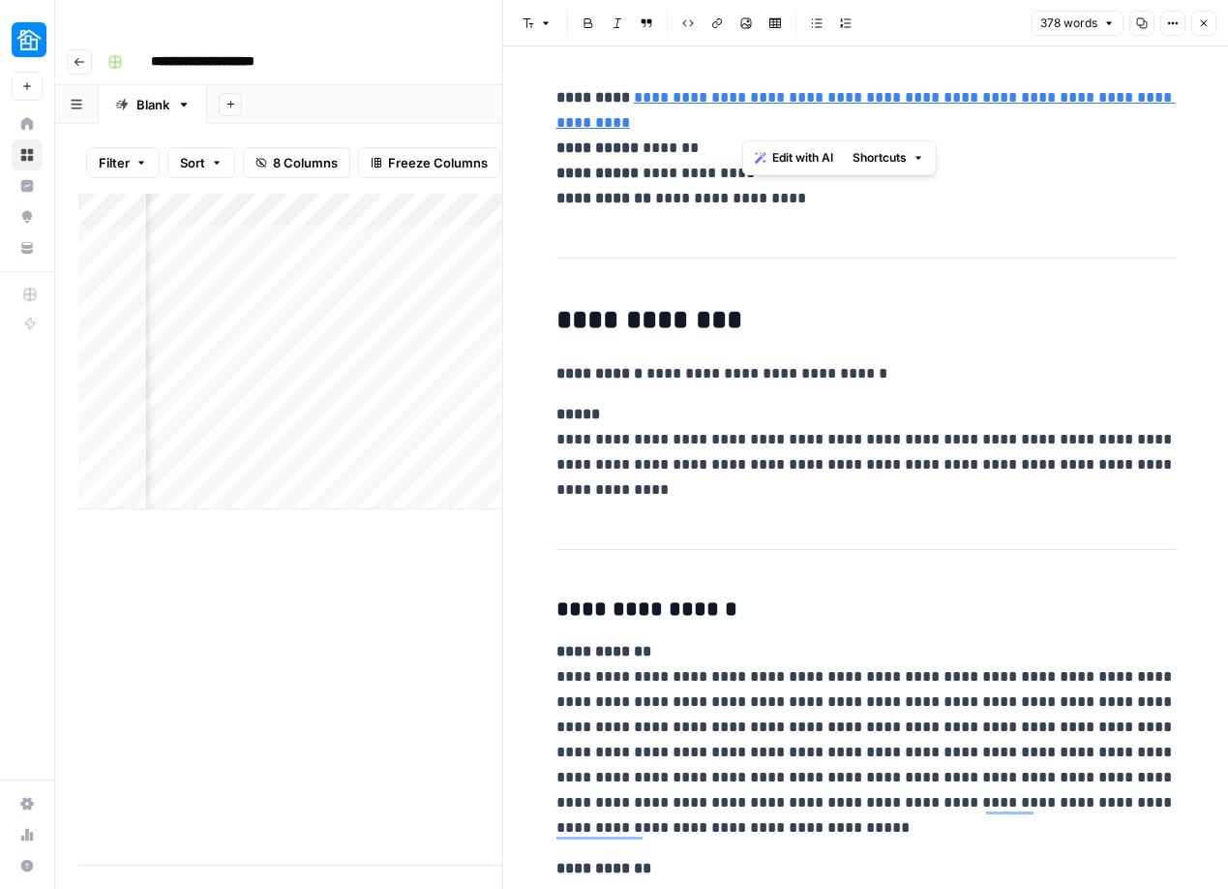
click at [788, 129] on link "**********" at bounding box center [866, 110] width 619 height 40
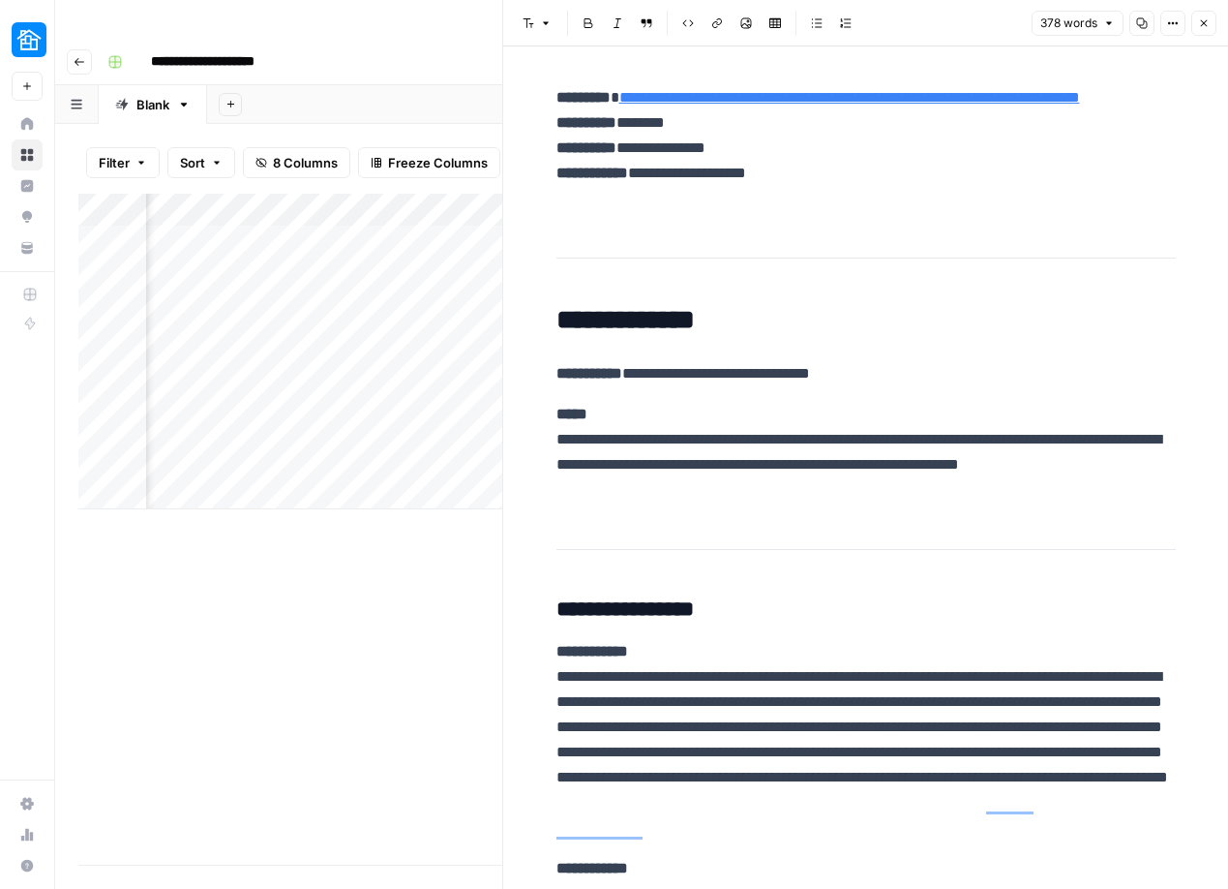
click at [278, 525] on div "Add Column" at bounding box center [290, 529] width 424 height 671
click at [1199, 21] on icon "button" at bounding box center [1204, 23] width 12 height 12
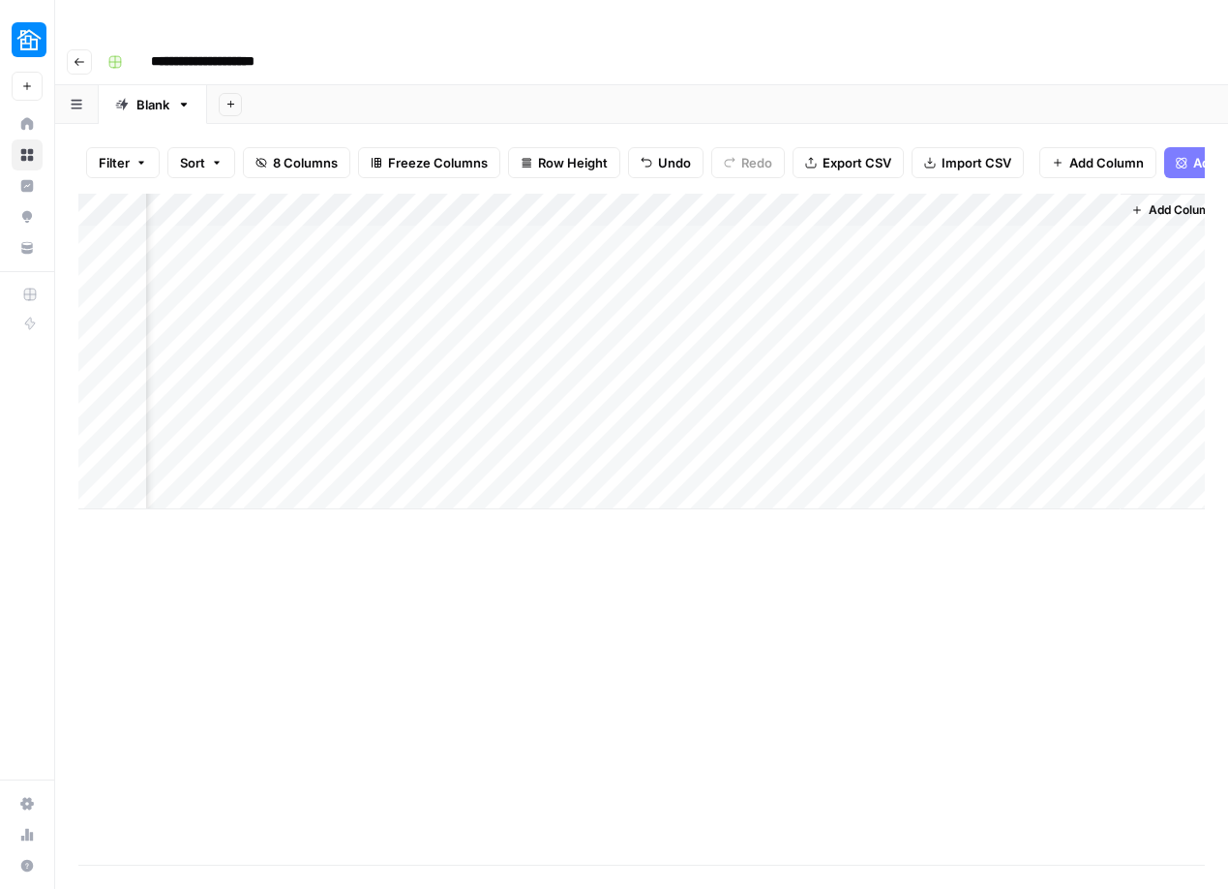
scroll to position [0, 537]
click at [998, 214] on div "Add Column" at bounding box center [641, 352] width 1127 height 316
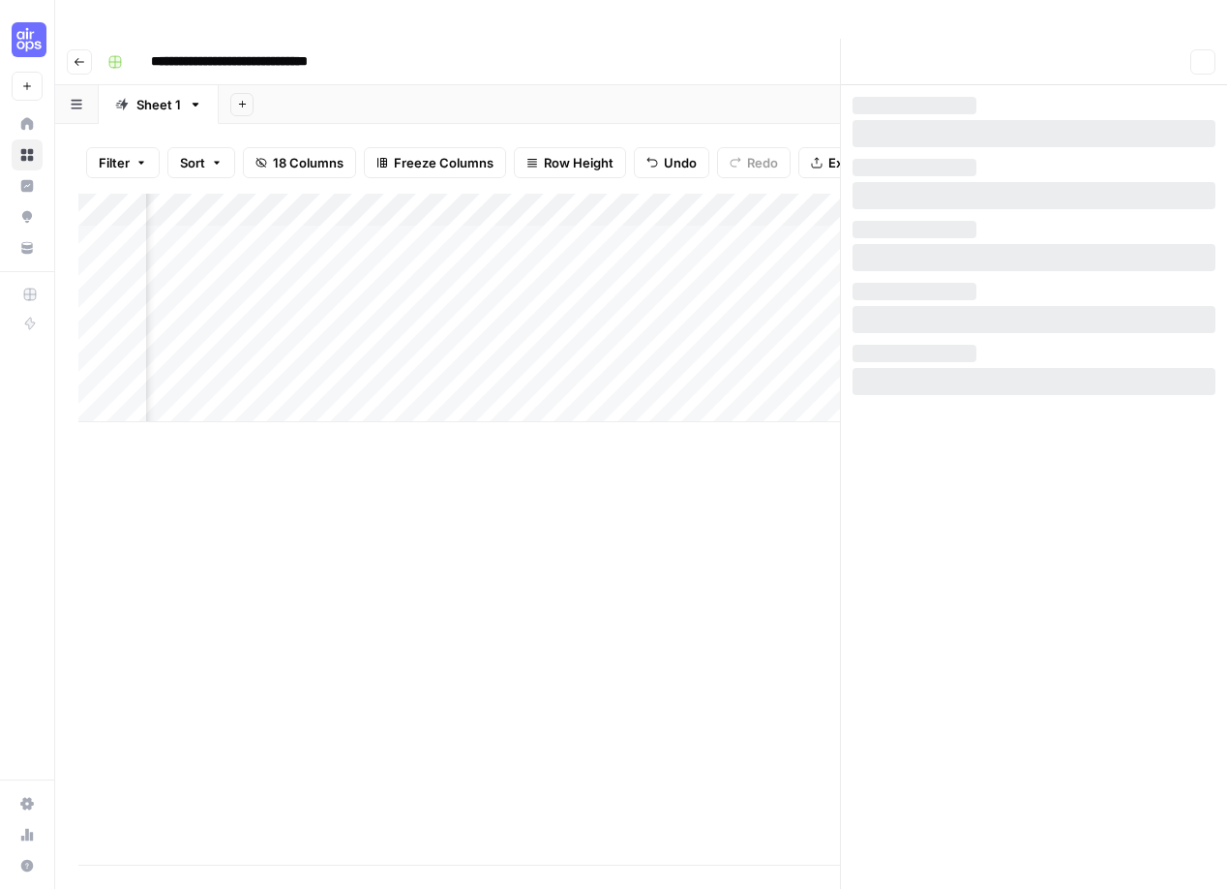
scroll to position [0, 2266]
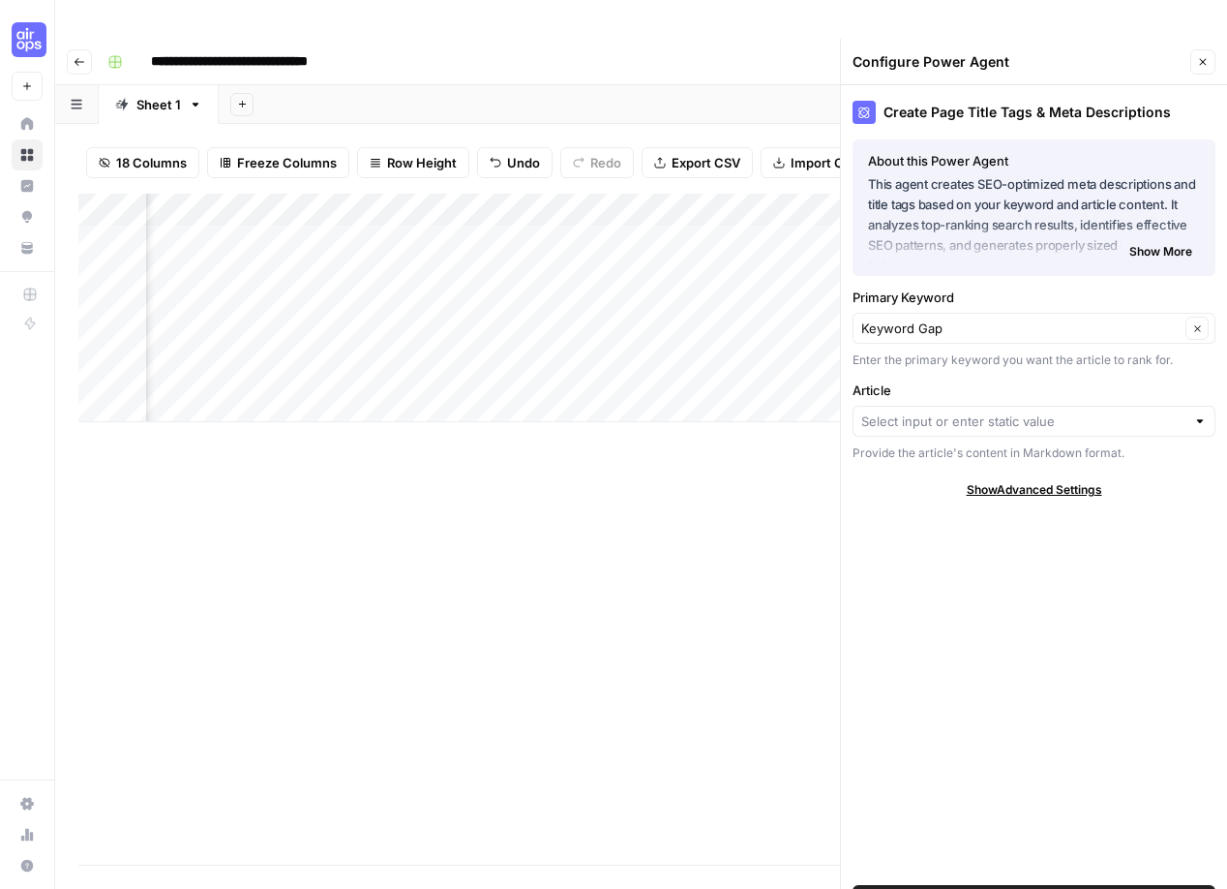
click at [968, 406] on div at bounding box center [1034, 421] width 363 height 31
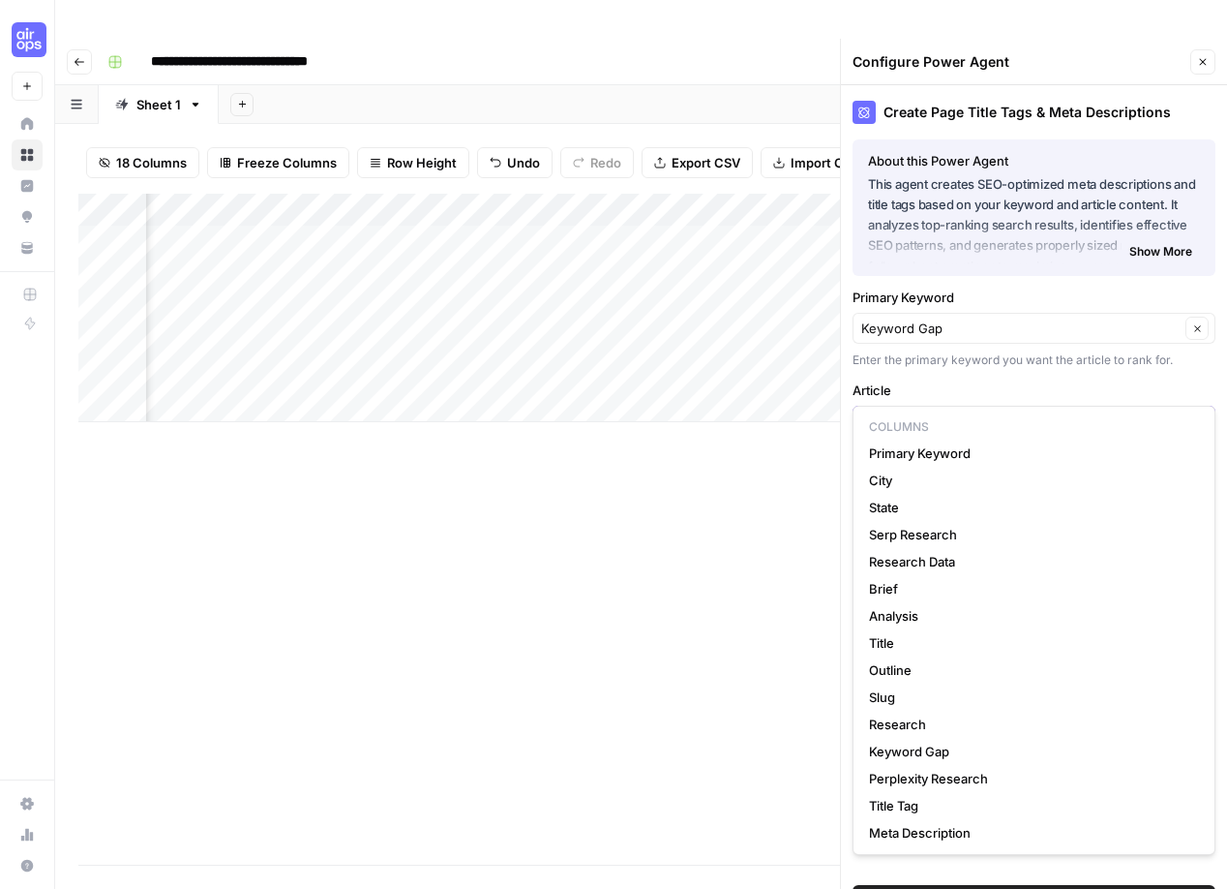
scroll to position [0, 1635]
click at [888, 662] on span "Outline" at bounding box center [1030, 669] width 322 height 19
type input "Outline"
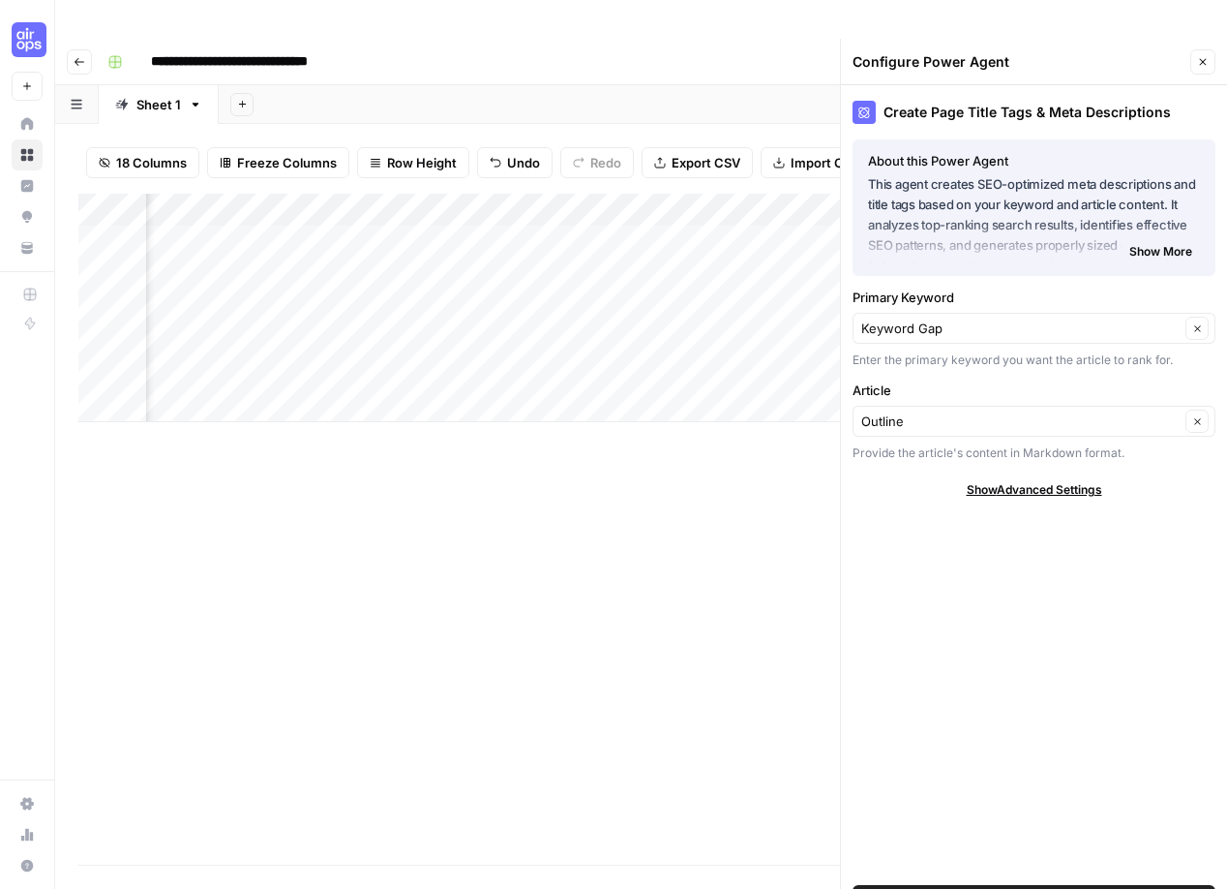
click at [984, 888] on span "Save Power Agent" at bounding box center [1034, 899] width 111 height 19
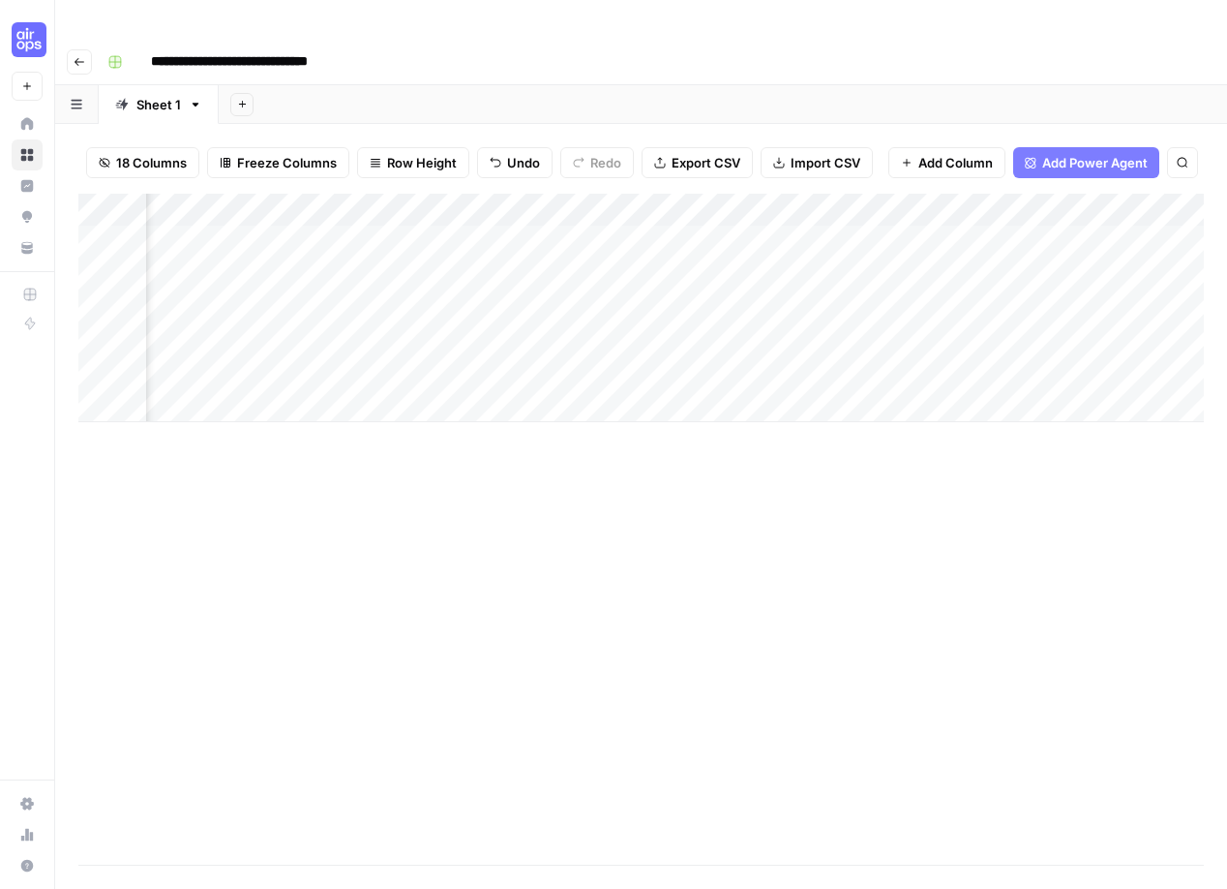
scroll to position [0, 2123]
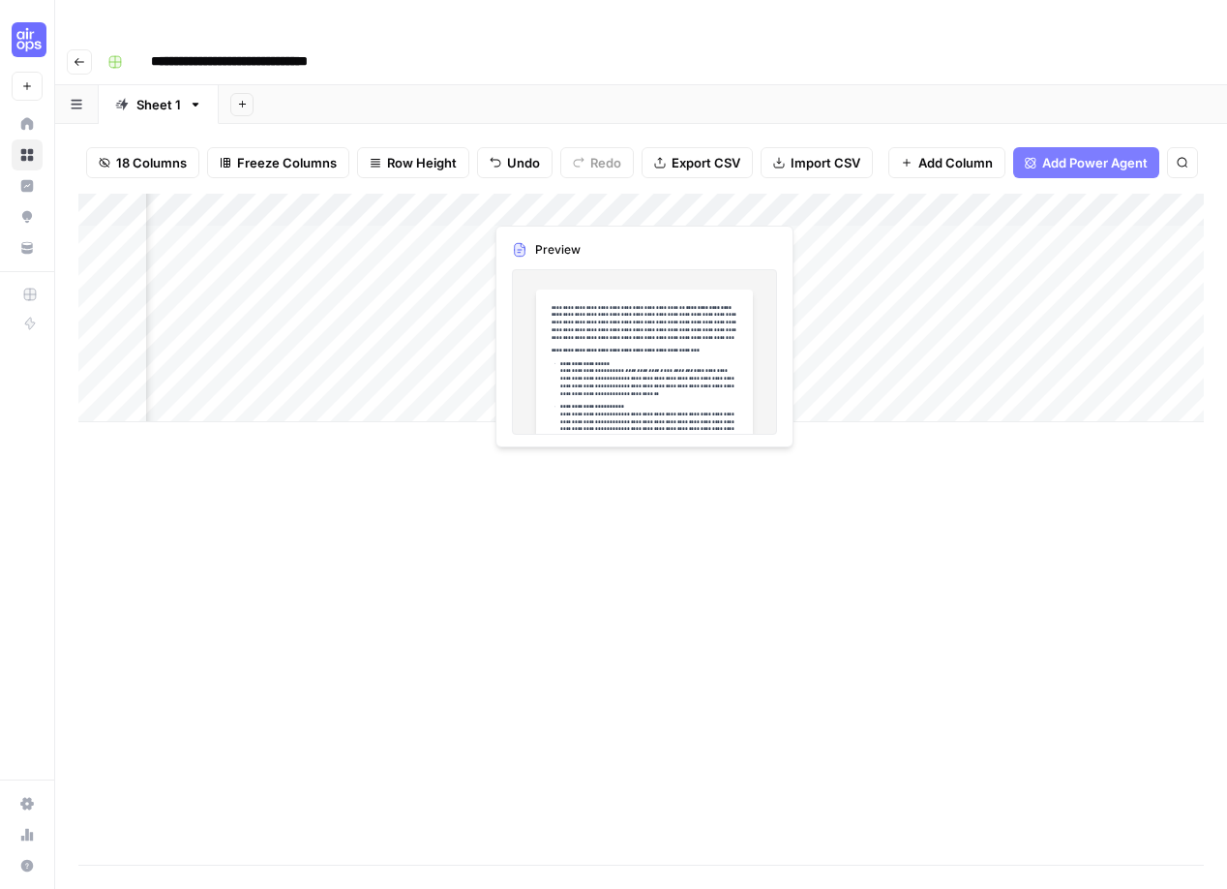
click at [549, 207] on div "Add Column" at bounding box center [641, 308] width 1126 height 228
click at [550, 199] on div "Add Column" at bounding box center [641, 308] width 1126 height 228
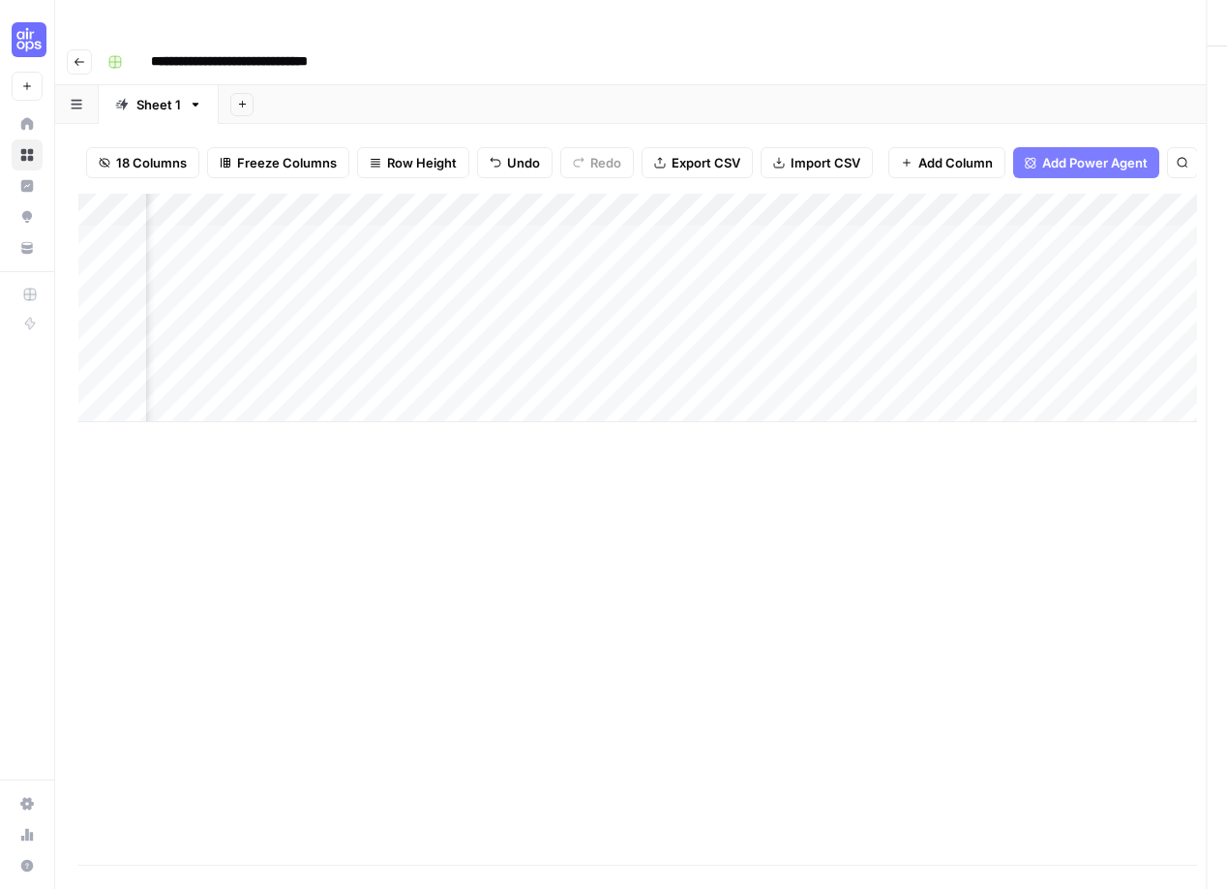
scroll to position [0, 135]
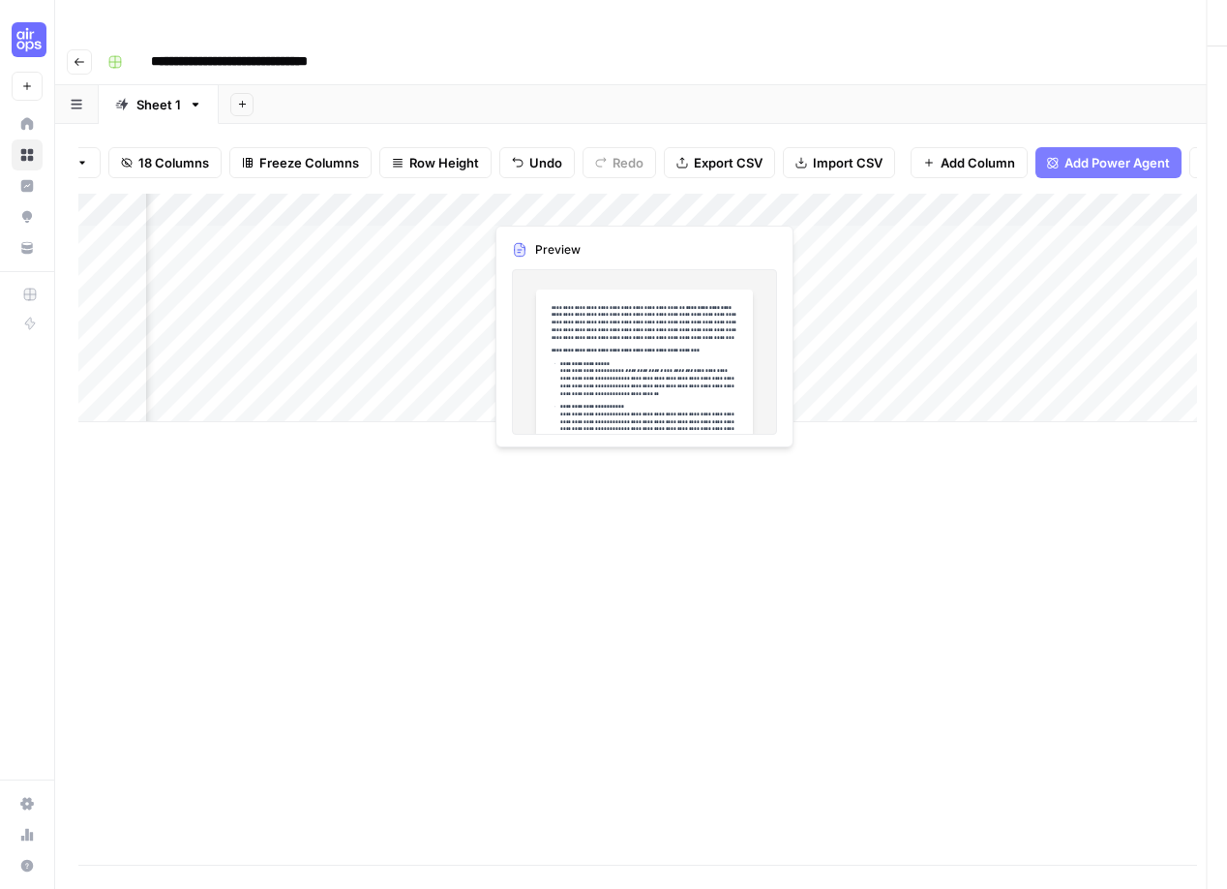
click at [550, 199] on div at bounding box center [571, 203] width 177 height 36
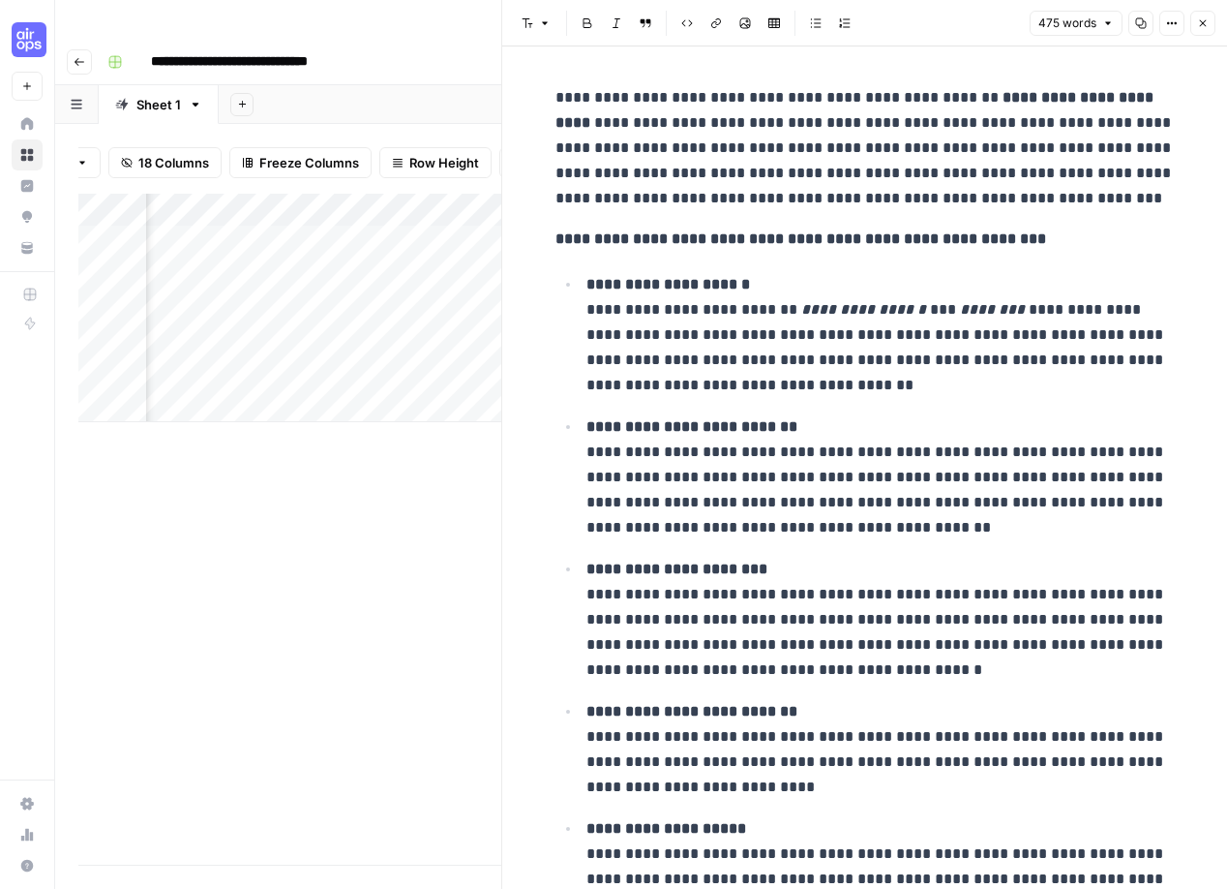
click at [317, 484] on div "Add Column" at bounding box center [289, 529] width 423 height 671
click at [1209, 22] on button "Close" at bounding box center [1203, 23] width 25 height 25
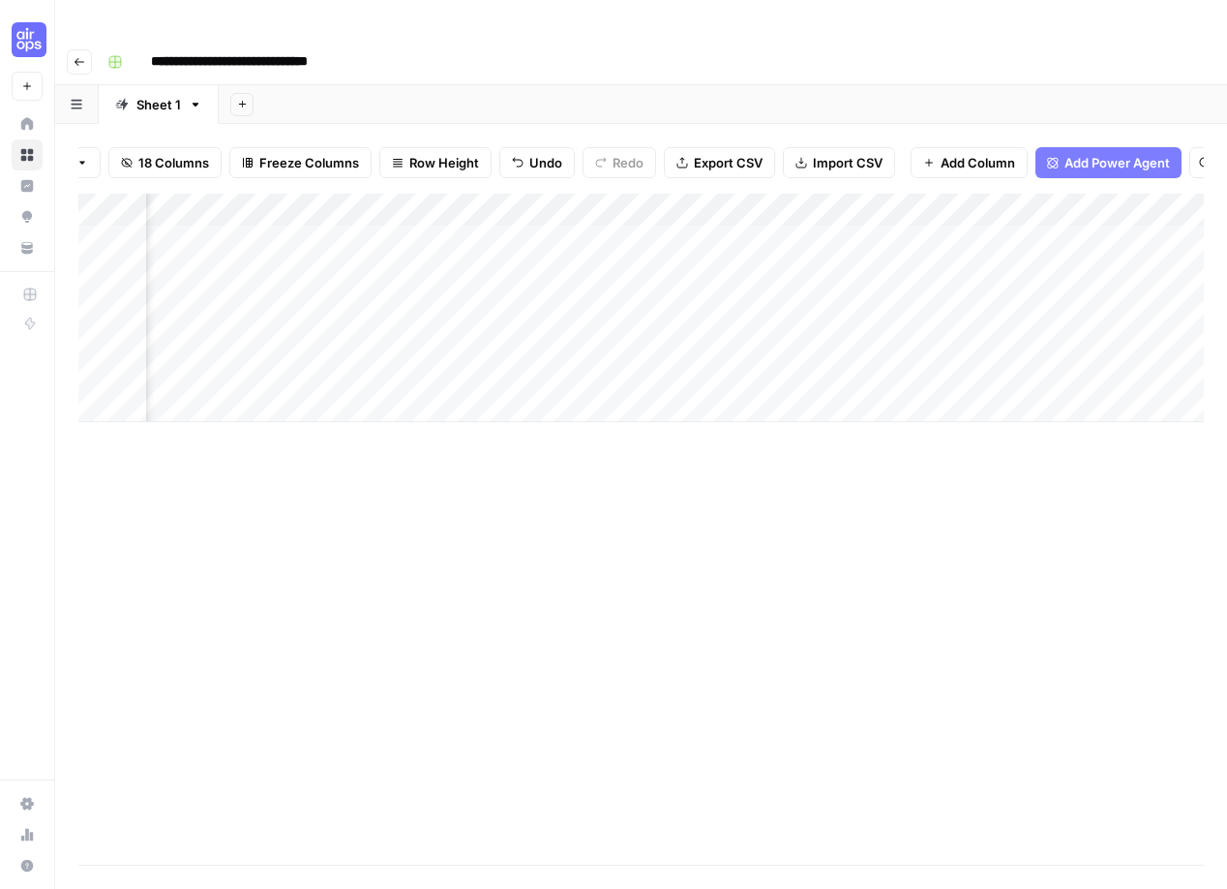
scroll to position [0, 1094]
click at [893, 198] on div "Add Column" at bounding box center [641, 308] width 1126 height 228
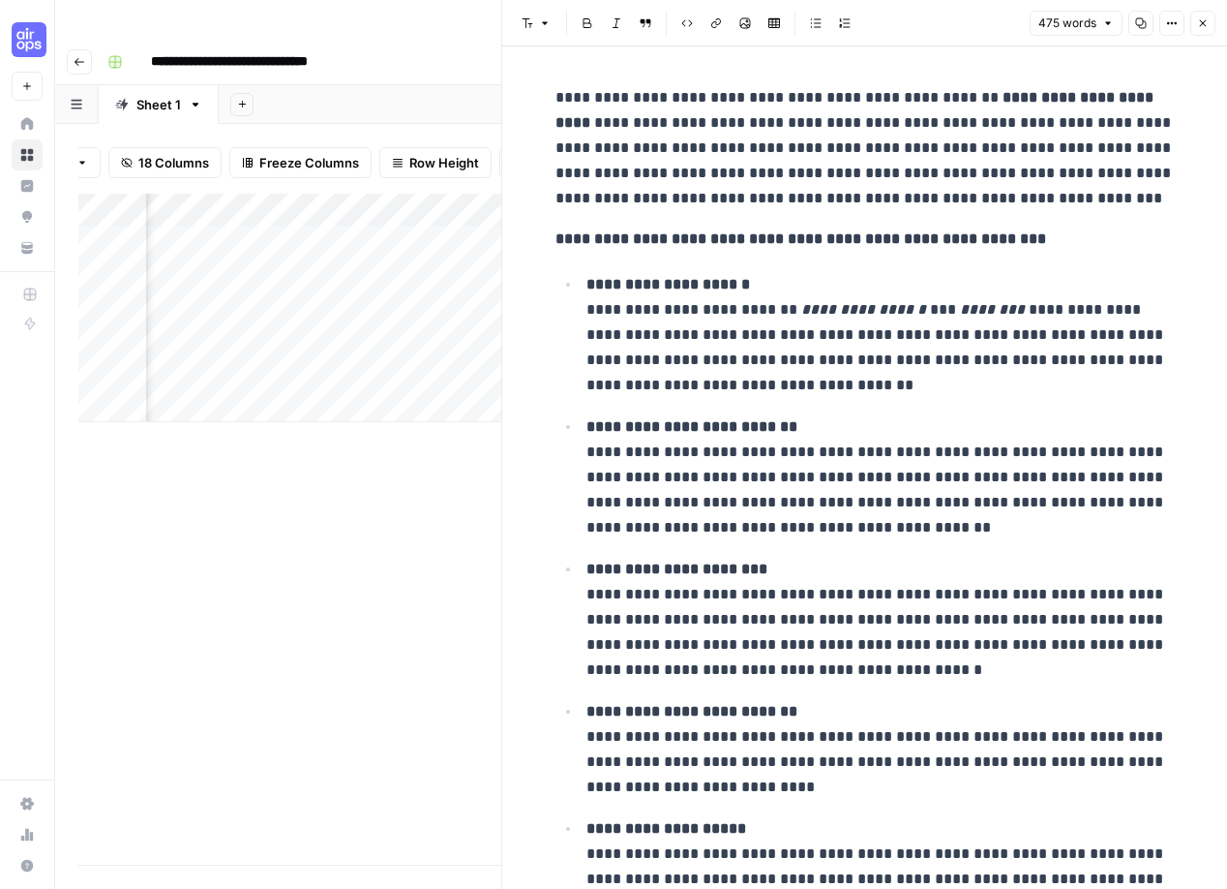
click at [422, 469] on div "Add Column" at bounding box center [289, 529] width 423 height 671
click at [408, 421] on div "Add Column" at bounding box center [289, 529] width 423 height 671
click at [1204, 27] on icon "button" at bounding box center [1203, 23] width 12 height 12
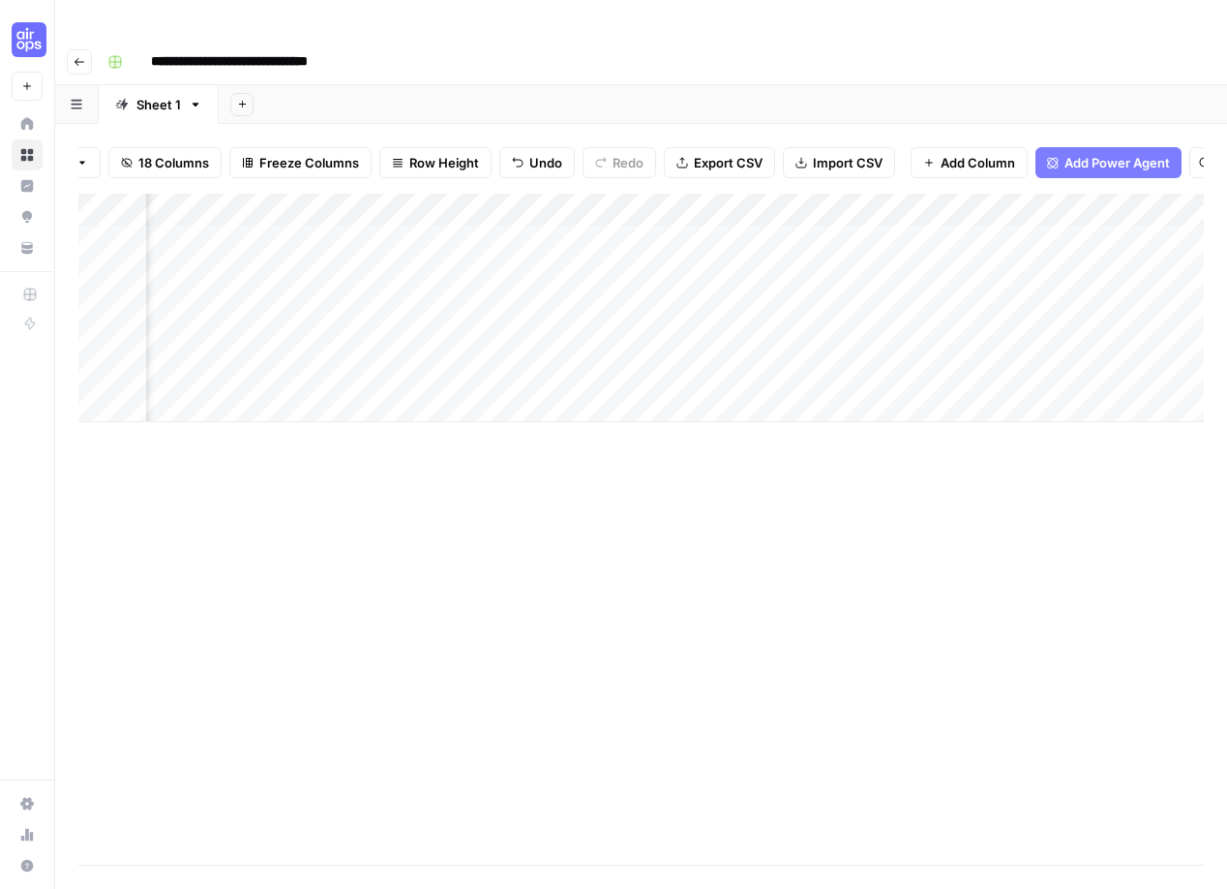
scroll to position [0, 1732]
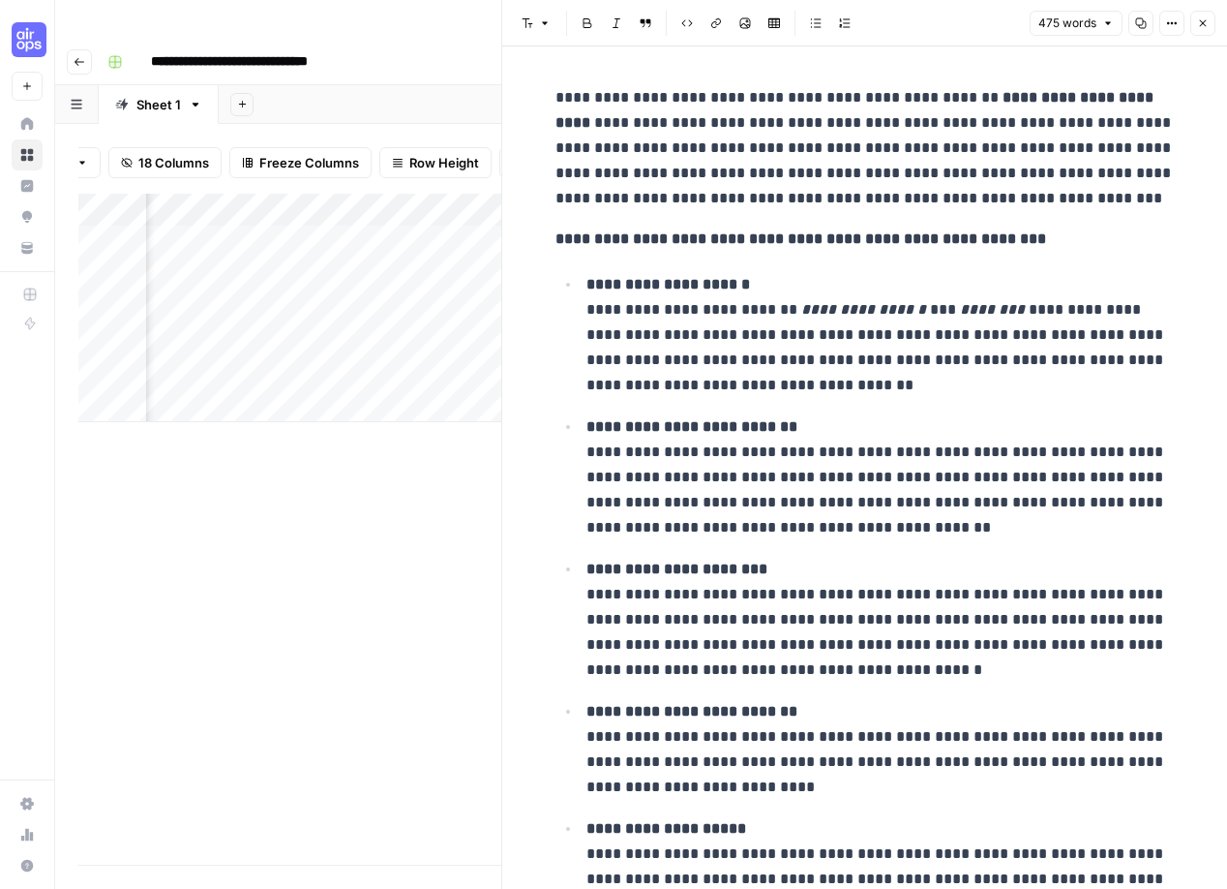
click at [1204, 30] on button "Close" at bounding box center [1203, 23] width 25 height 25
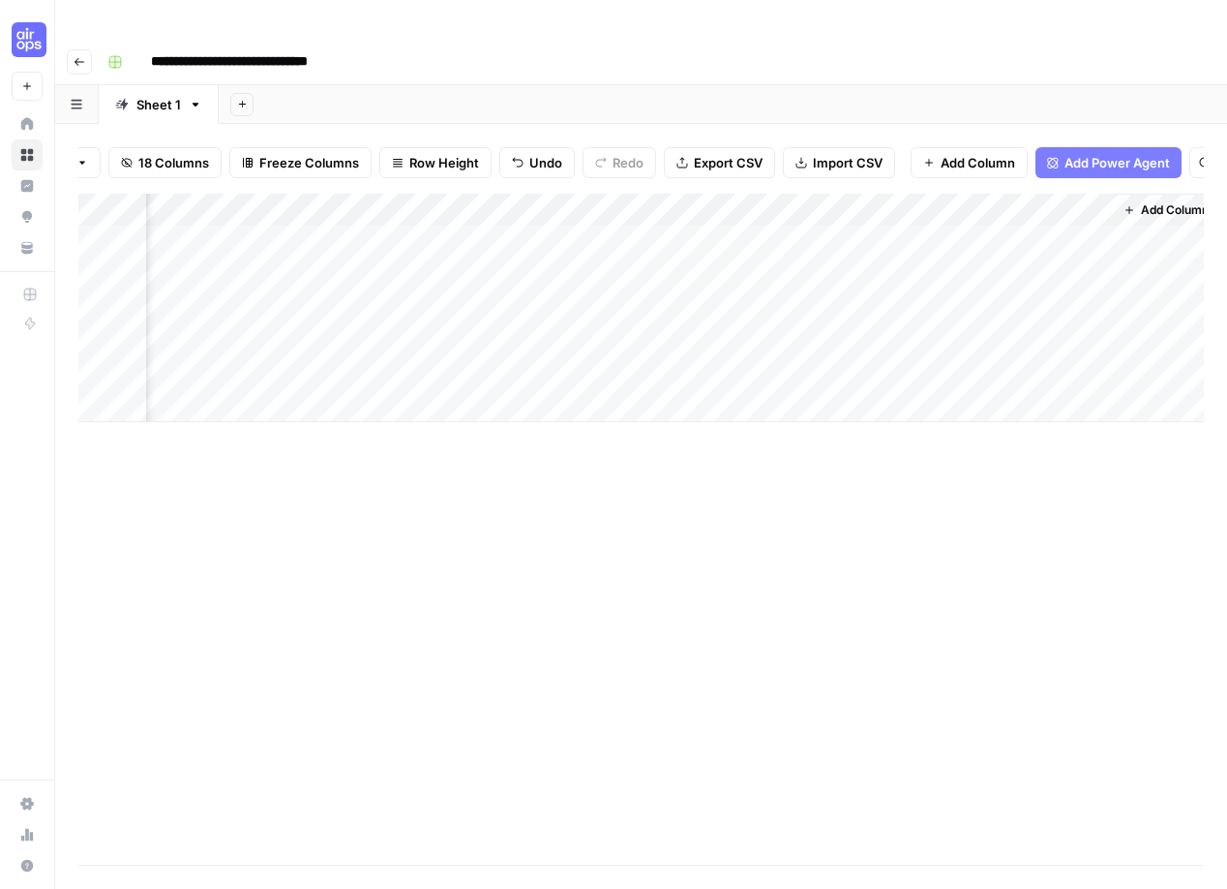
scroll to position [0, 2385]
click at [1111, 153] on span "Add Power Agent" at bounding box center [1118, 162] width 106 height 19
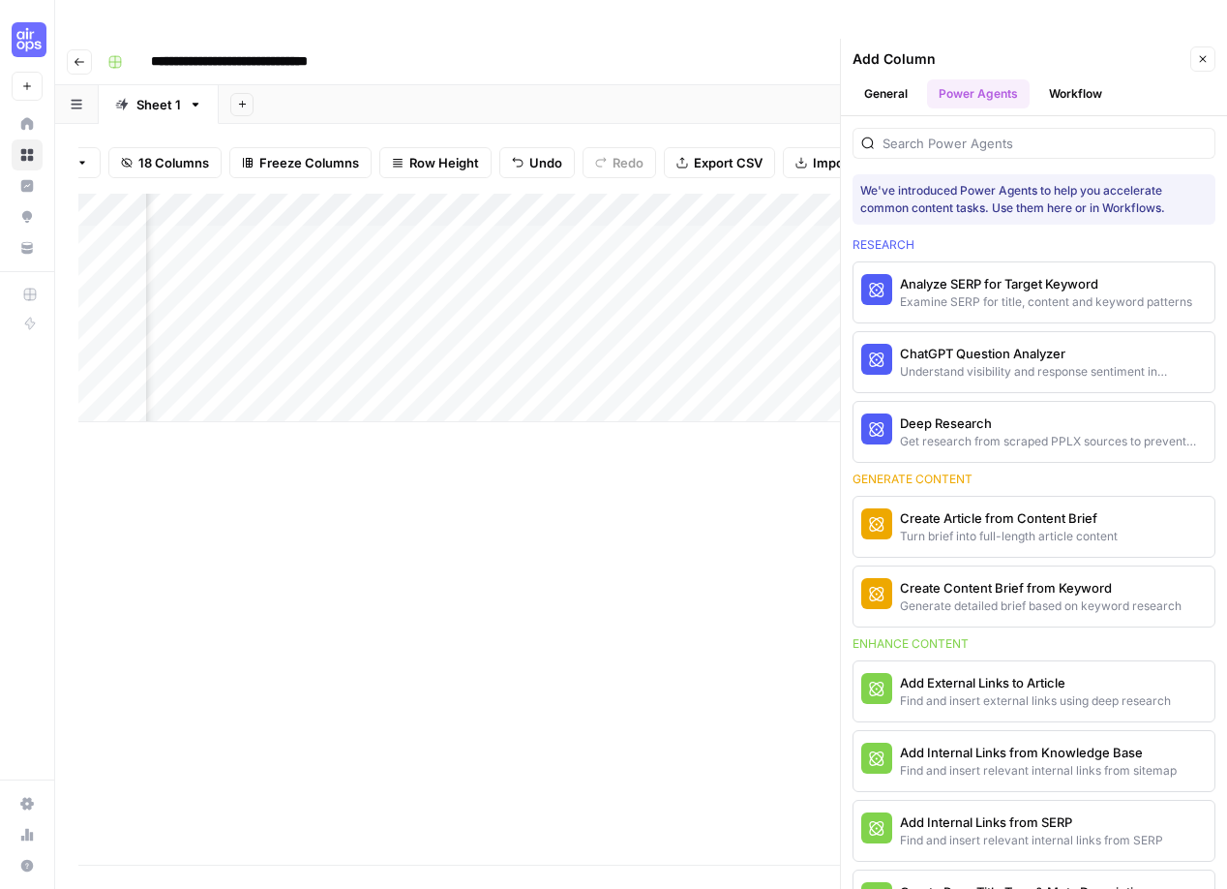
scroll to position [0, 2665]
click at [934, 528] on div "Turn brief into full-length article content" at bounding box center [1001, 536] width 203 height 17
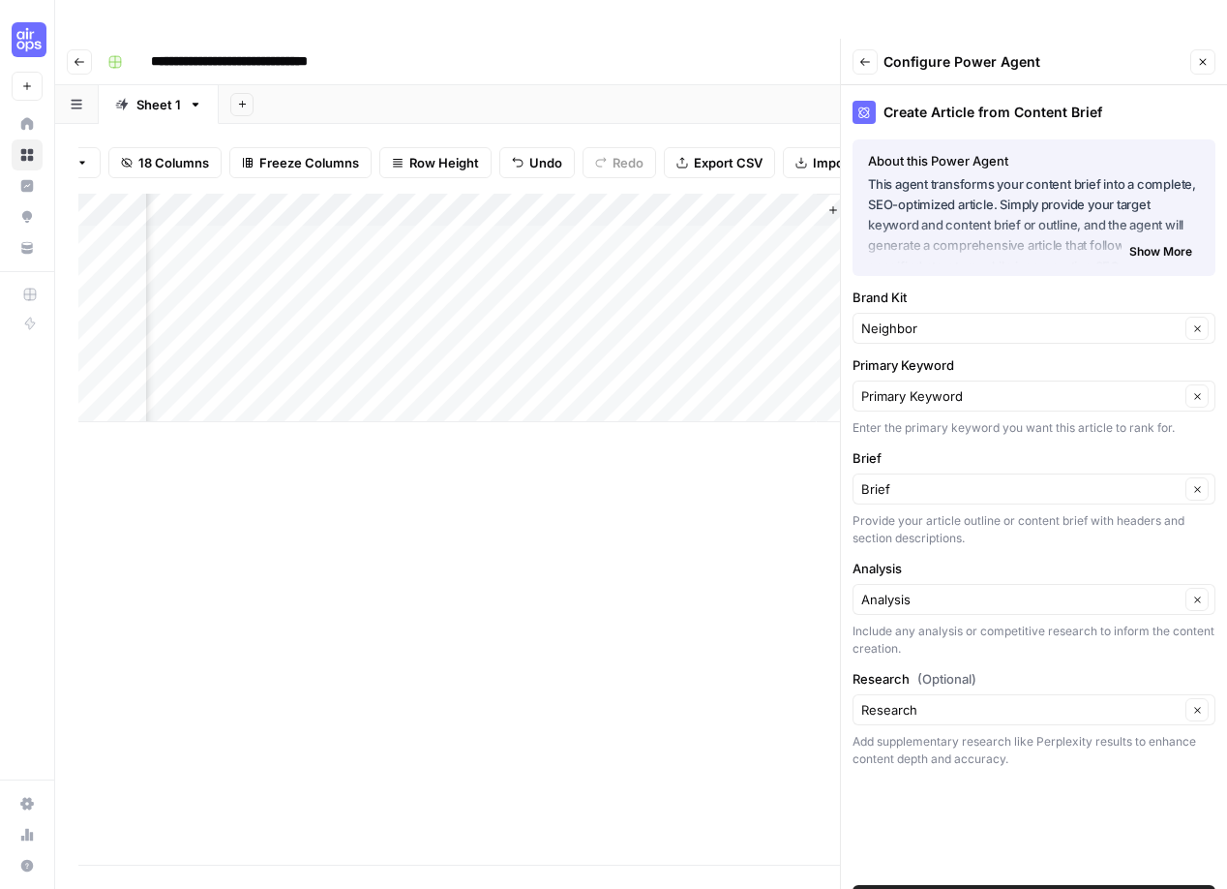
click at [654, 465] on div "Add Column" at bounding box center [641, 529] width 1126 height 671
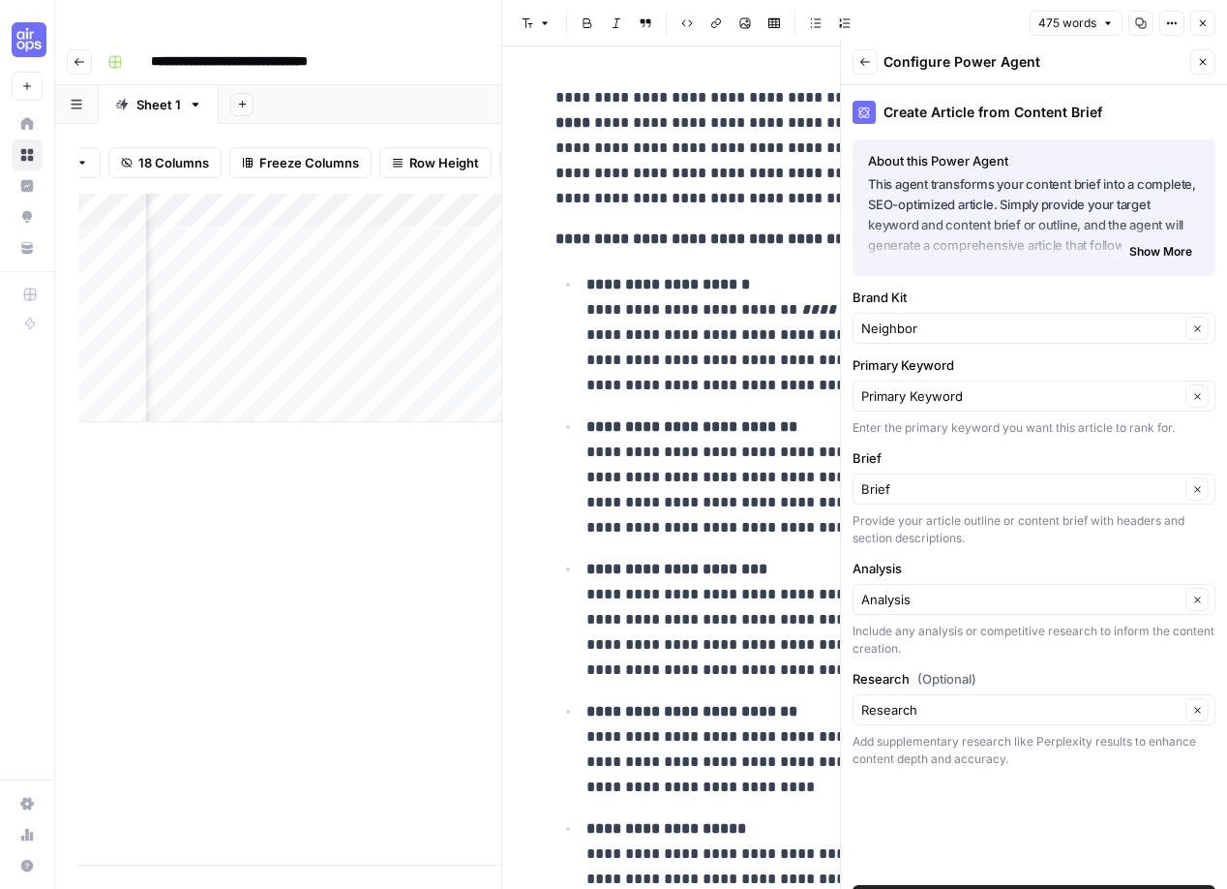
click at [1210, 49] on button "Close" at bounding box center [1203, 61] width 25 height 25
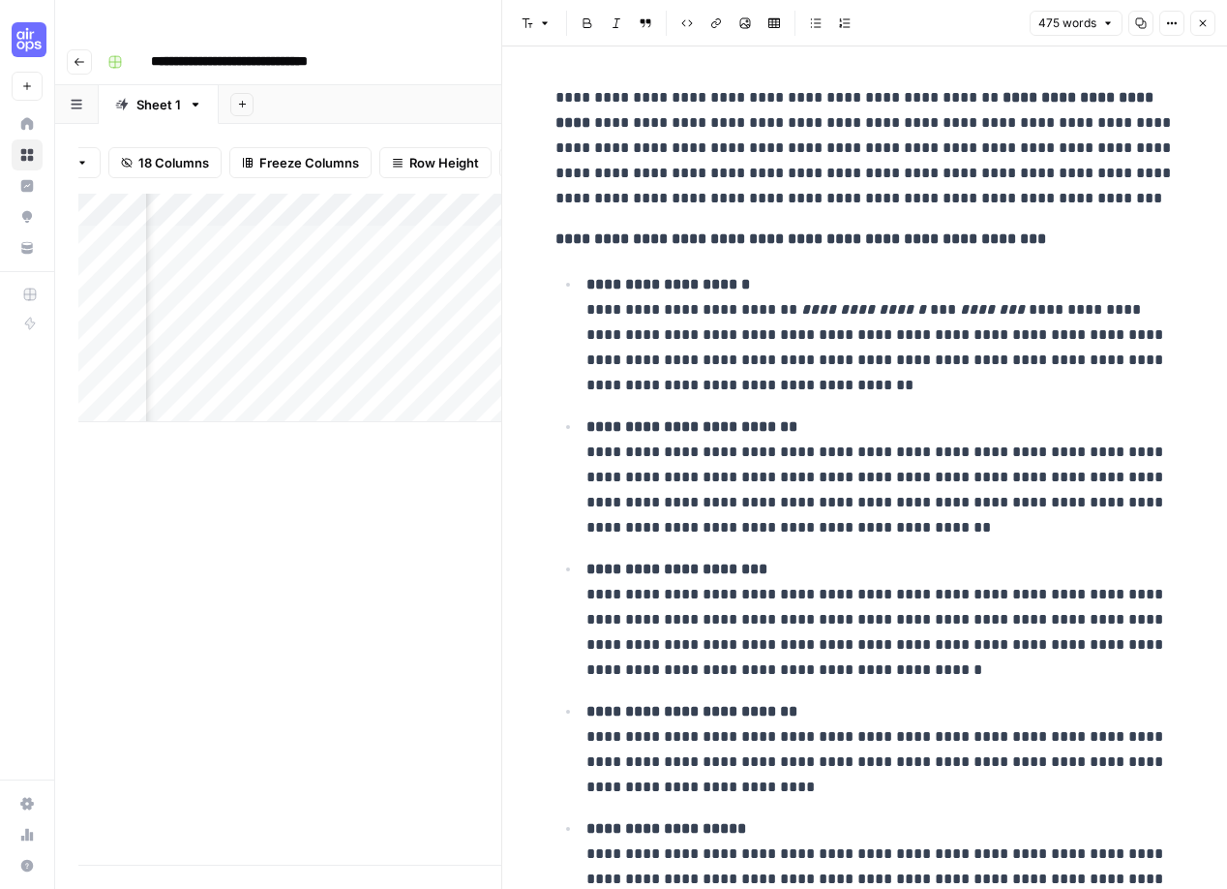
click at [1205, 22] on icon "button" at bounding box center [1203, 23] width 12 height 12
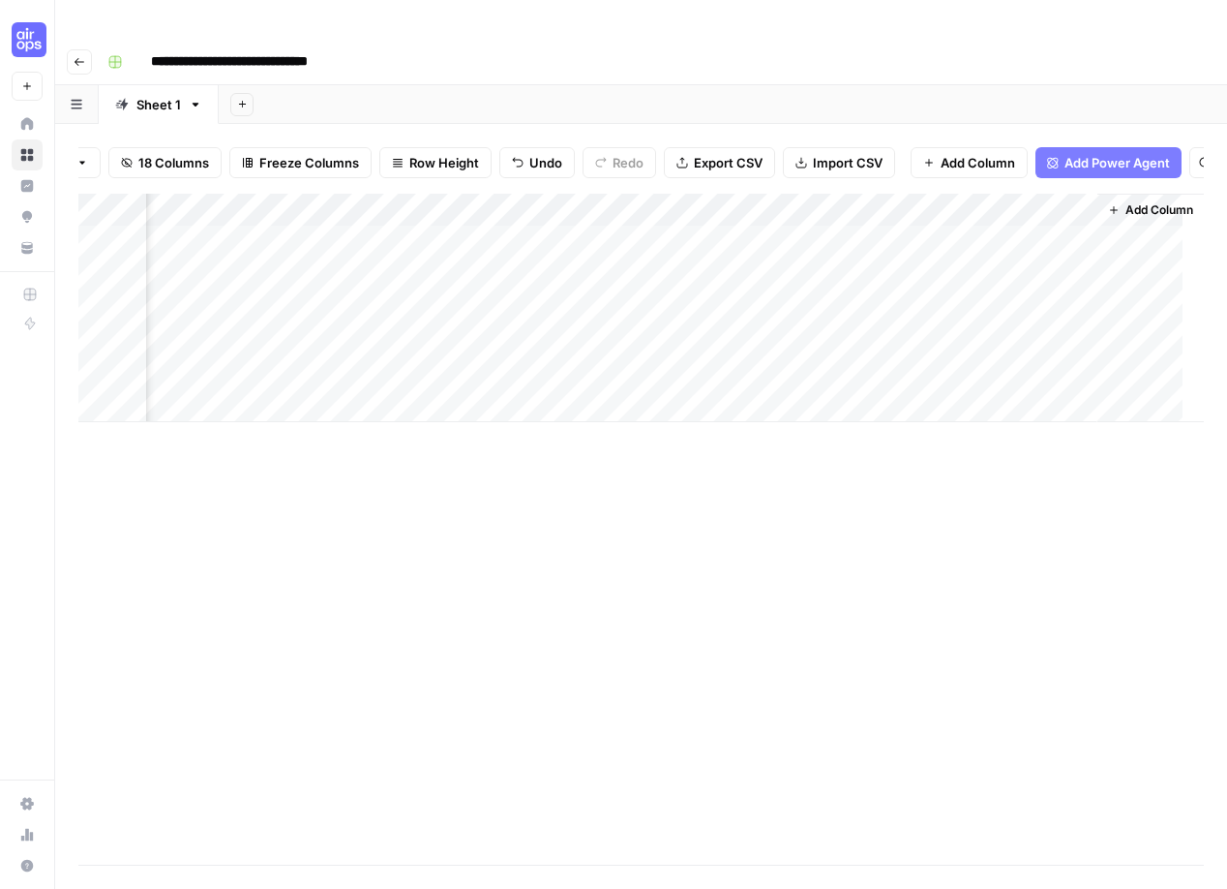
scroll to position [0, 2362]
click at [1168, 201] on span "Add Column" at bounding box center [1182, 209] width 68 height 17
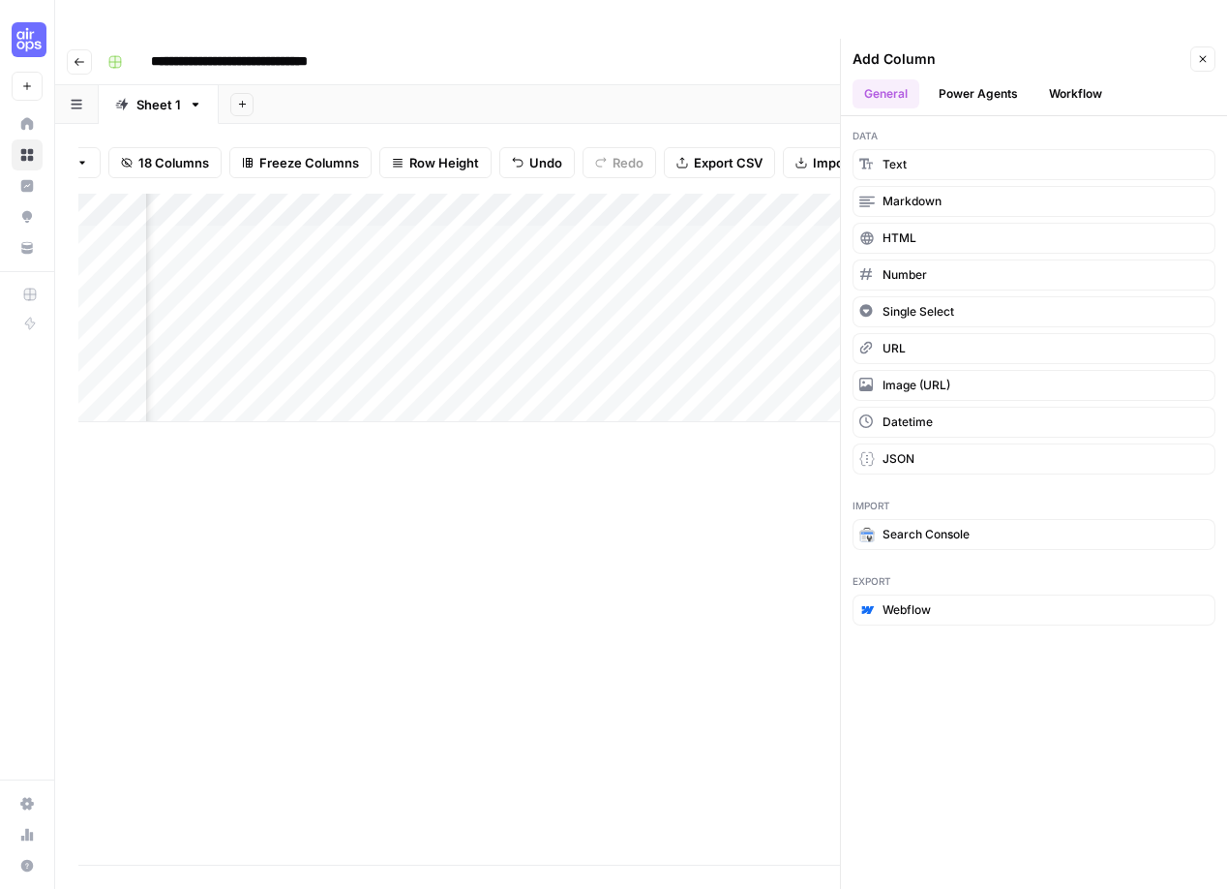
click at [972, 79] on button "Power Agents" at bounding box center [978, 93] width 103 height 29
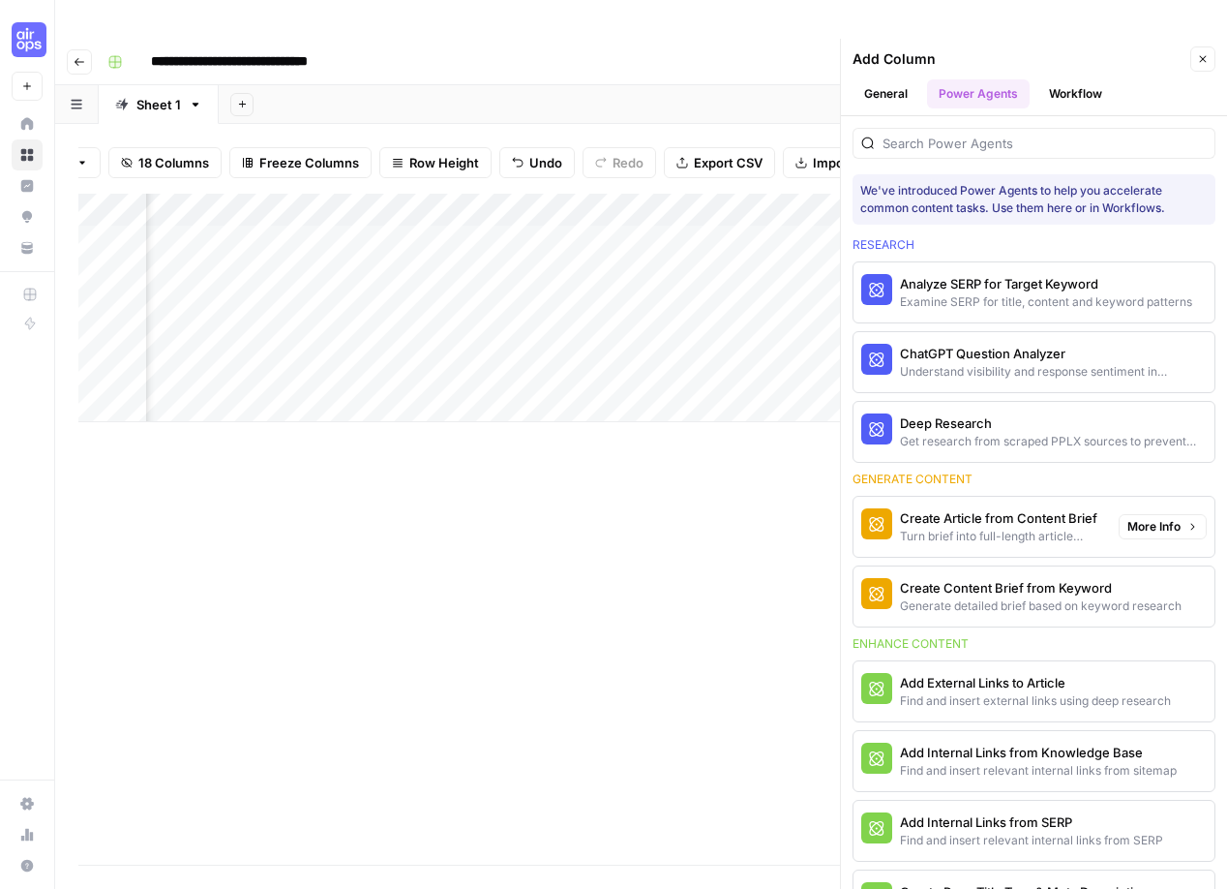
click at [961, 528] on div "Turn brief into full-length article content" at bounding box center [1001, 536] width 203 height 17
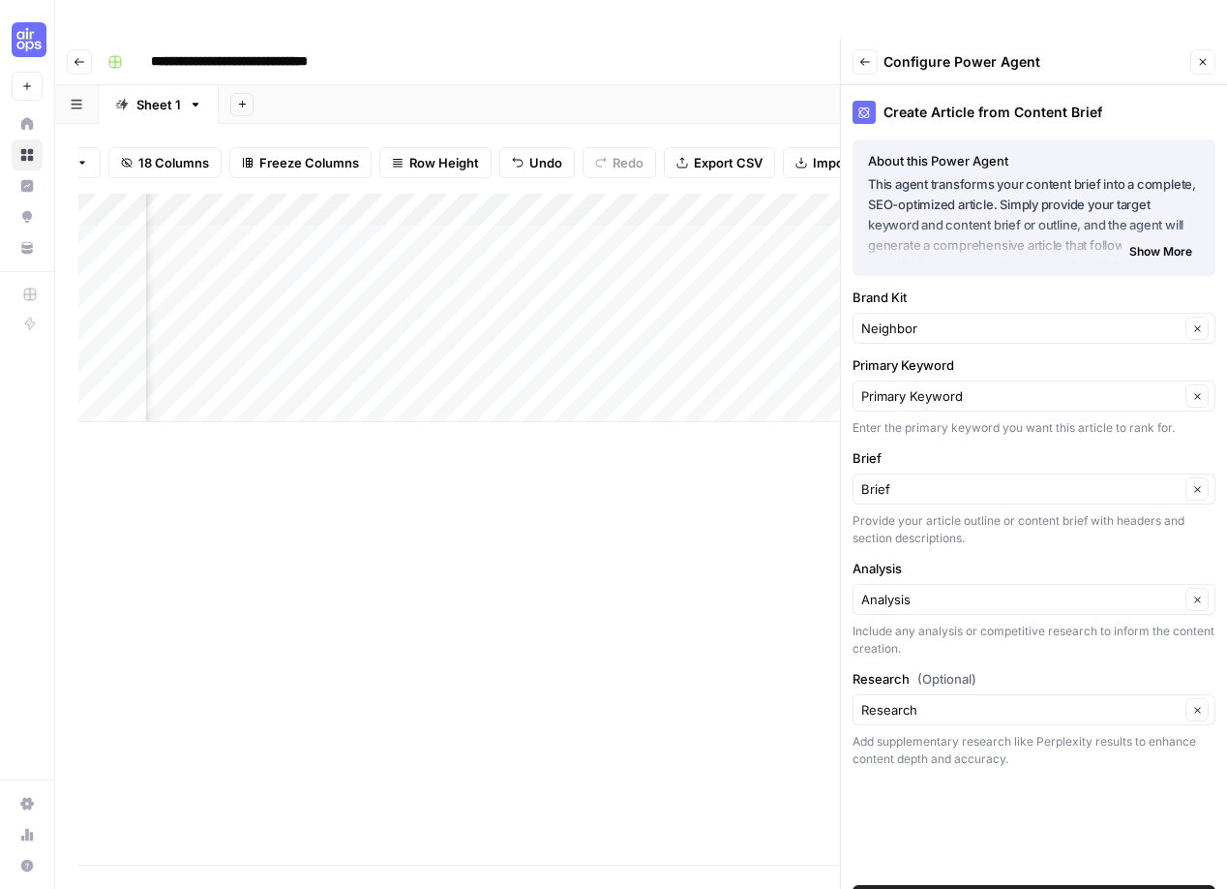
scroll to position [0, 2665]
click at [1010, 888] on span "Add Power Agent" at bounding box center [1034, 899] width 106 height 19
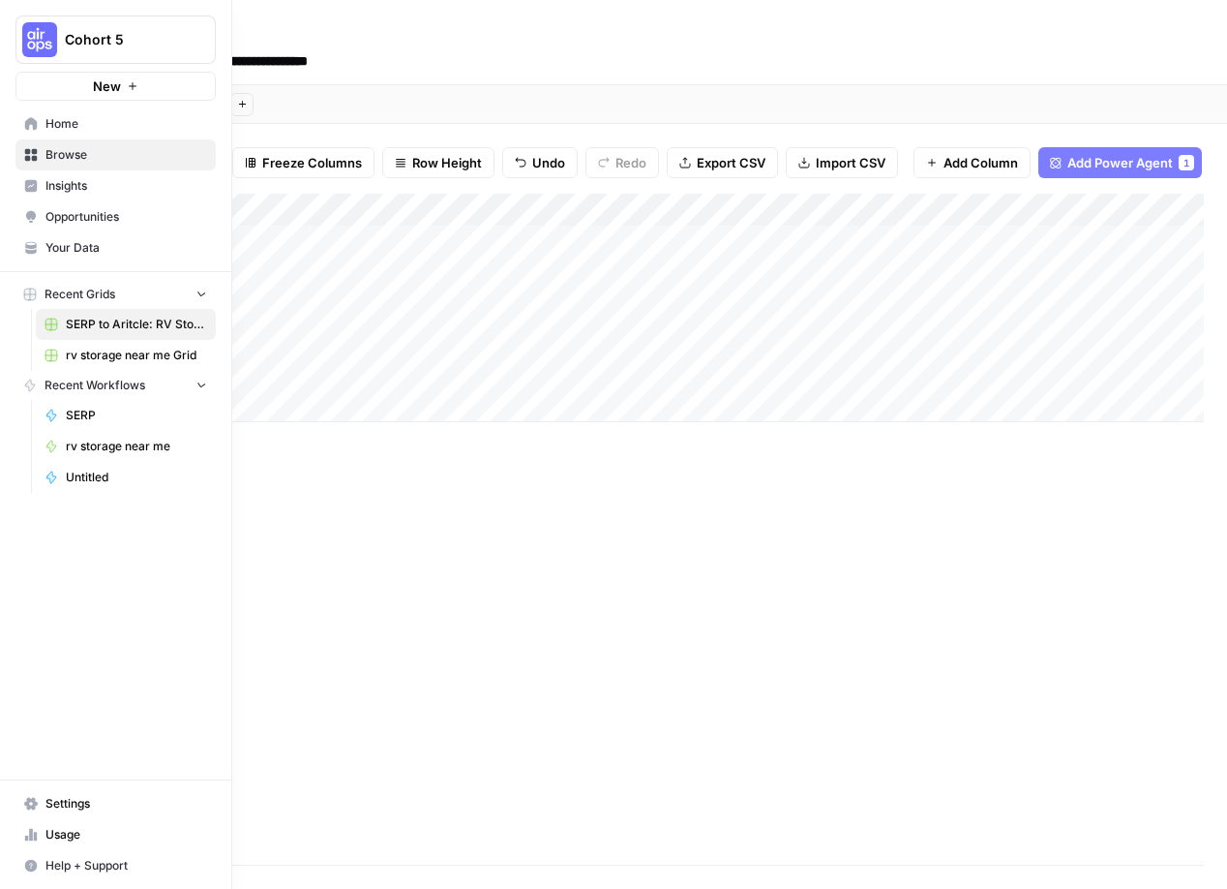
scroll to position [0, 2549]
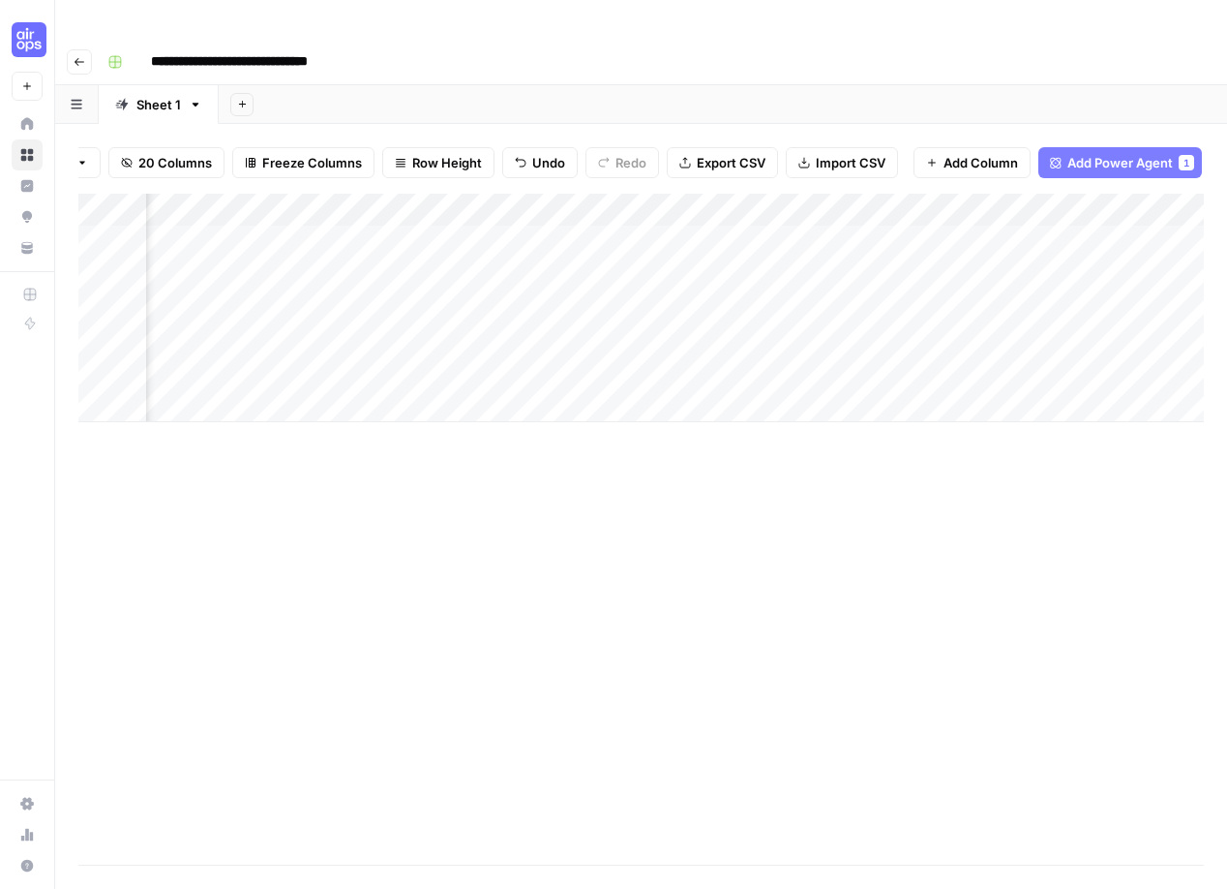
drag, startPoint x: 831, startPoint y: 162, endPoint x: 444, endPoint y: 169, distance: 387.2
click at [444, 194] on div "Add Column" at bounding box center [641, 308] width 1126 height 228
click at [388, 499] on div "Add Column" at bounding box center [641, 529] width 1126 height 671
click at [764, 422] on div "Add Column" at bounding box center [641, 529] width 1126 height 671
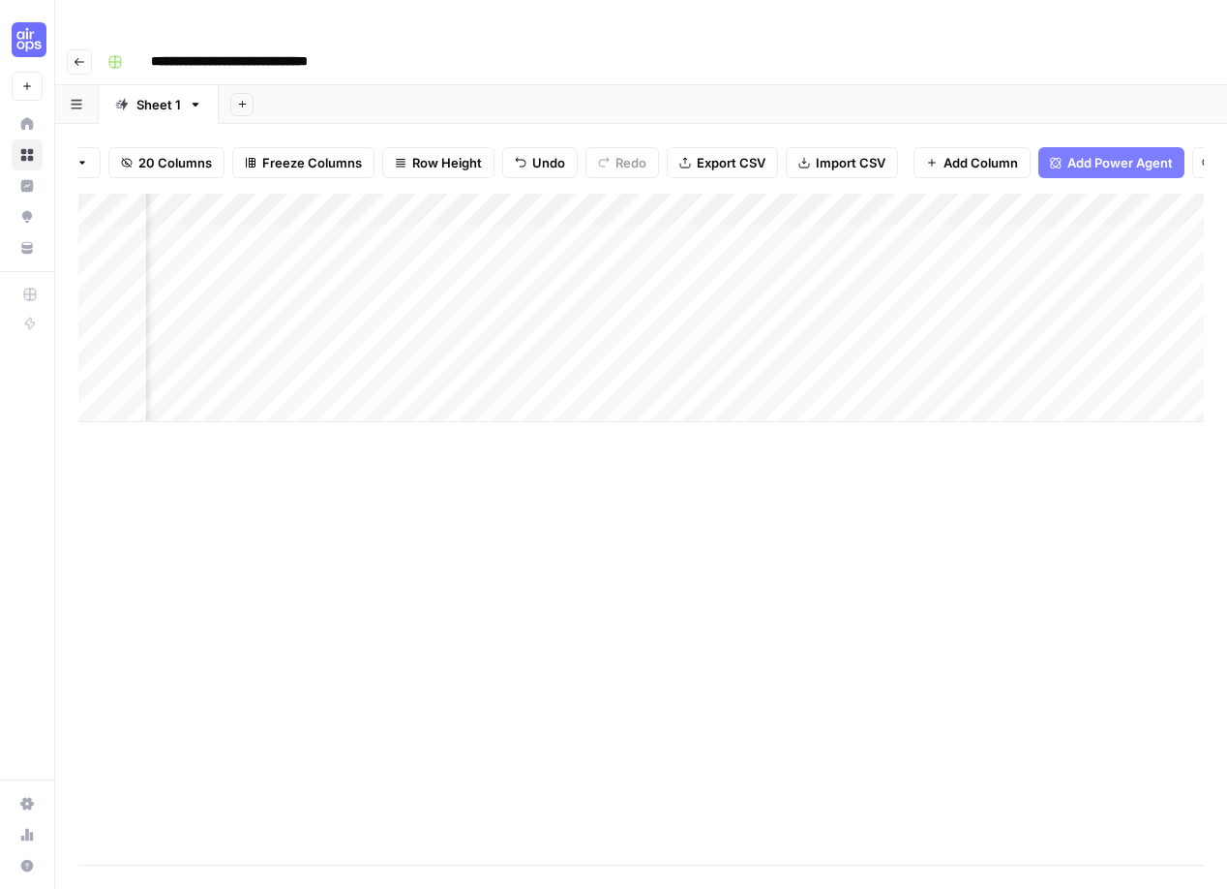
click at [749, 374] on div "Add Column" at bounding box center [641, 308] width 1126 height 228
click at [686, 516] on div "Add Column" at bounding box center [641, 529] width 1126 height 671
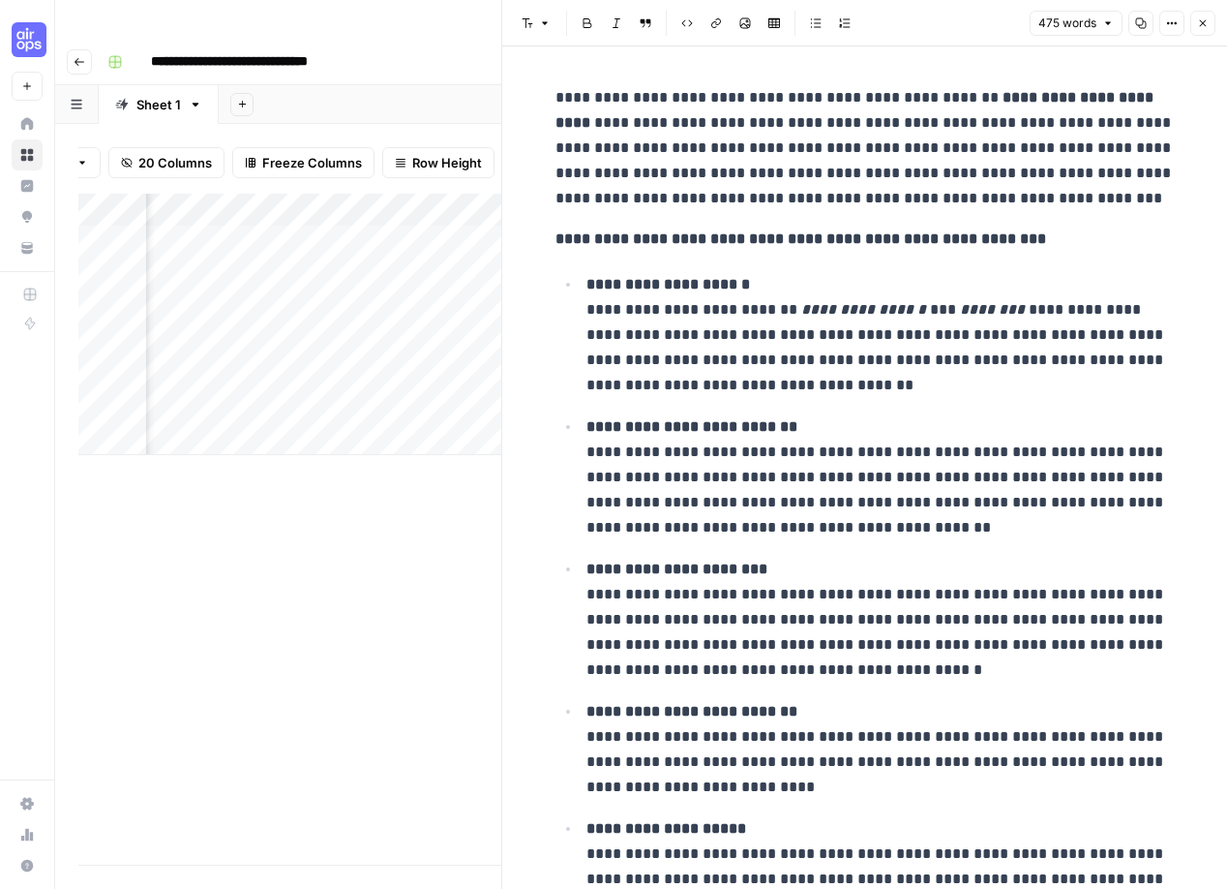
click at [1207, 26] on icon "button" at bounding box center [1203, 23] width 12 height 12
